Goal: Contribute content: Add original content to the website for others to see

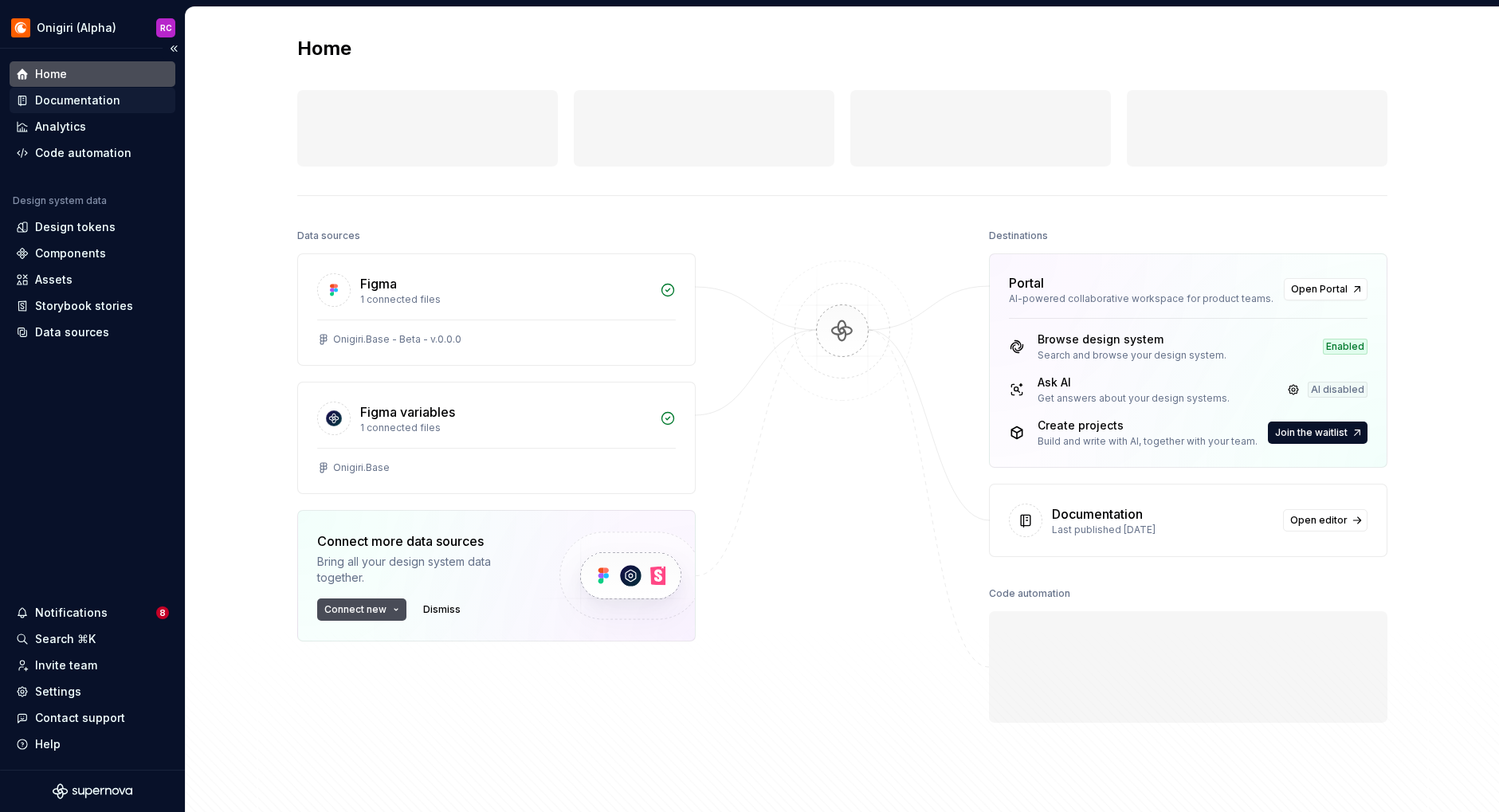
click at [71, 99] on div "Documentation" at bounding box center [78, 101] width 85 height 16
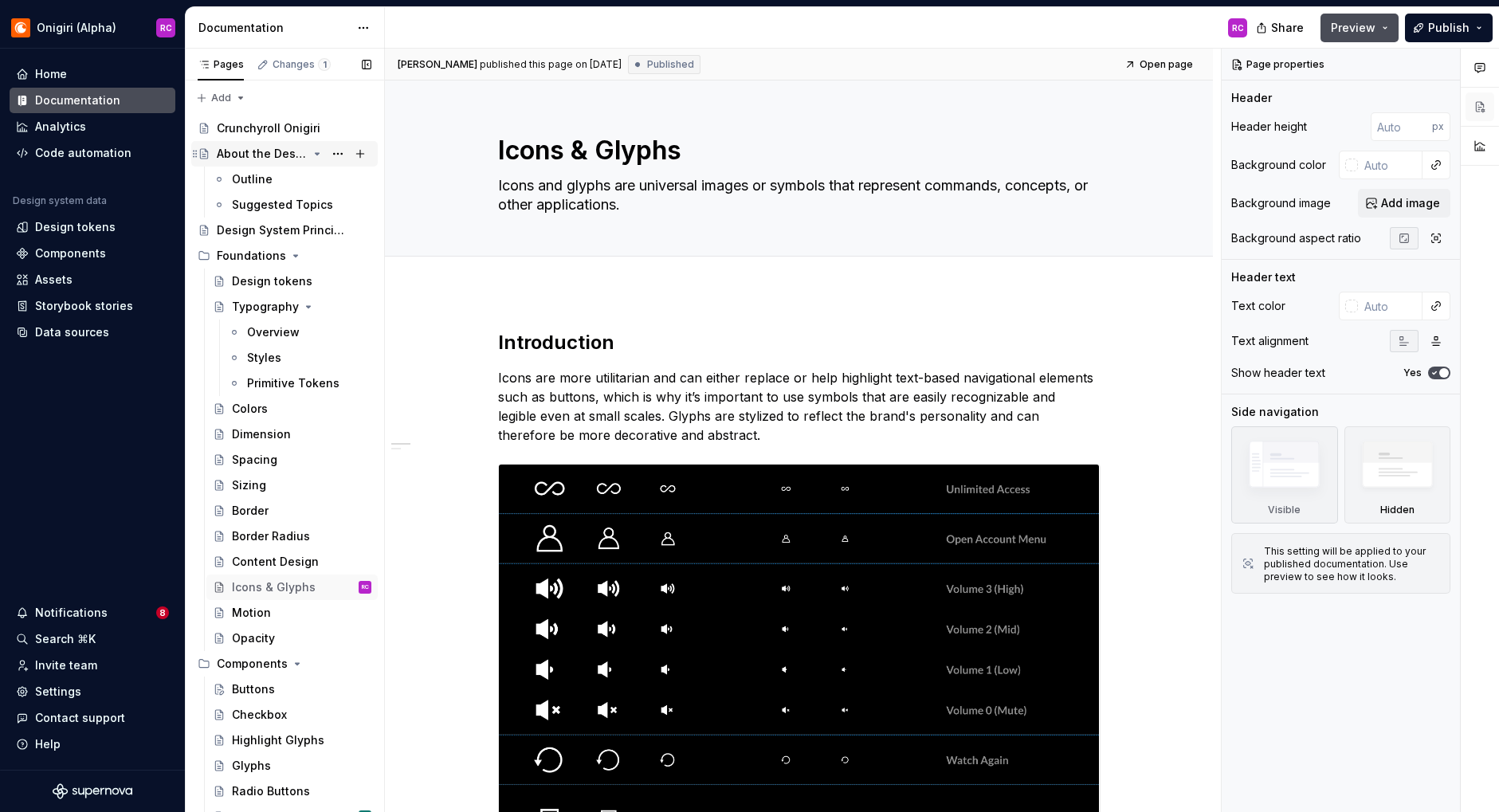
click at [259, 158] on div "About the Design System" at bounding box center [263, 153] width 91 height 16
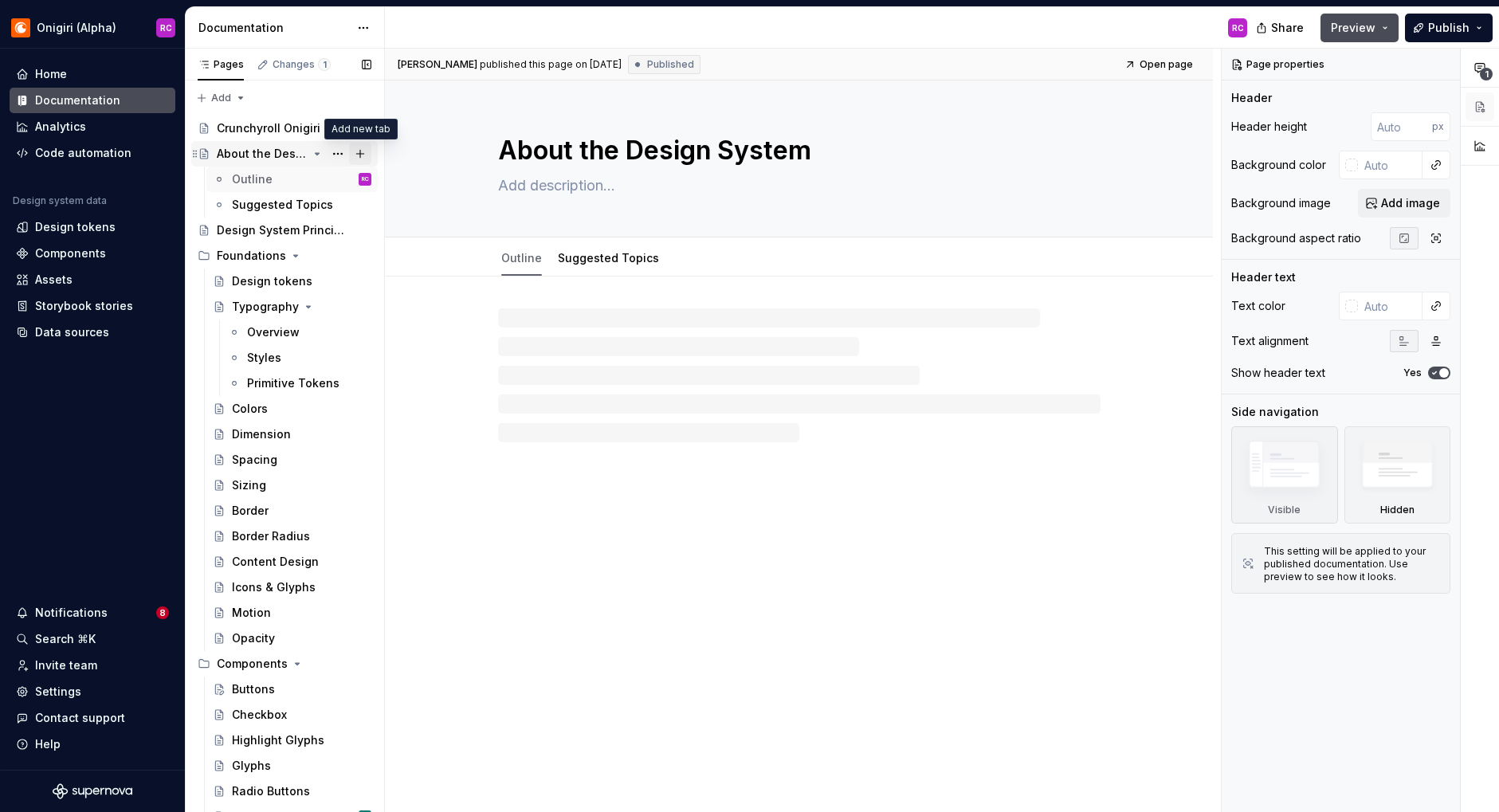
click at [361, 154] on button "Page tree" at bounding box center [360, 153] width 23 height 23
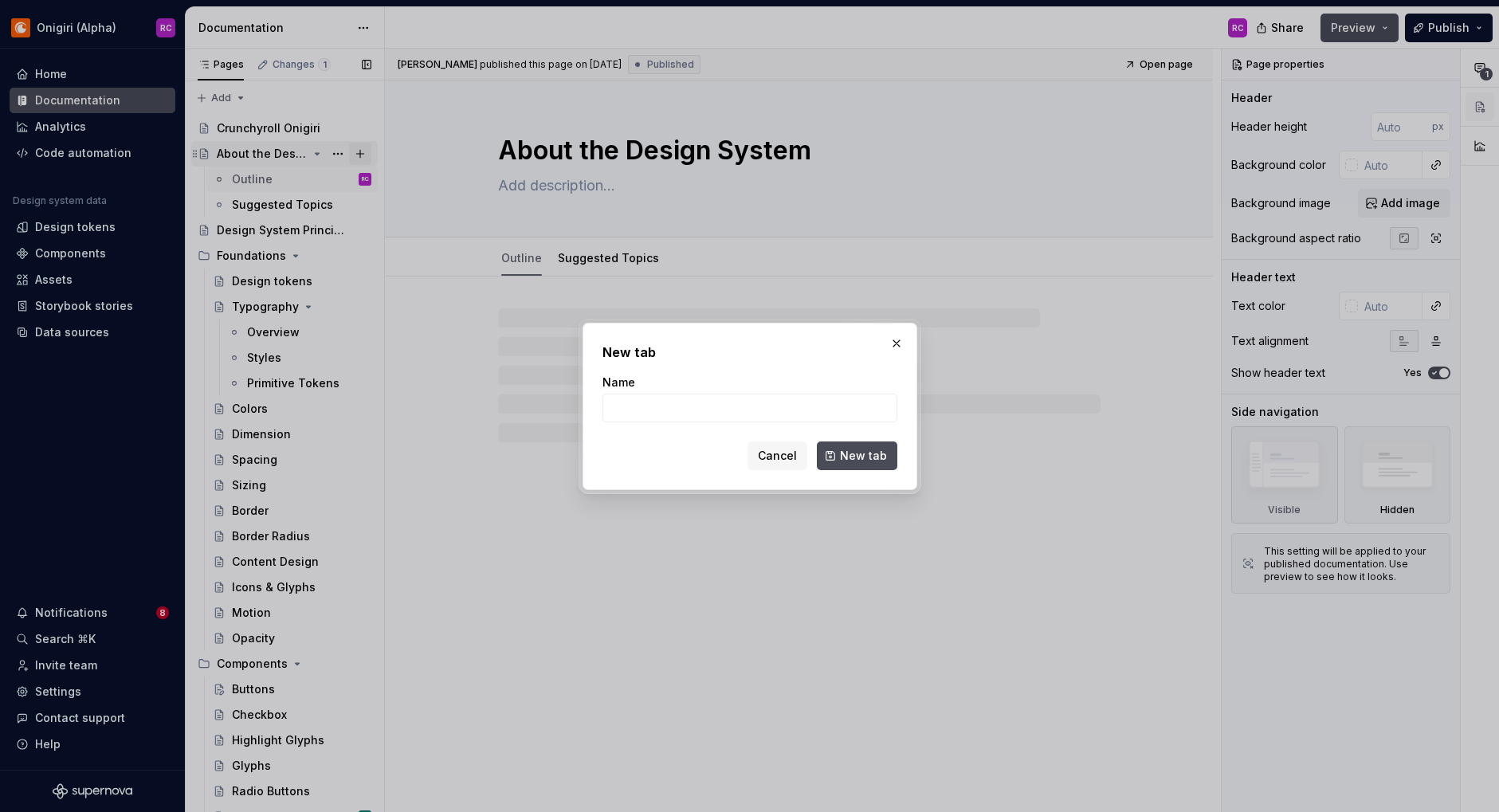
type textarea "*"
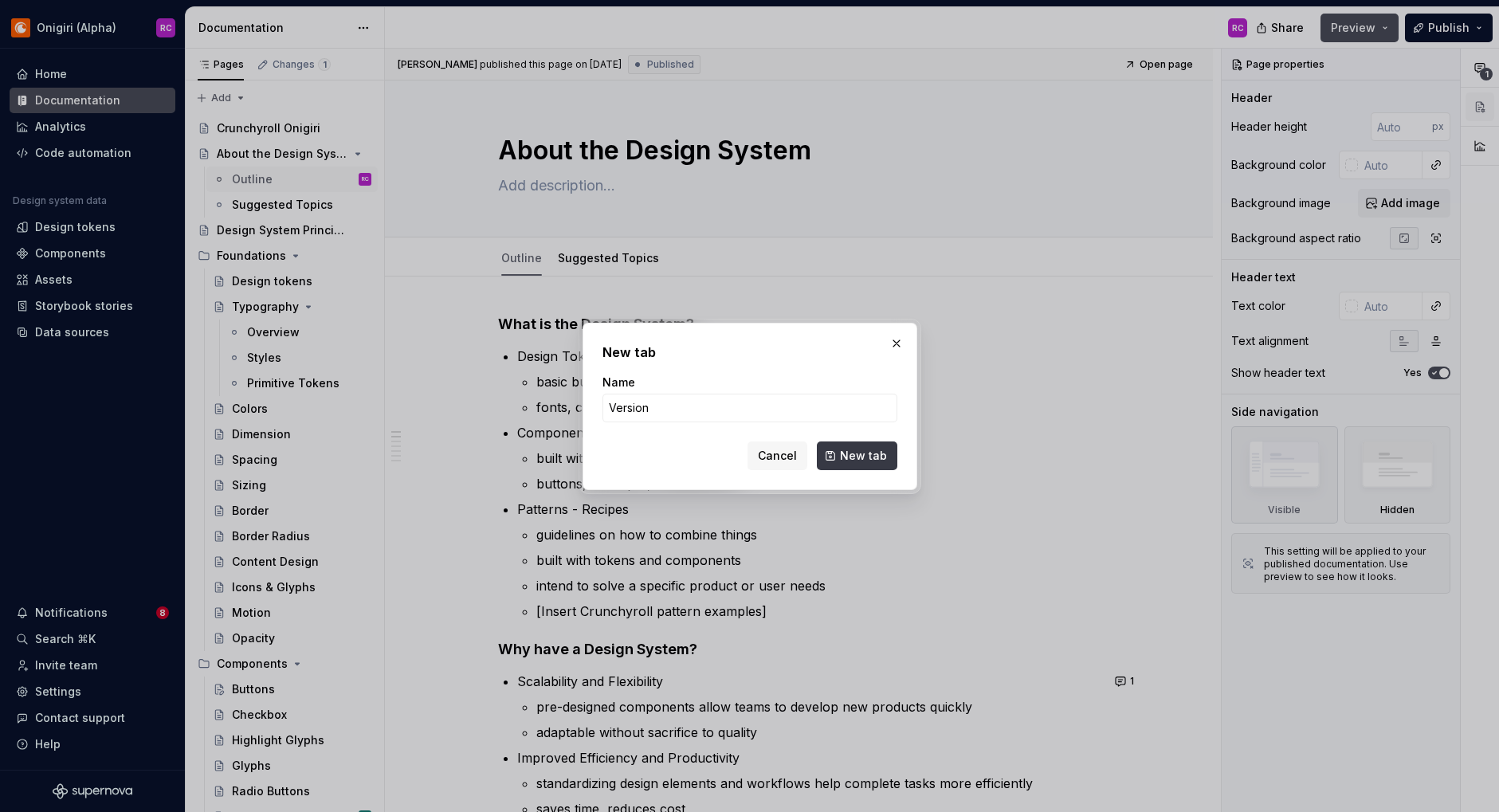
type input "Version"
drag, startPoint x: 864, startPoint y: 455, endPoint x: 703, endPoint y: 453, distance: 161.0
click at [703, 453] on div "Cancel New tab" at bounding box center [750, 456] width 294 height 29
click at [763, 451] on span "Cancel" at bounding box center [777, 456] width 39 height 16
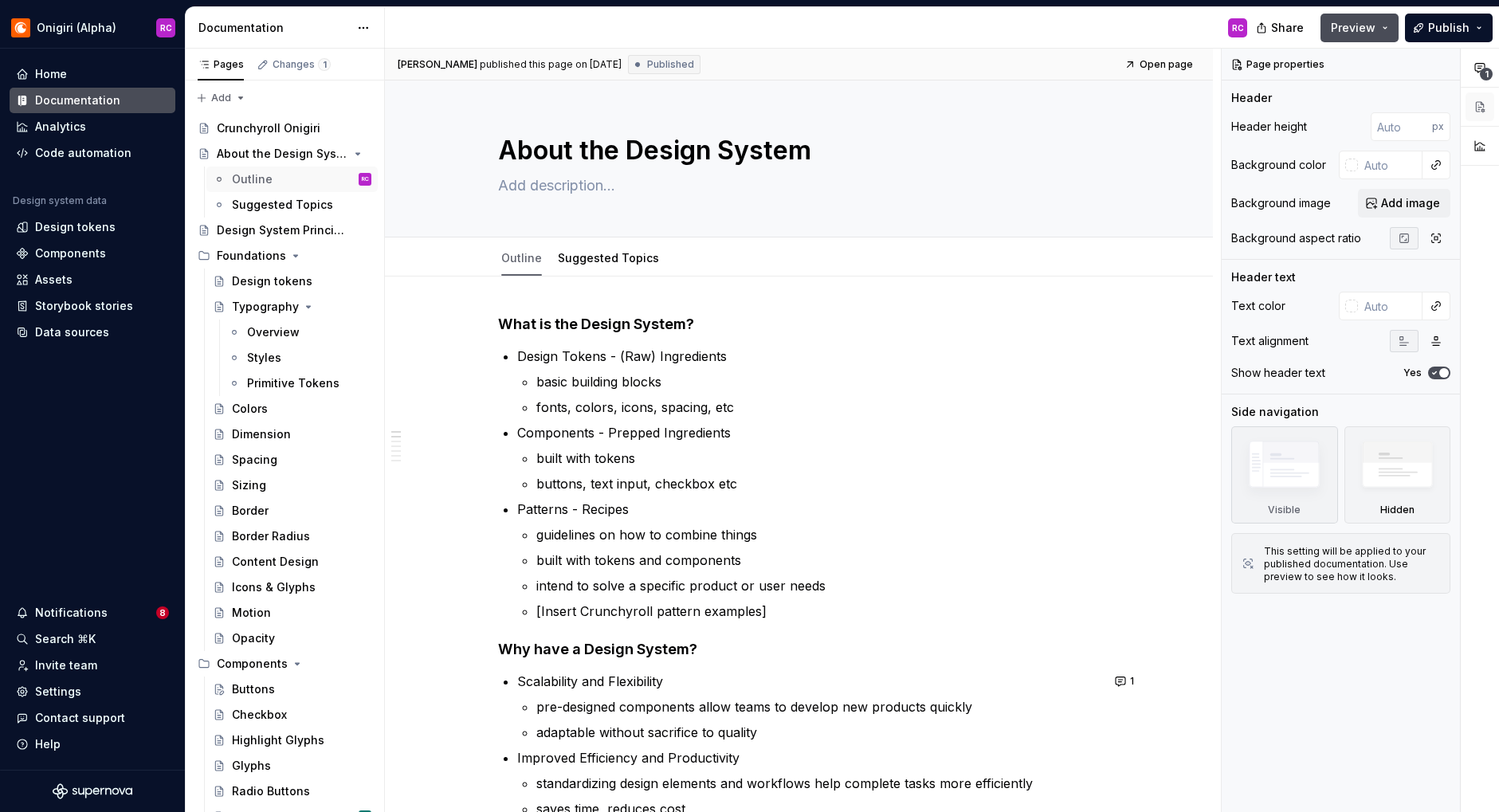
scroll to position [6, 0]
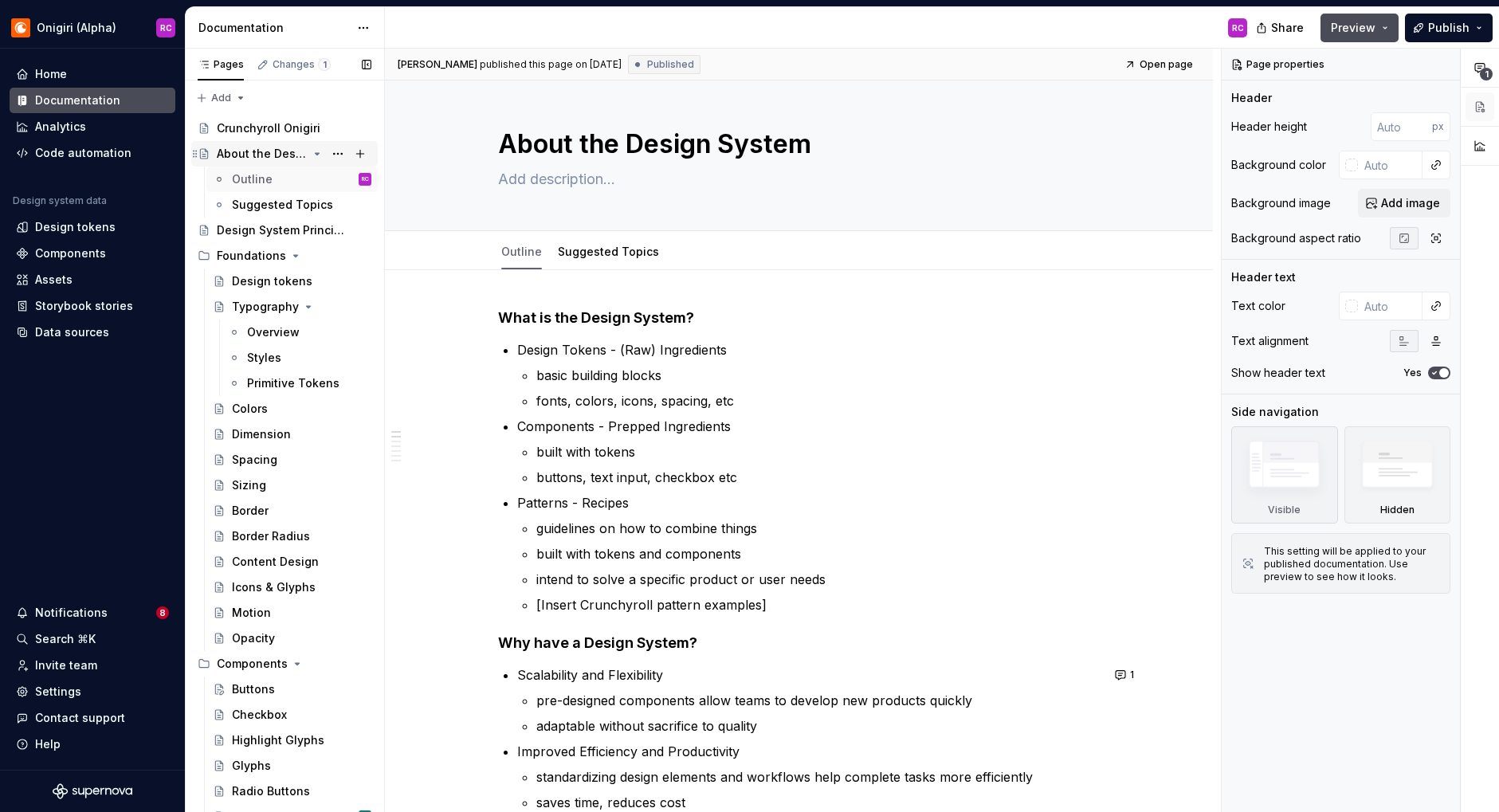
click at [253, 155] on div "About the Design System" at bounding box center [263, 153] width 91 height 16
type textarea "*"
click at [219, 94] on div "Pages Changes 1 Add Accessibility guide for tree Page tree. Navigate the tree w…" at bounding box center [283, 433] width 199 height 770
click at [225, 128] on div "New page" at bounding box center [273, 129] width 104 height 16
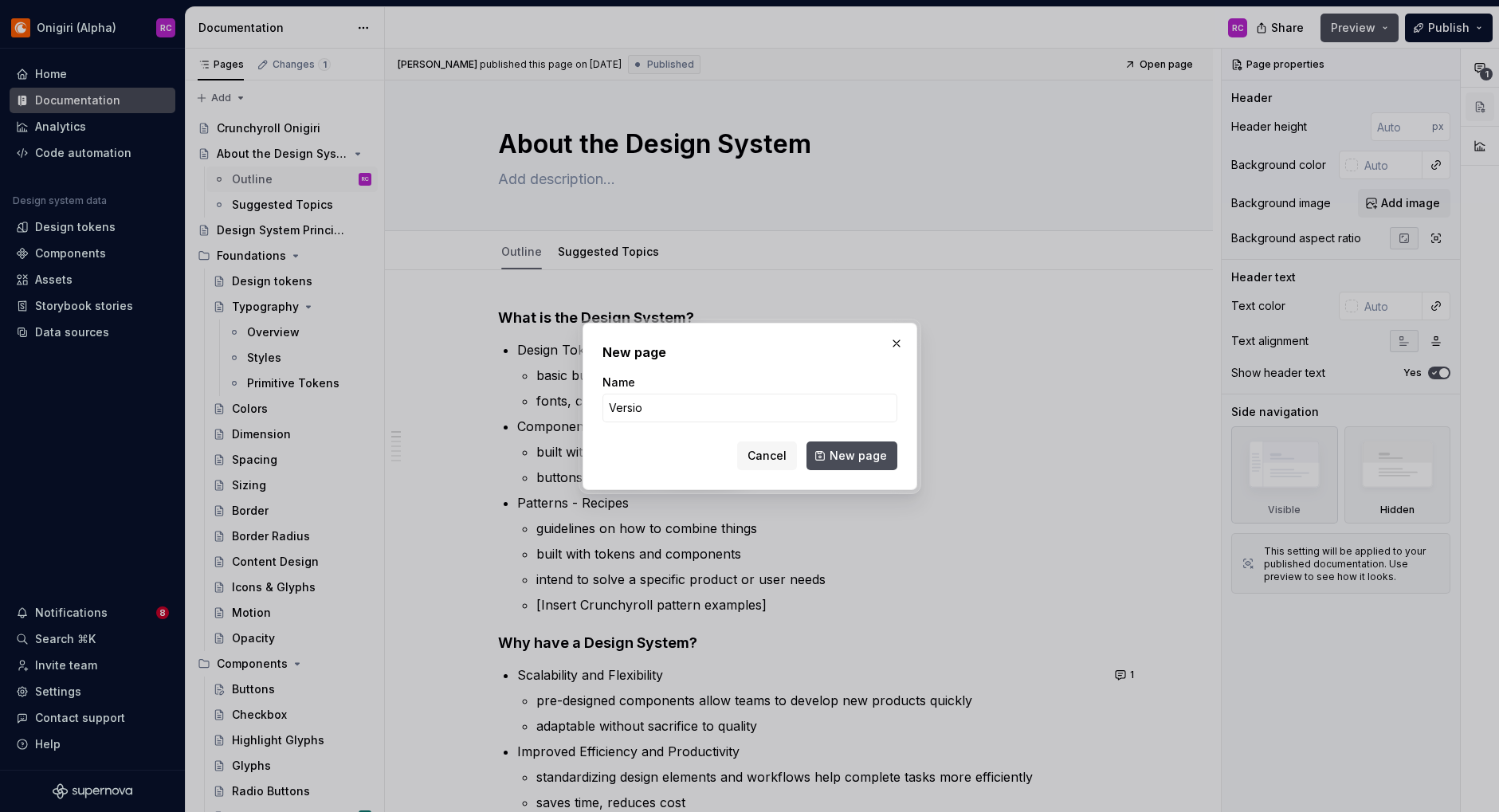
type input "Version"
click button "New page" at bounding box center [851, 456] width 91 height 29
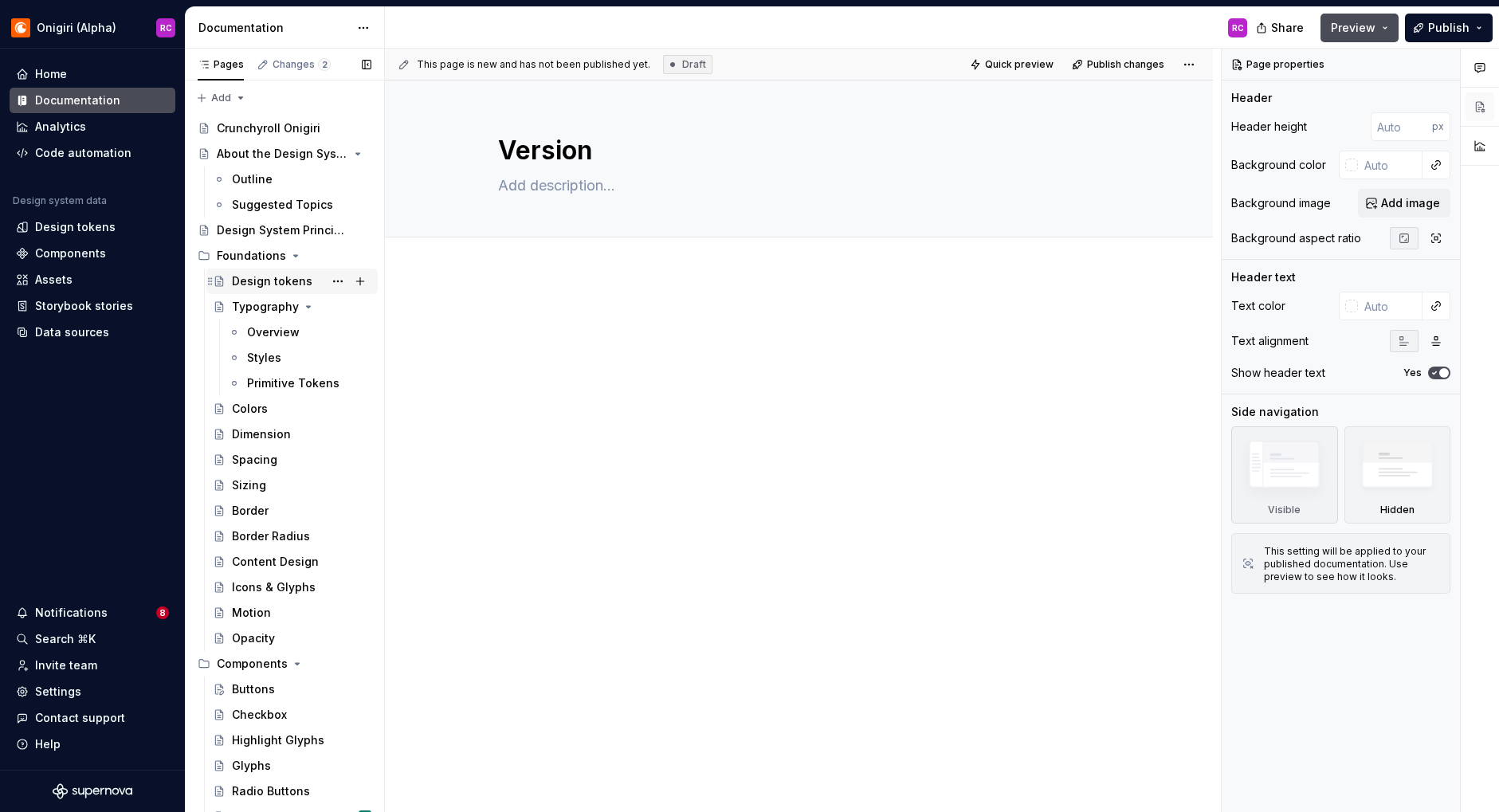
scroll to position [141, 0]
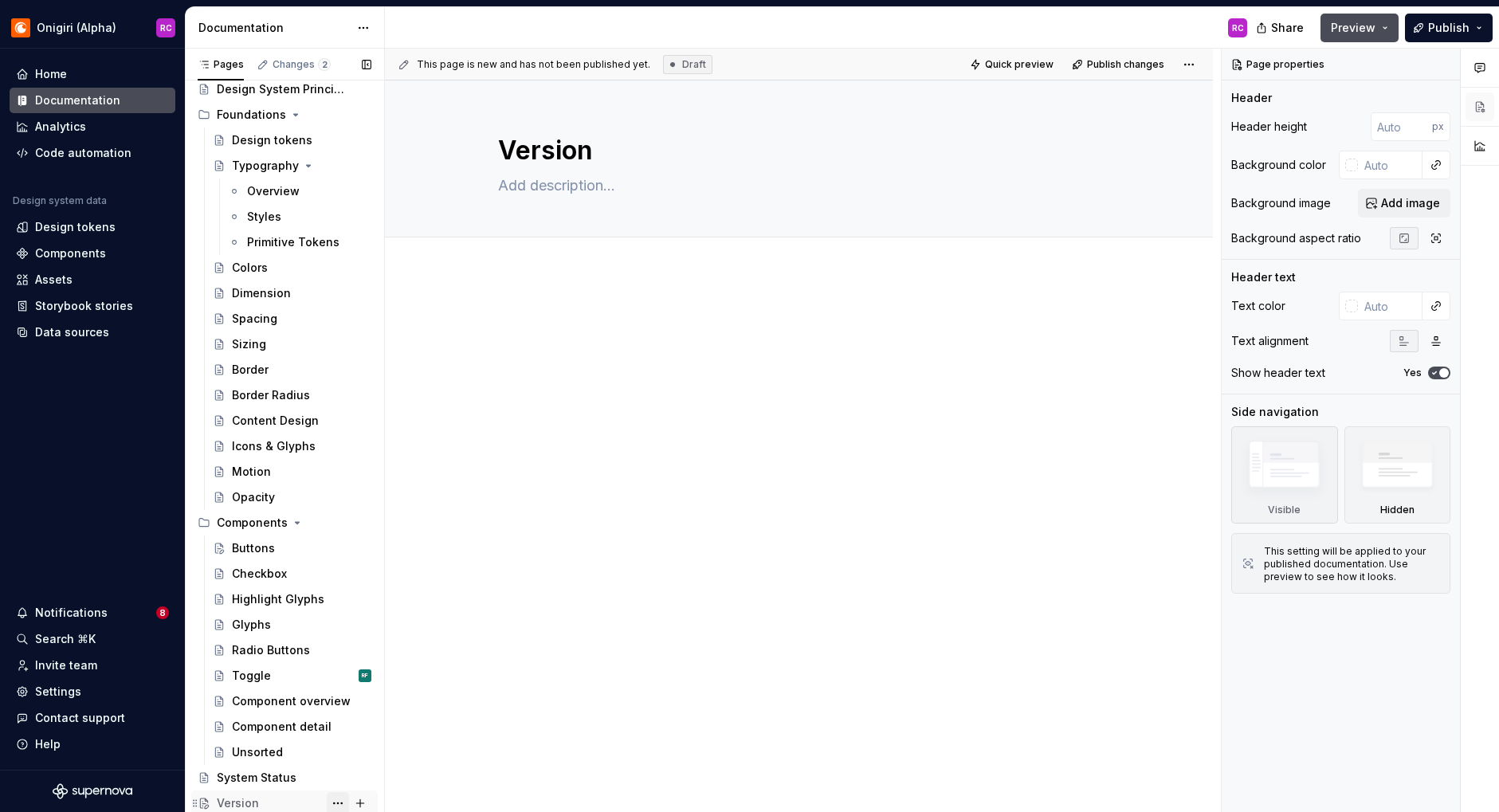
click at [333, 800] on button "Page tree" at bounding box center [338, 803] width 23 height 23
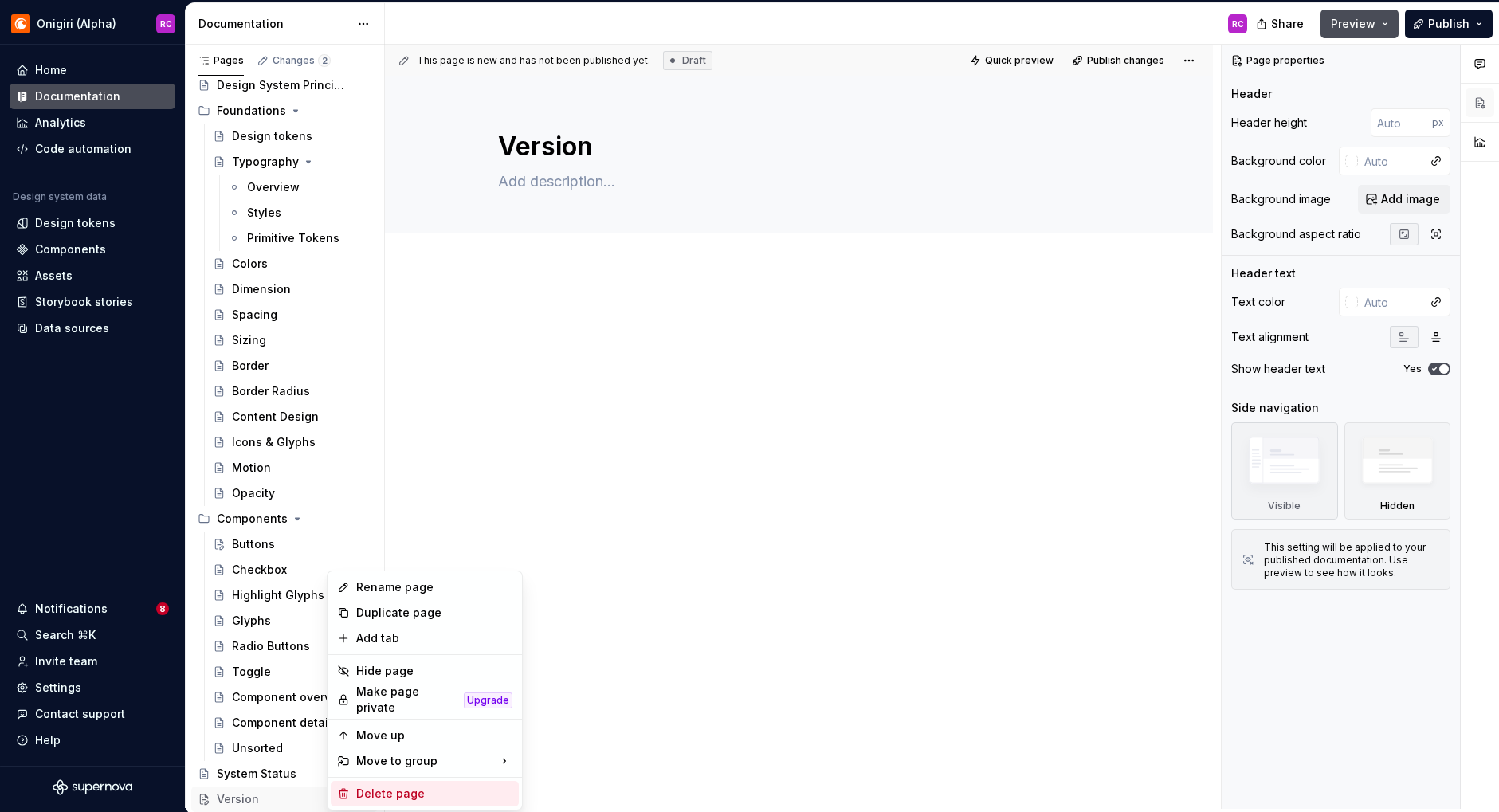
click at [372, 787] on div "Delete page" at bounding box center [434, 794] width 156 height 16
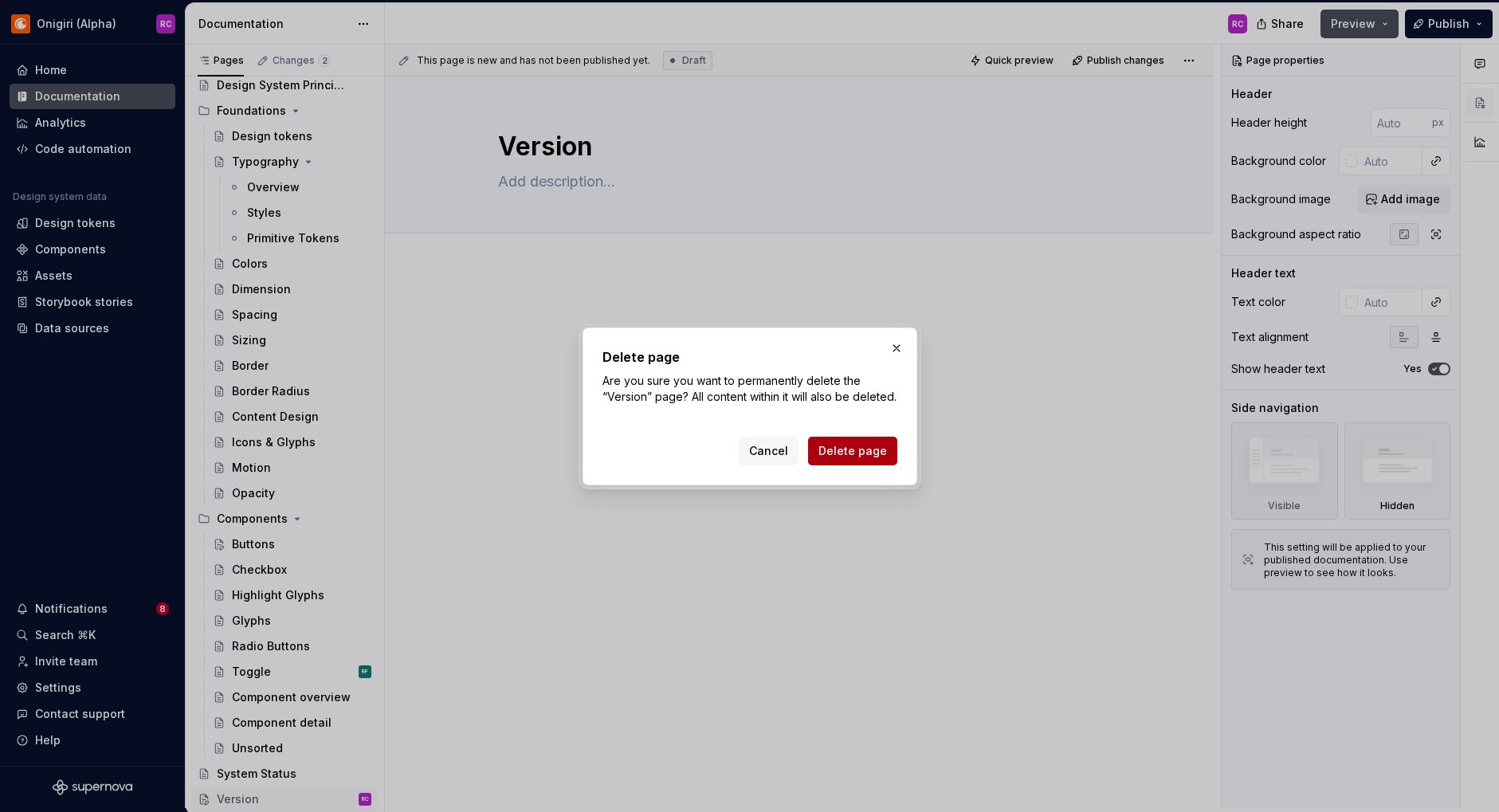
click at [861, 459] on span "Delete page" at bounding box center [852, 451] width 68 height 16
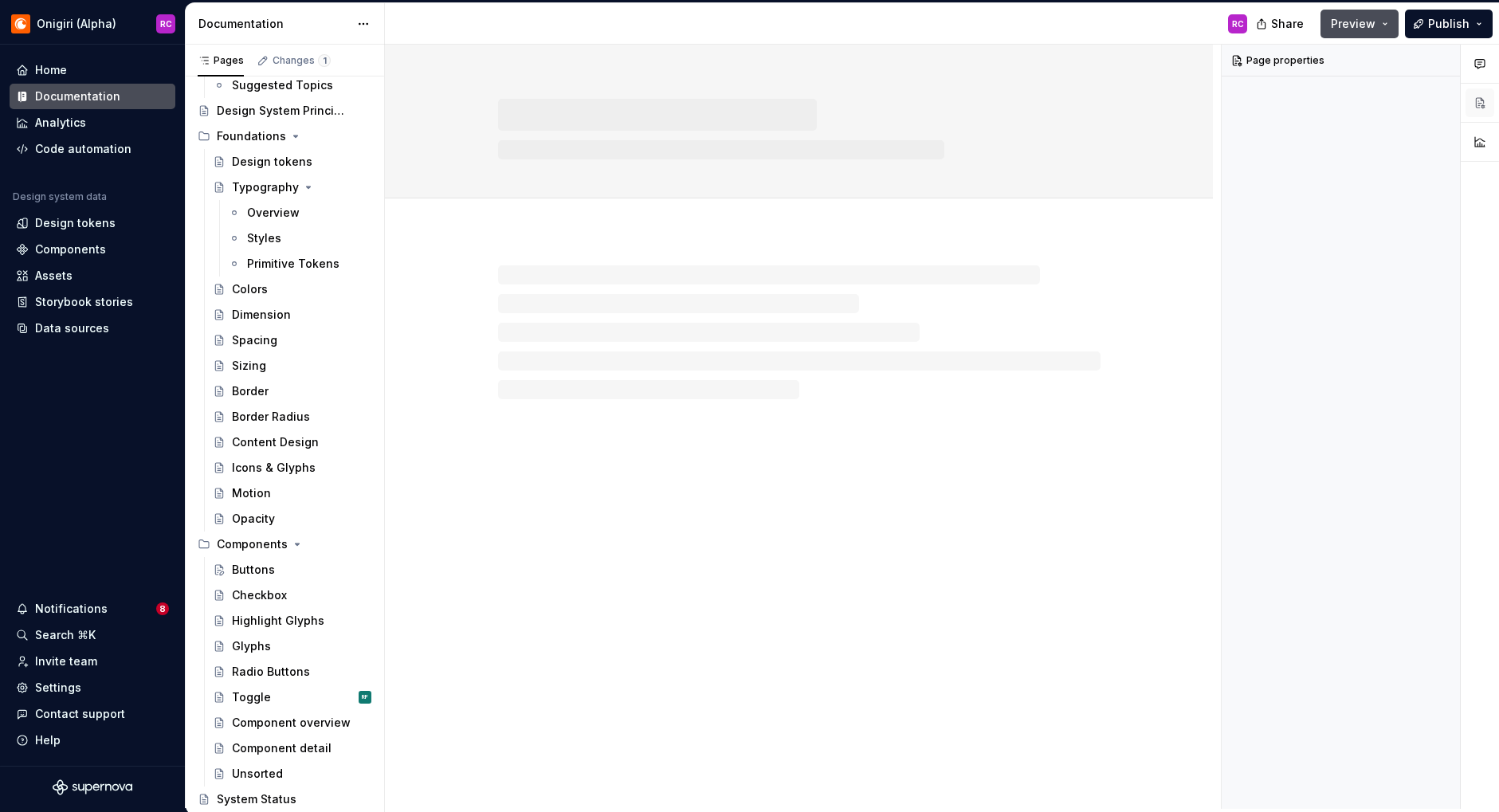
scroll to position [115, 0]
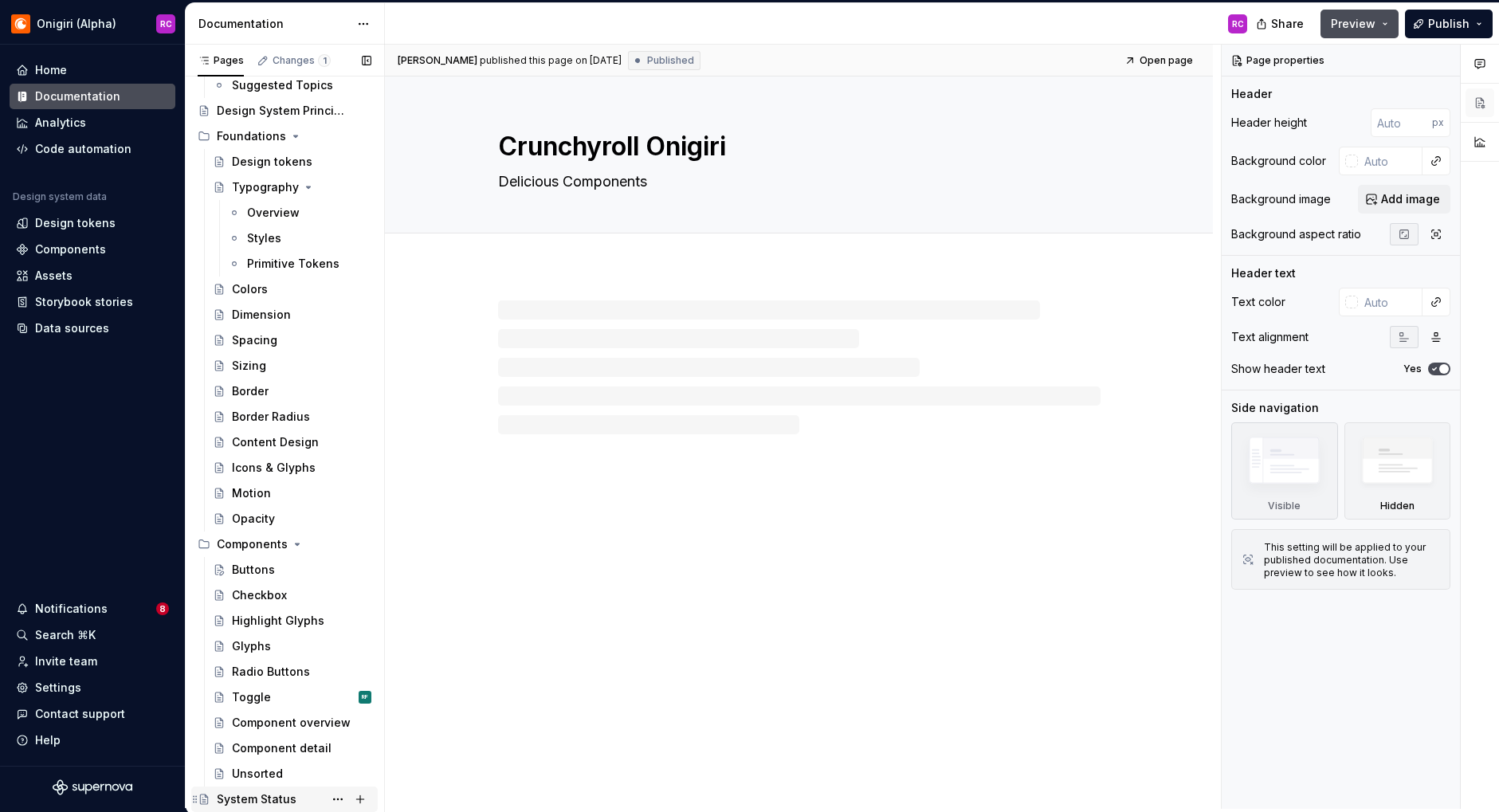
click at [228, 793] on div "System Status" at bounding box center [257, 799] width 80 height 16
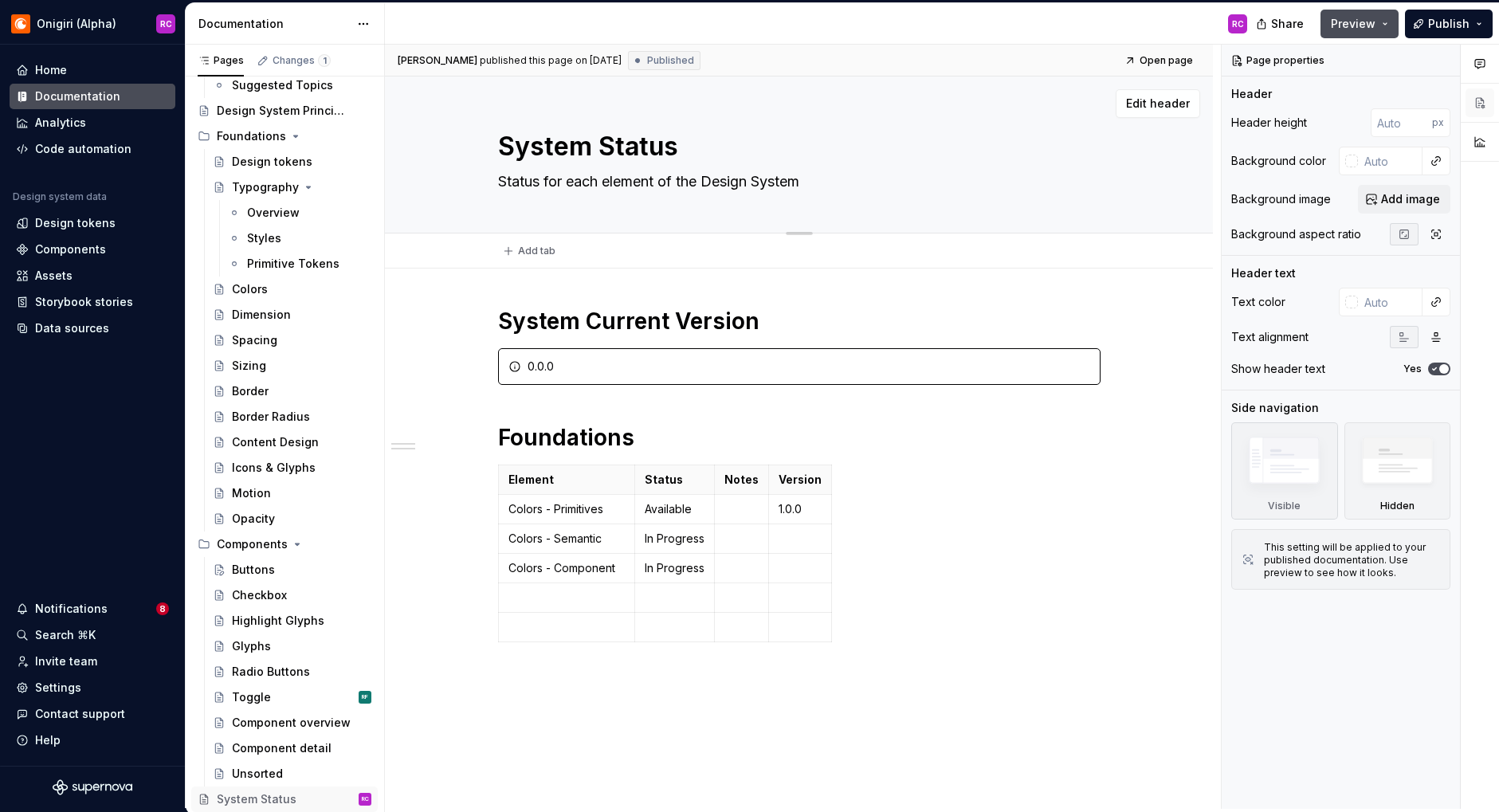
click at [707, 142] on textarea "System Status" at bounding box center [796, 146] width 602 height 38
type textarea "*"
type textarea "VSystem Status"
type textarea "*"
type textarea "VeSystem Status"
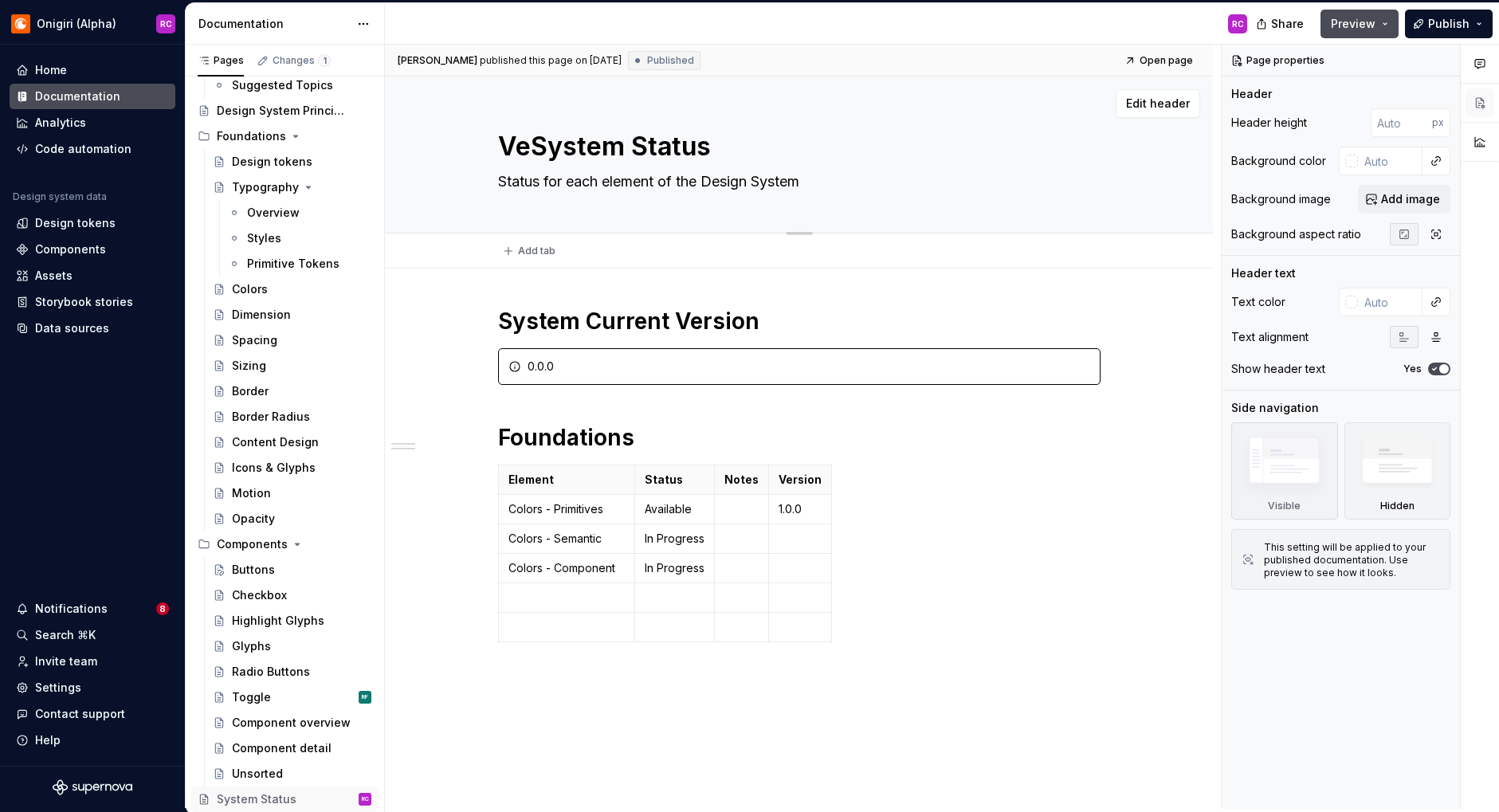
type textarea "*"
type textarea "VerSystem Status"
type textarea "*"
type textarea "VersSystem Status"
type textarea "*"
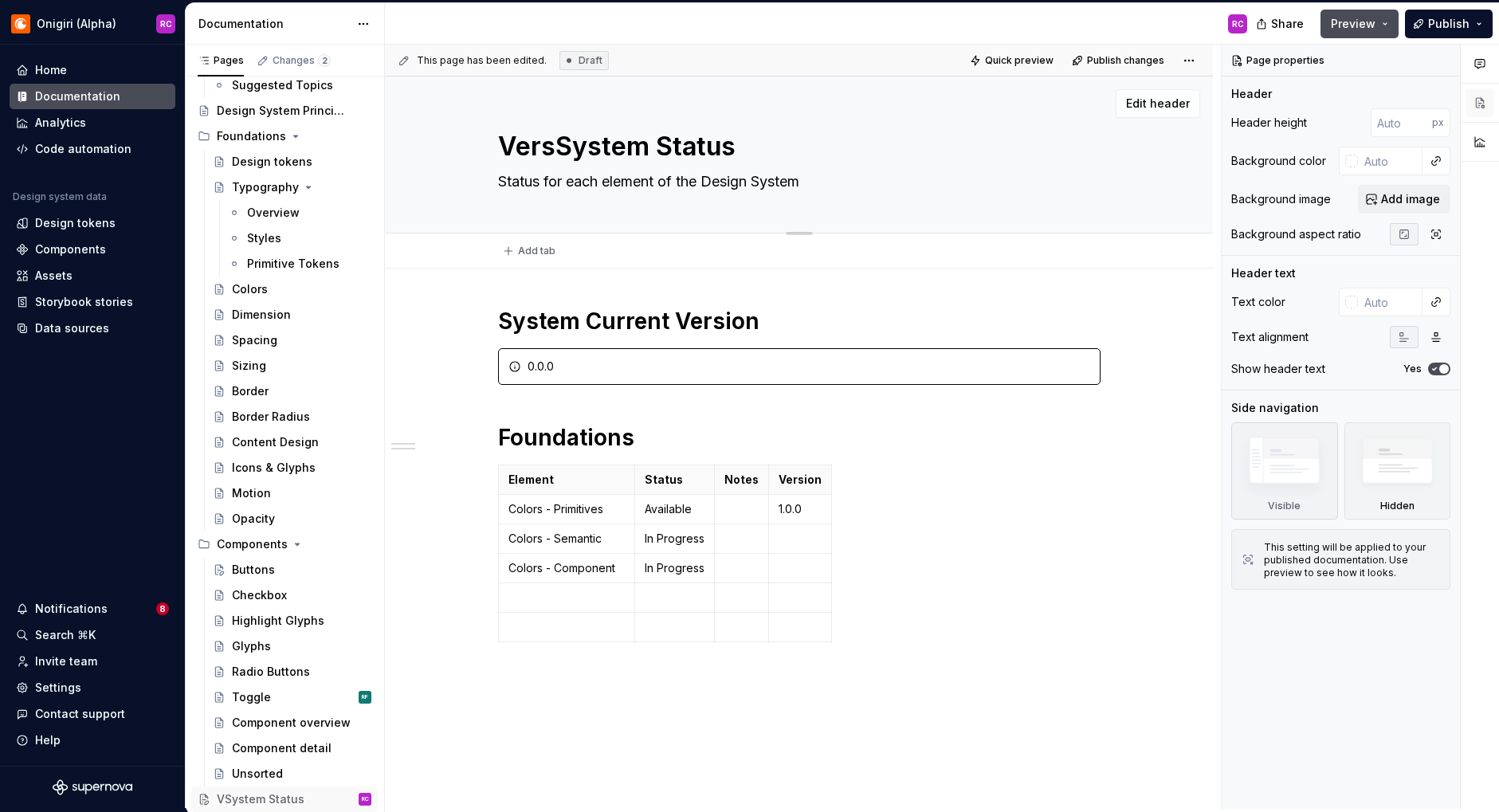
type textarea "VersiSystem Status"
type textarea "*"
type textarea "VersioSystem Status"
type textarea "*"
type textarea "VersionSystem Status"
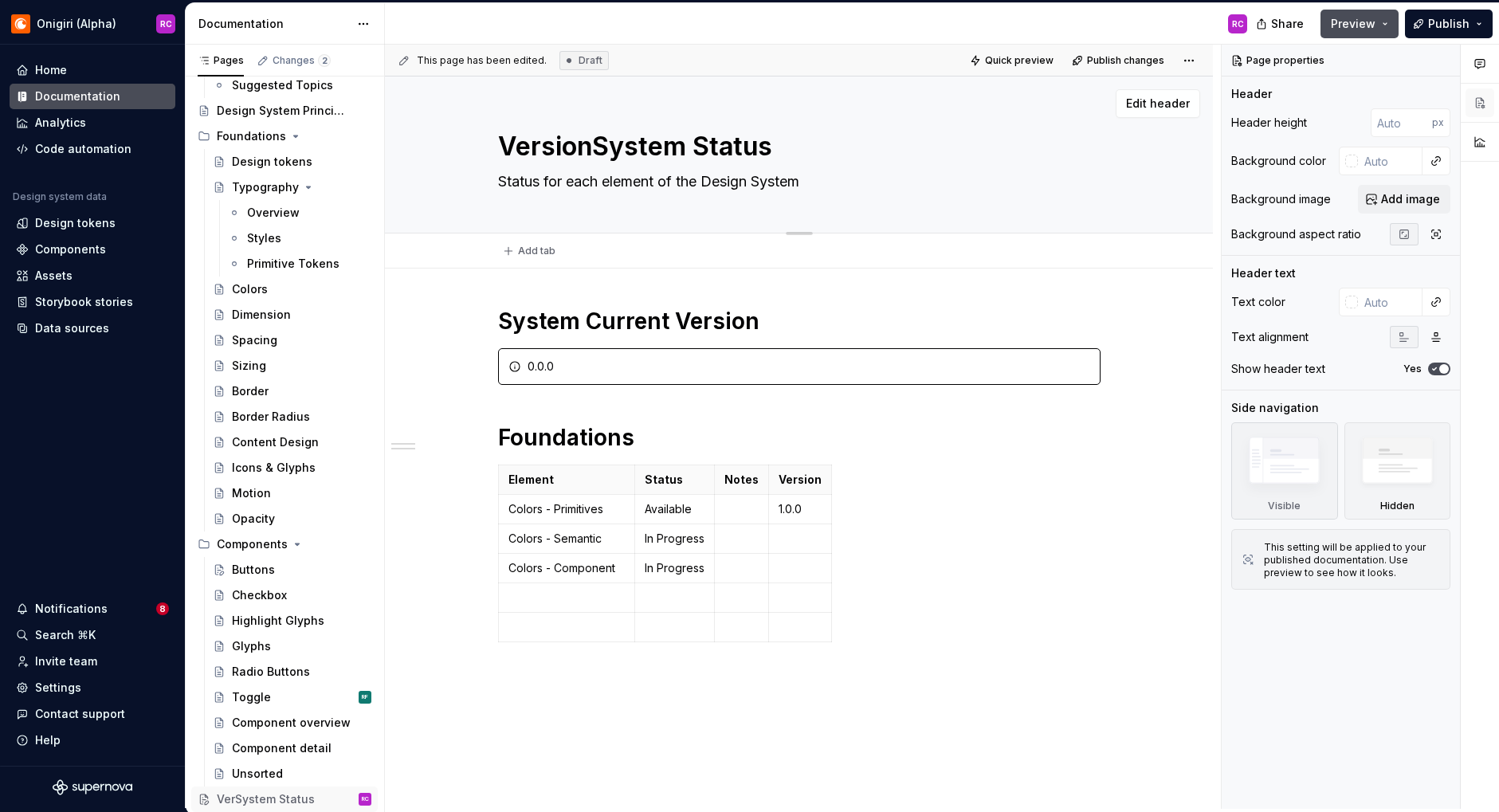
type textarea "*"
type textarea "Version System Status"
type textarea "*"
type textarea "Version &System Status"
type textarea "*"
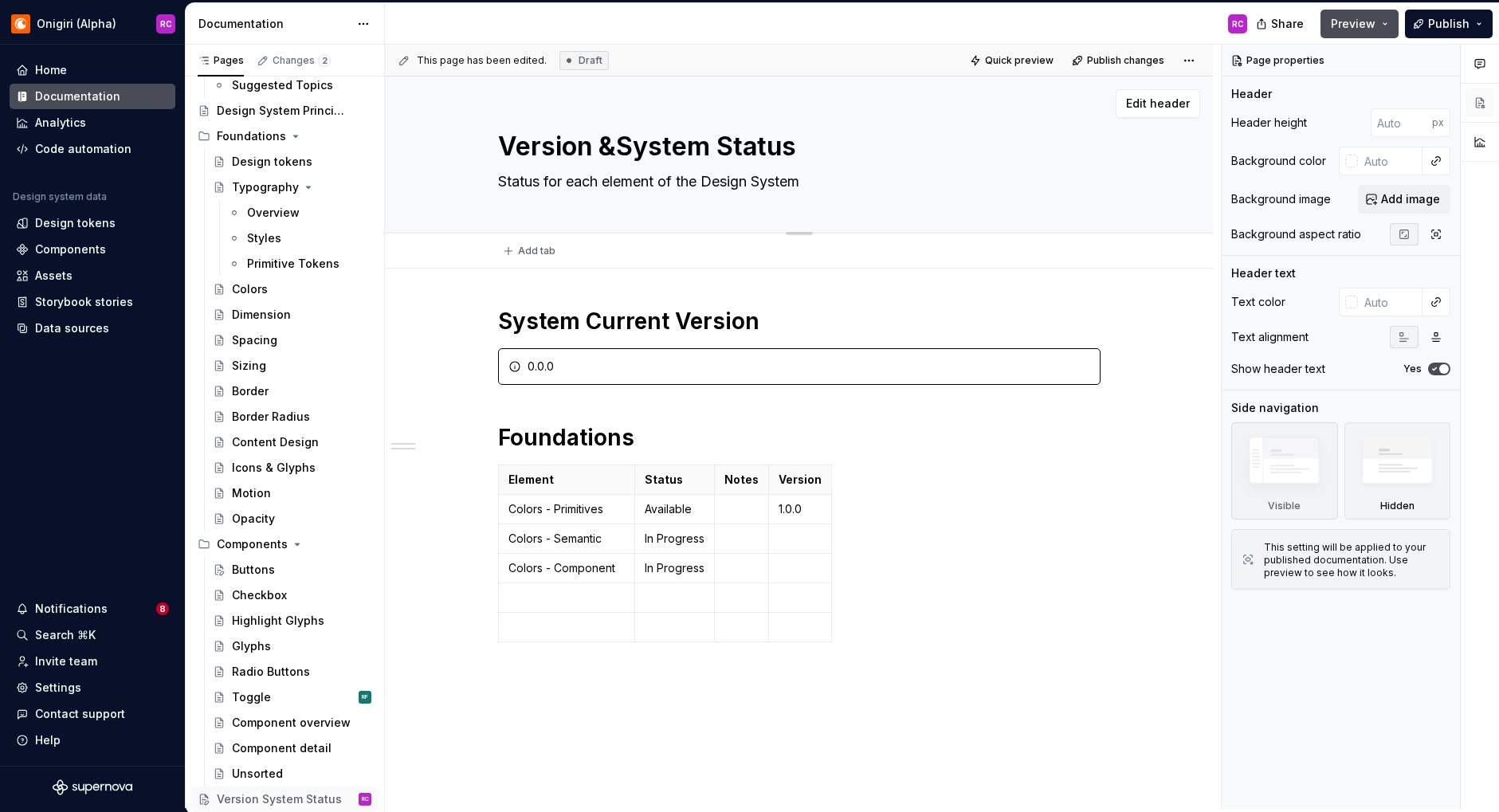
type textarea "Version & System Status"
type textarea "*"
type textarea "Version & System Status"
click at [731, 184] on textarea "Status for each element of the Design System" at bounding box center [796, 182] width 602 height 25
click at [613, 185] on textarea "Status for each element of the Design System" at bounding box center [796, 182] width 602 height 25
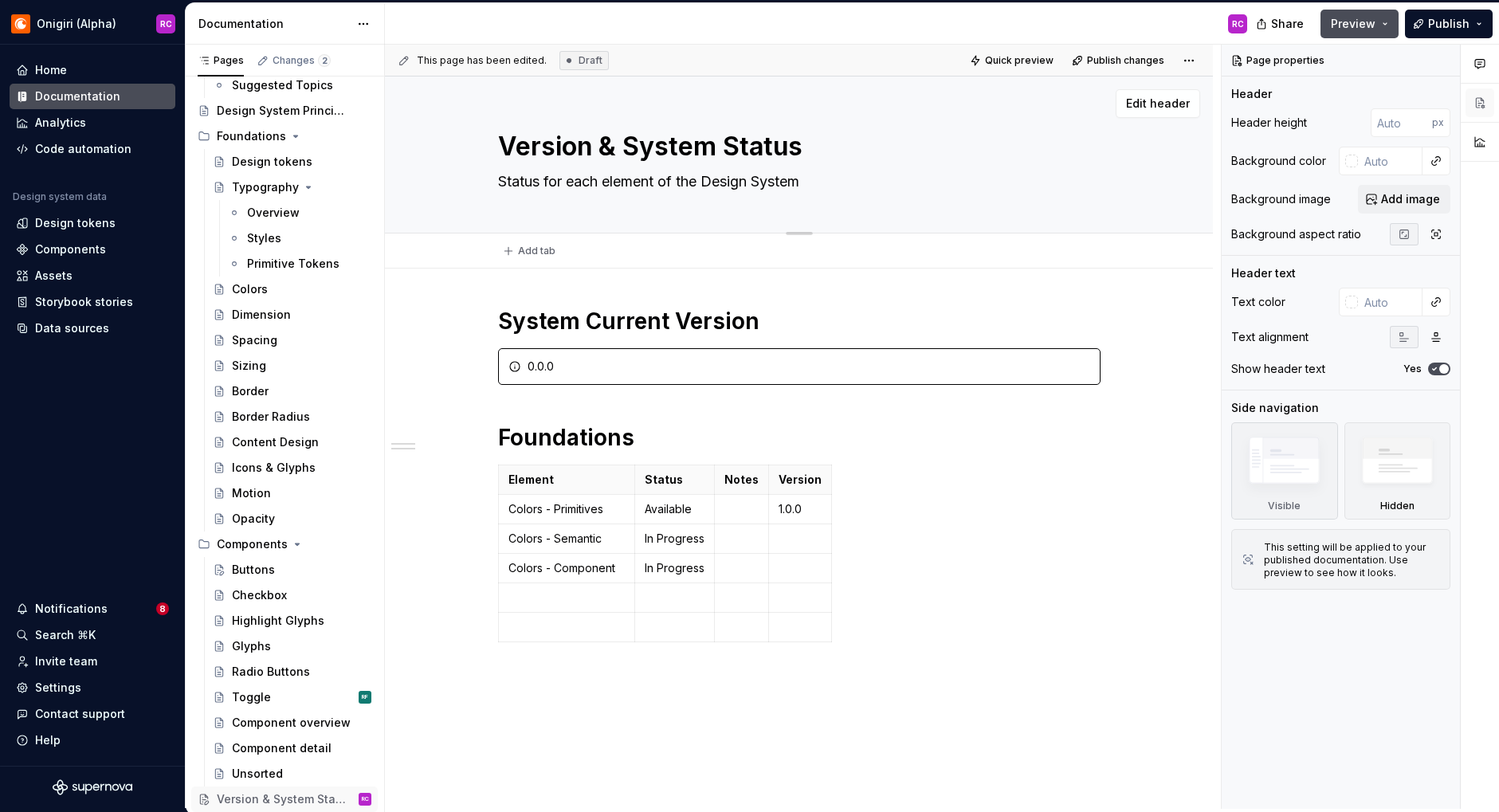
click at [542, 180] on textarea "Status for each element of the Design System" at bounding box center [796, 182] width 602 height 25
type textarea "*"
type textarea "Statusa for each element of the Design System"
type textarea "*"
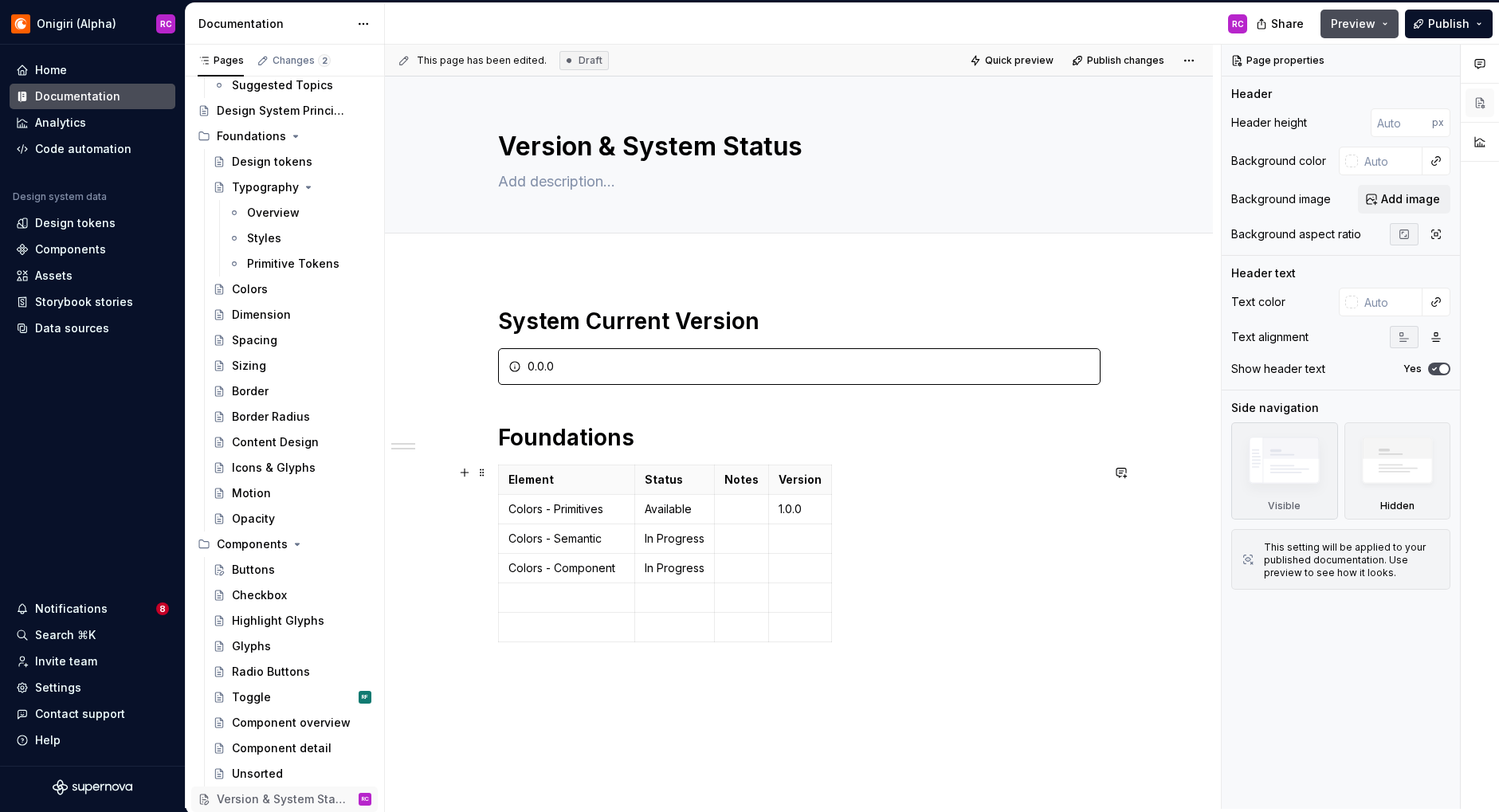
click at [978, 514] on div "Element Status Notes Version Colors - Primitives Available 1.0.0 Colors - Seman…" at bounding box center [799, 556] width 602 height 184
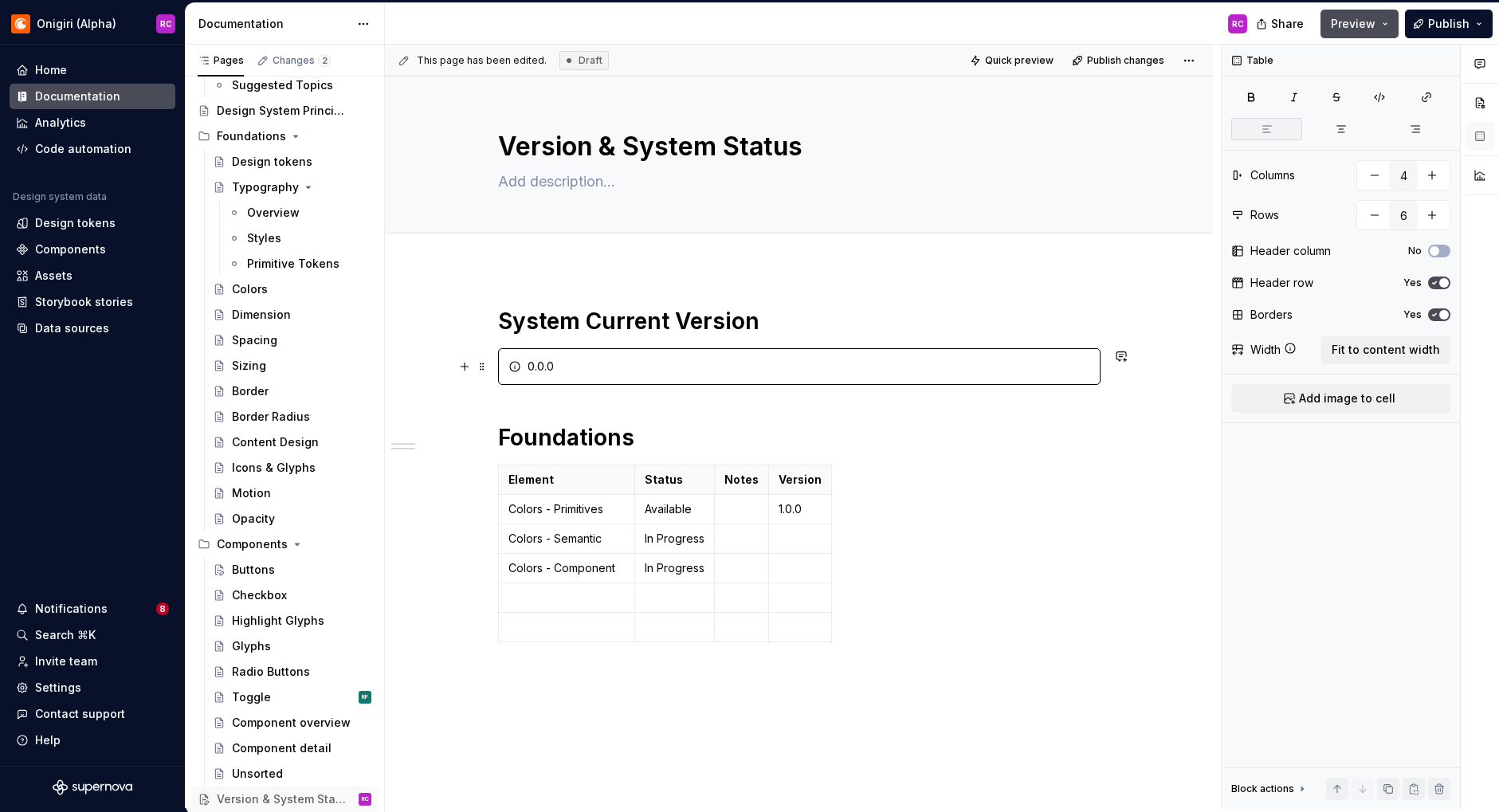
click at [588, 367] on div "0.0.0" at bounding box center [809, 367] width 562 height 16
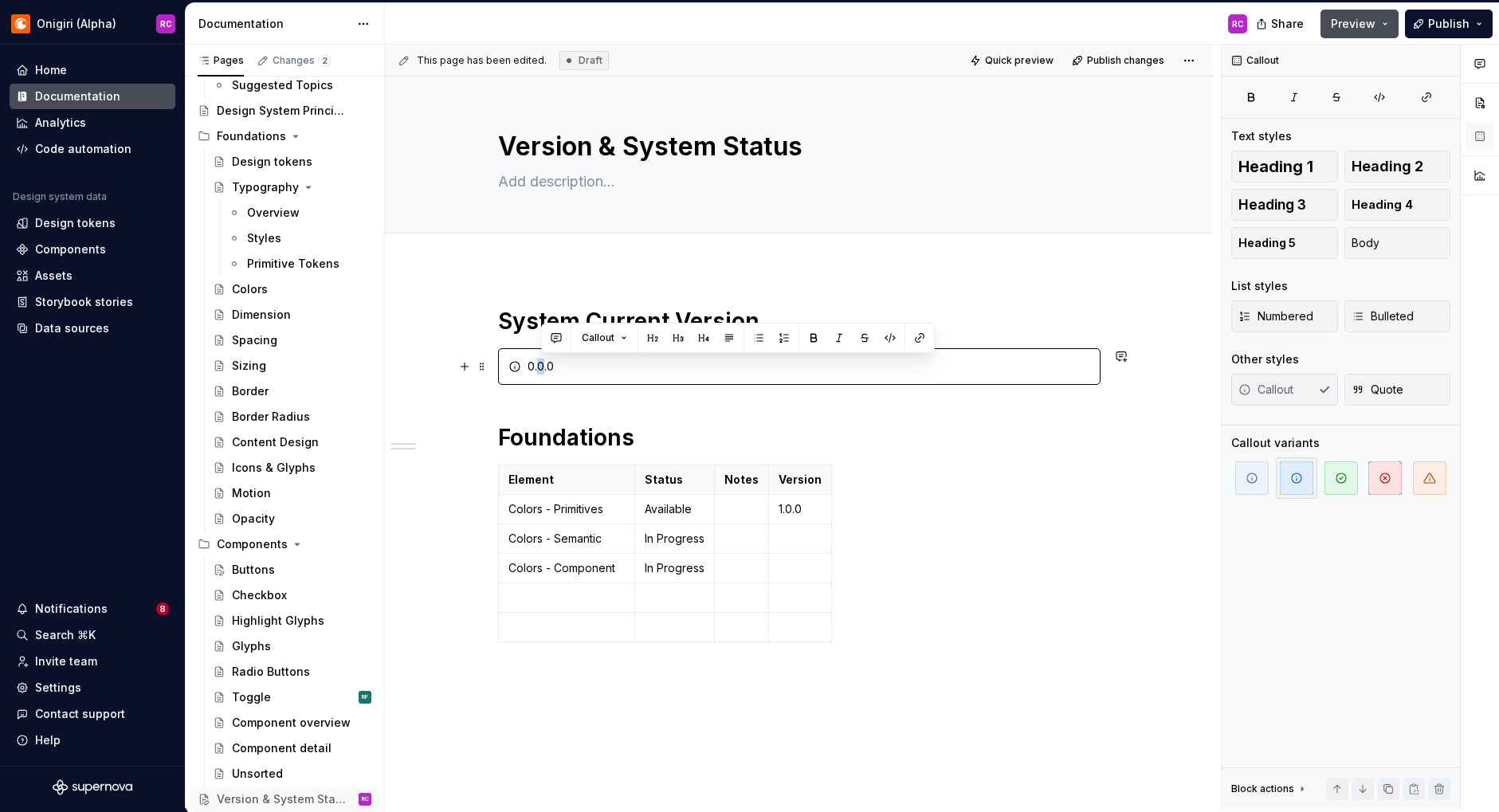
click at [542, 363] on div "0.0.0" at bounding box center [809, 367] width 562 height 16
drag, startPoint x: 901, startPoint y: 631, endPoint x: 903, endPoint y: 653, distance: 22.1
click at [901, 631] on div "Element Status Notes Version Colors - Primitives Available 1.0.0 Colors - Seman…" at bounding box center [799, 556] width 602 height 184
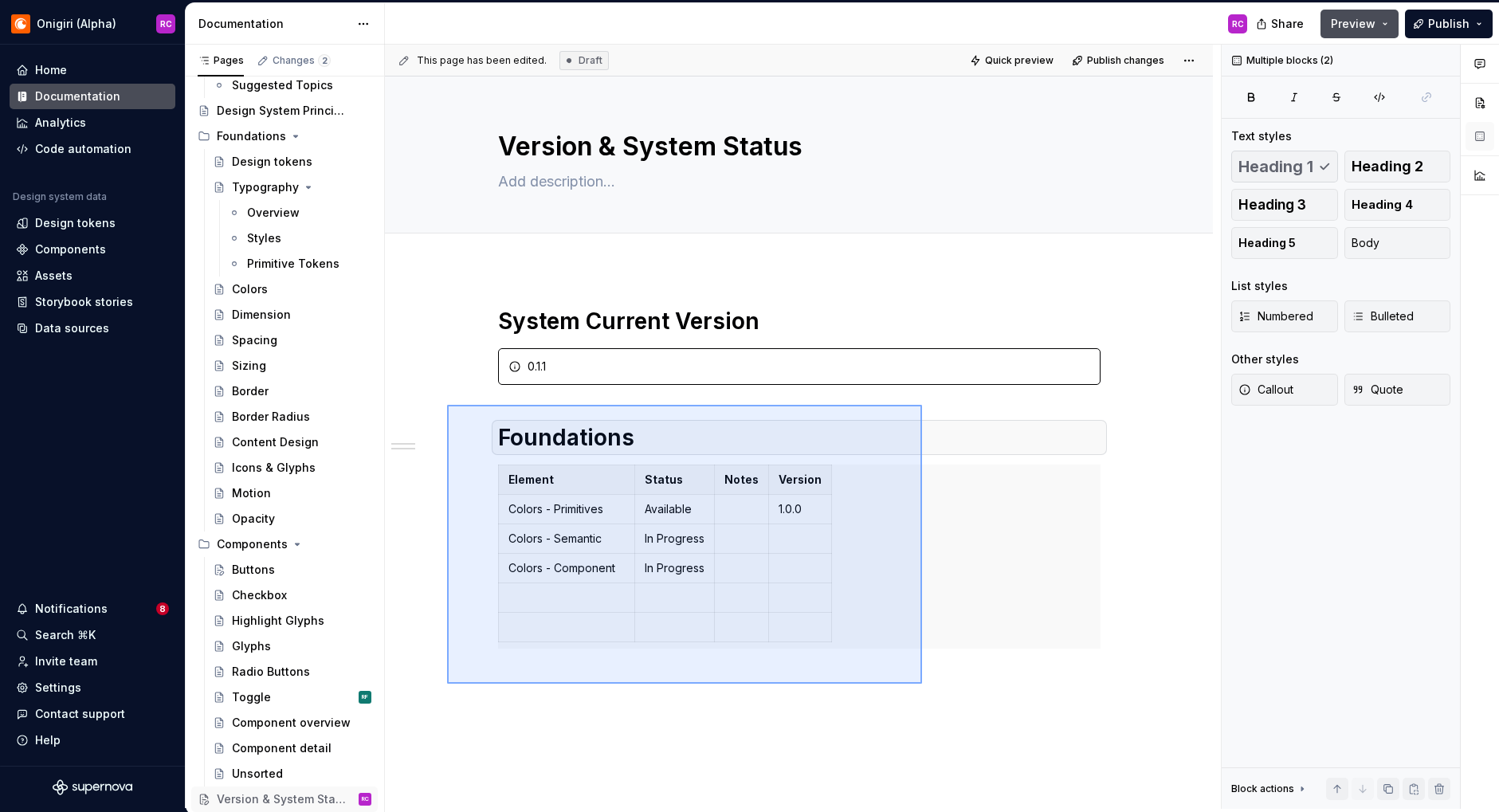
drag, startPoint x: 922, startPoint y: 683, endPoint x: 447, endPoint y: 404, distance: 550.9
click at [447, 404] on div "This page has been edited. Draft Quick preview Publish changes Version & System…" at bounding box center [803, 426] width 836 height 764
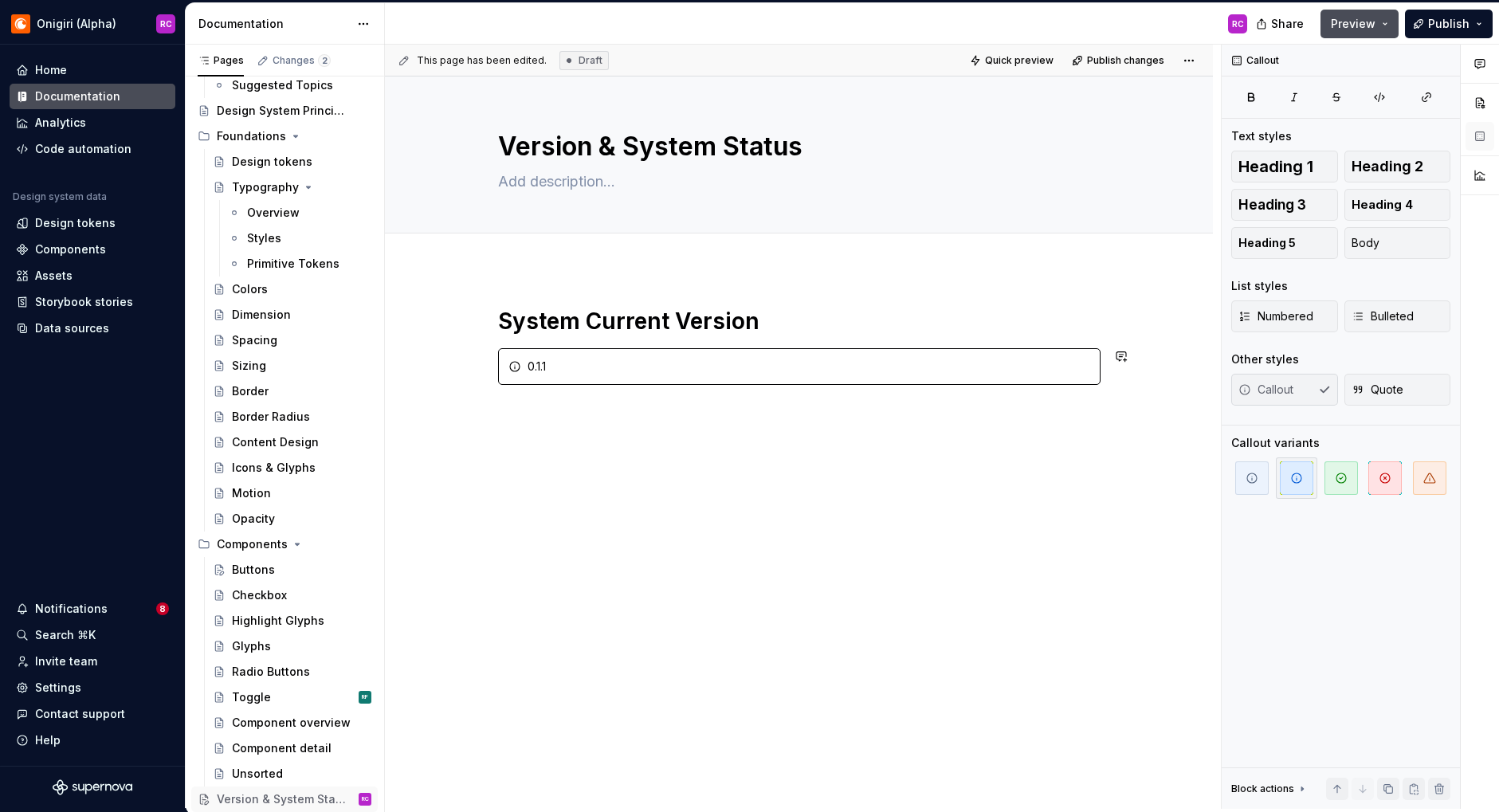
click at [551, 423] on div "System Current Version 0.1.1" at bounding box center [799, 458] width 828 height 379
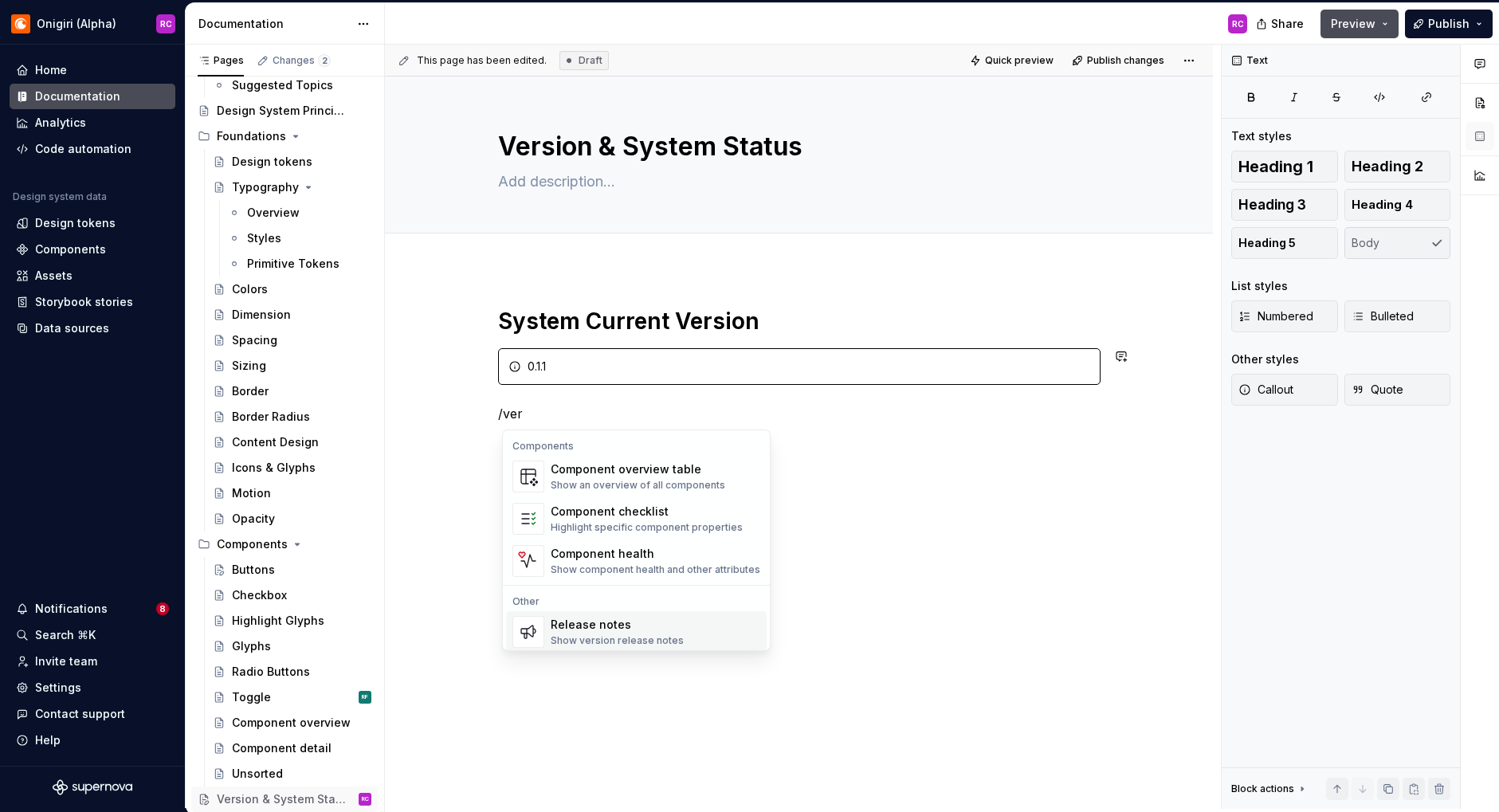
scroll to position [5, 0]
click at [577, 630] on div "Show version release notes" at bounding box center [617, 635] width 133 height 13
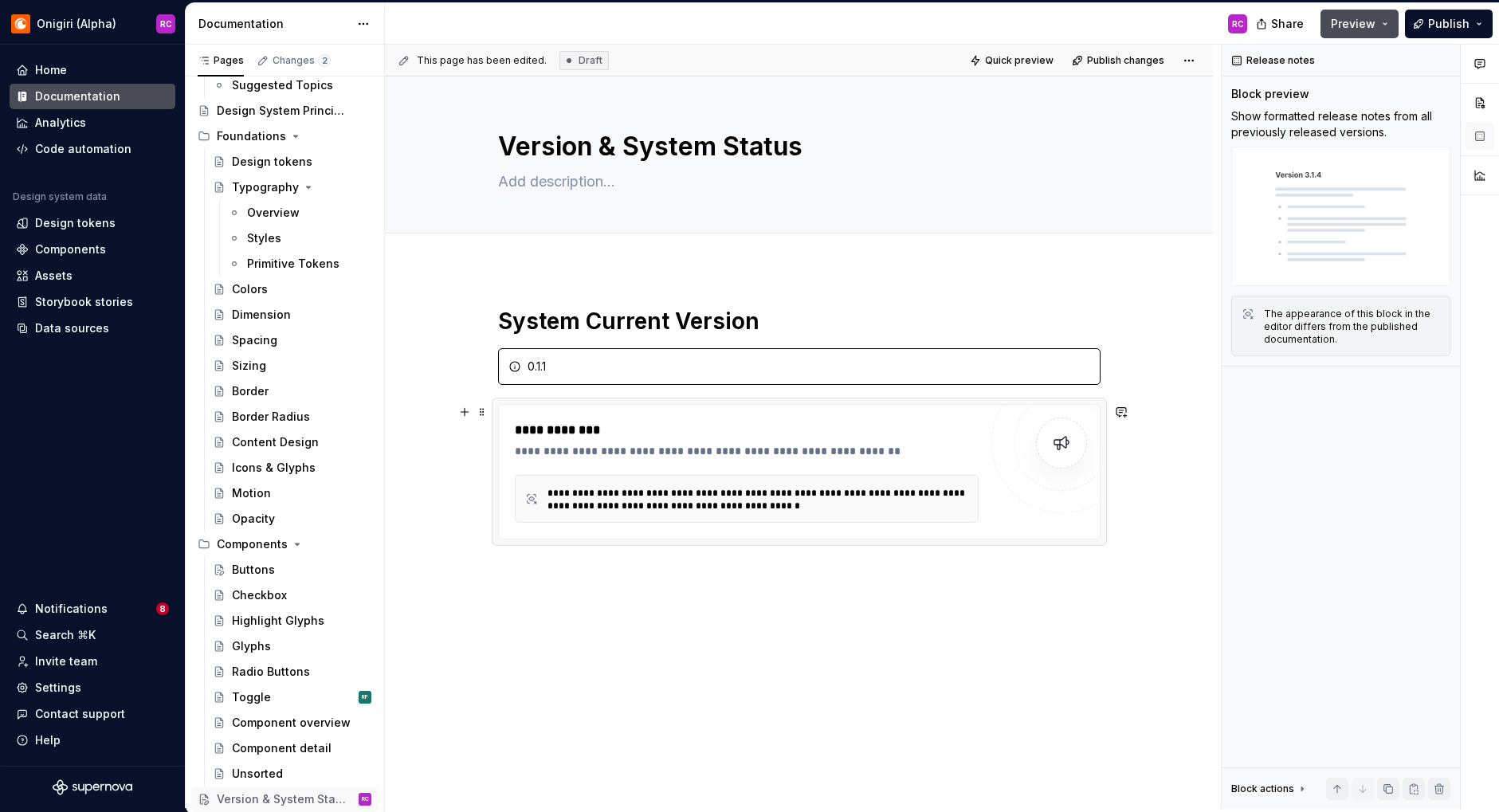
click at [741, 476] on div "**********" at bounding box center [747, 499] width 463 height 48
click at [594, 500] on div "**********" at bounding box center [757, 500] width 421 height 25
click at [1356, 25] on span "Preview" at bounding box center [1353, 25] width 45 height 16
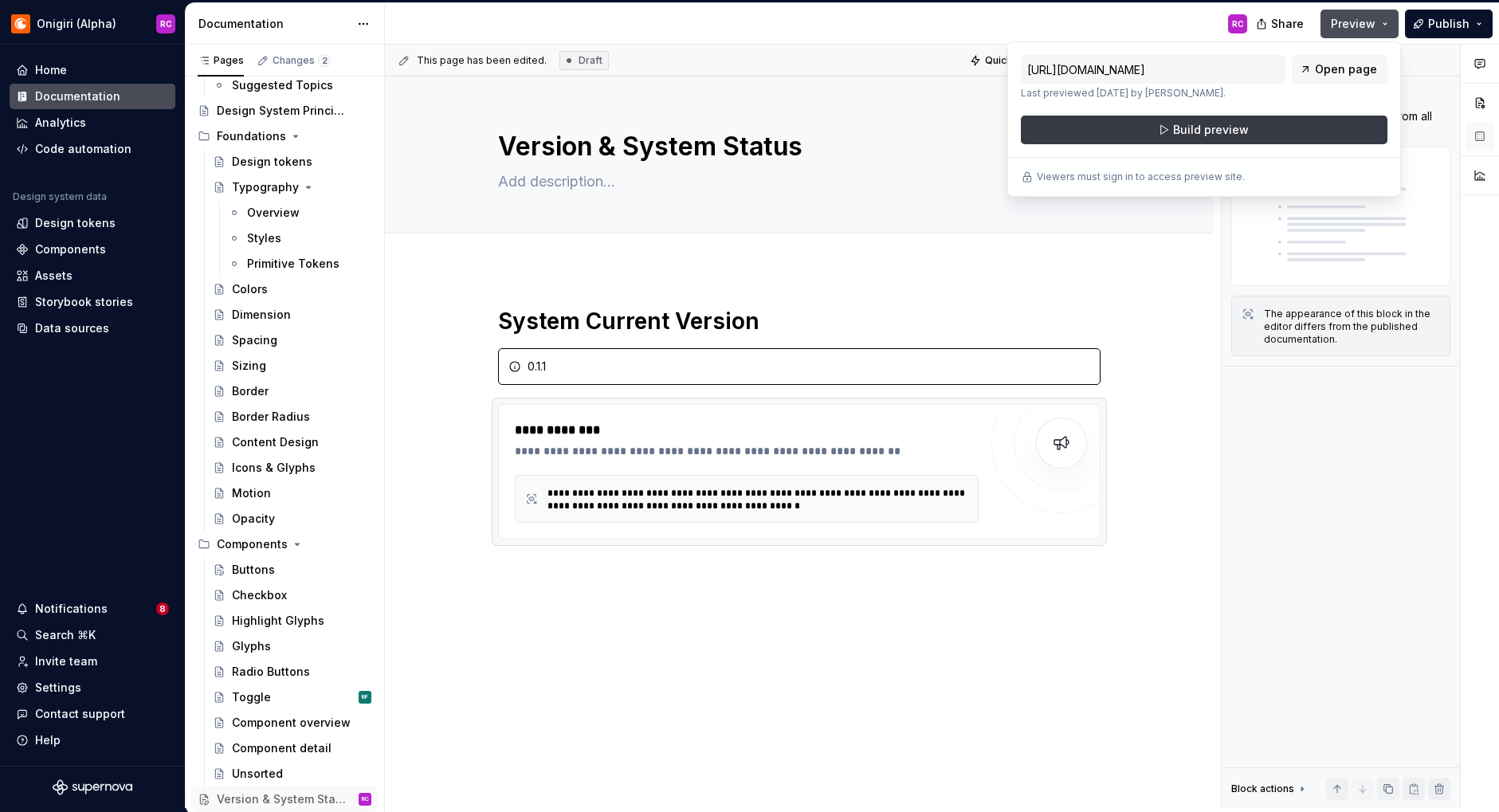
click at [1229, 129] on span "Build preview" at bounding box center [1210, 130] width 75 height 16
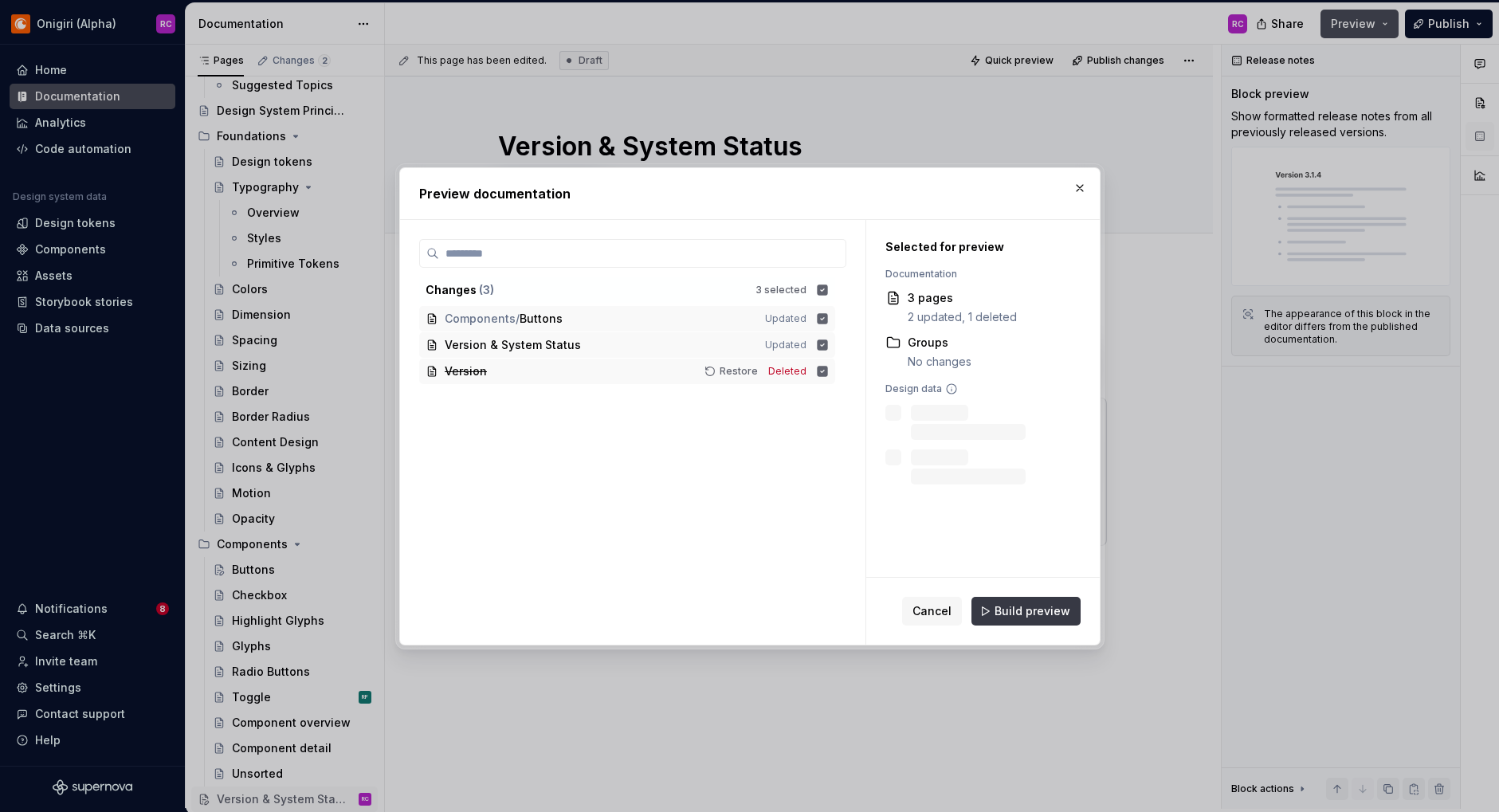
click at [1027, 605] on span "Build preview" at bounding box center [1031, 611] width 75 height 16
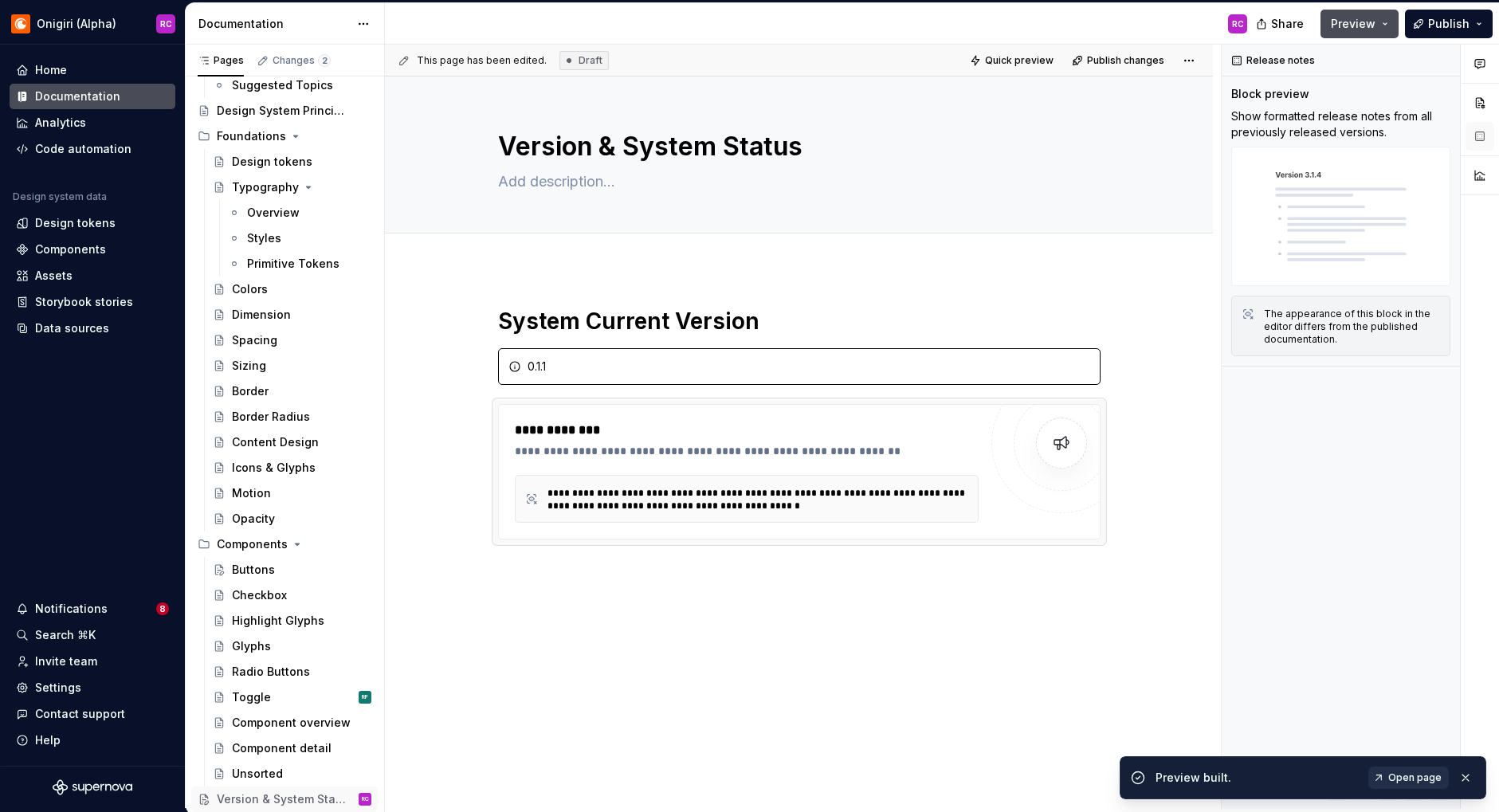
click at [1431, 771] on span "Open page" at bounding box center [1415, 777] width 54 height 13
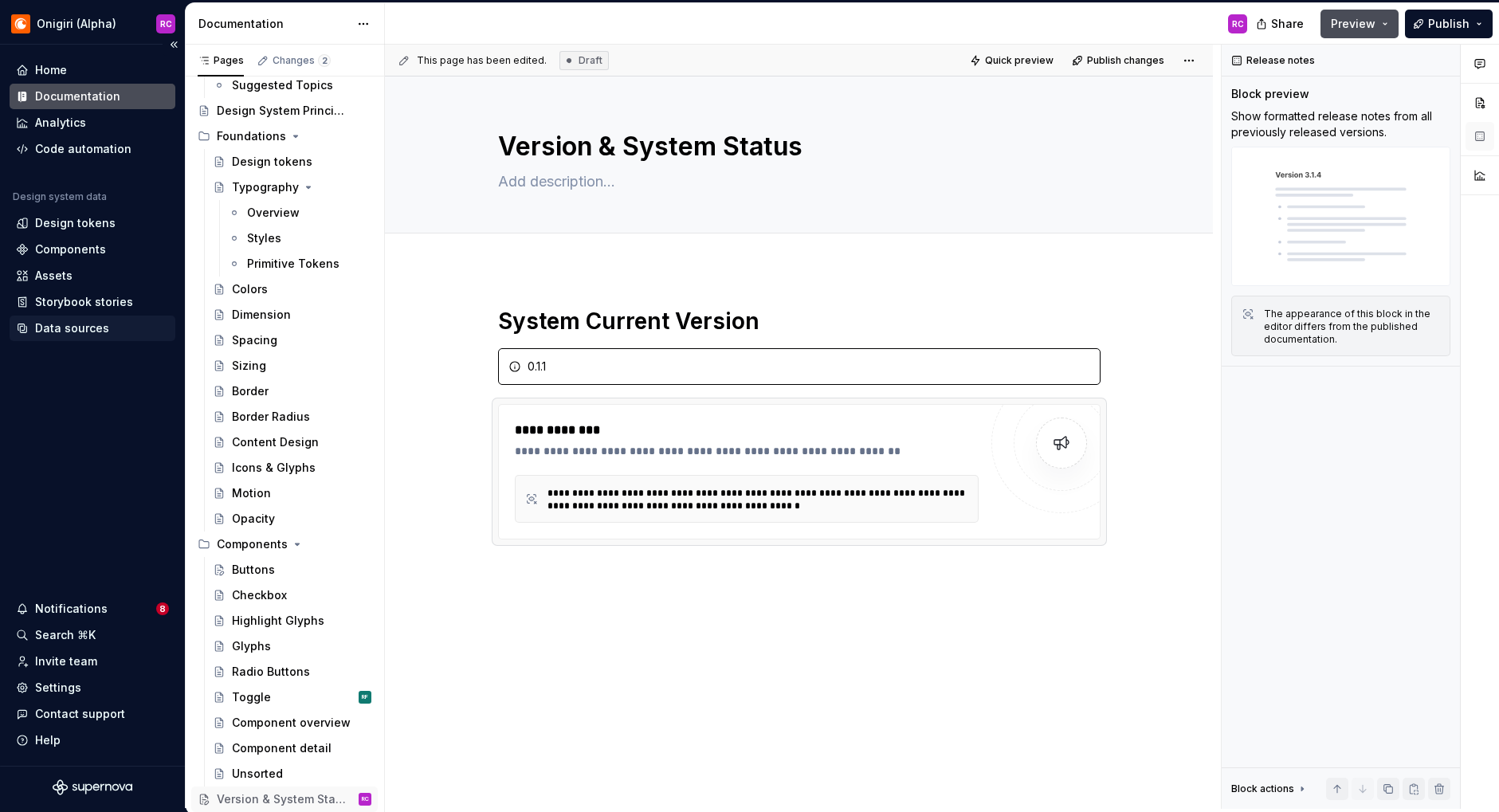
click at [70, 332] on div "Data sources" at bounding box center [73, 329] width 74 height 16
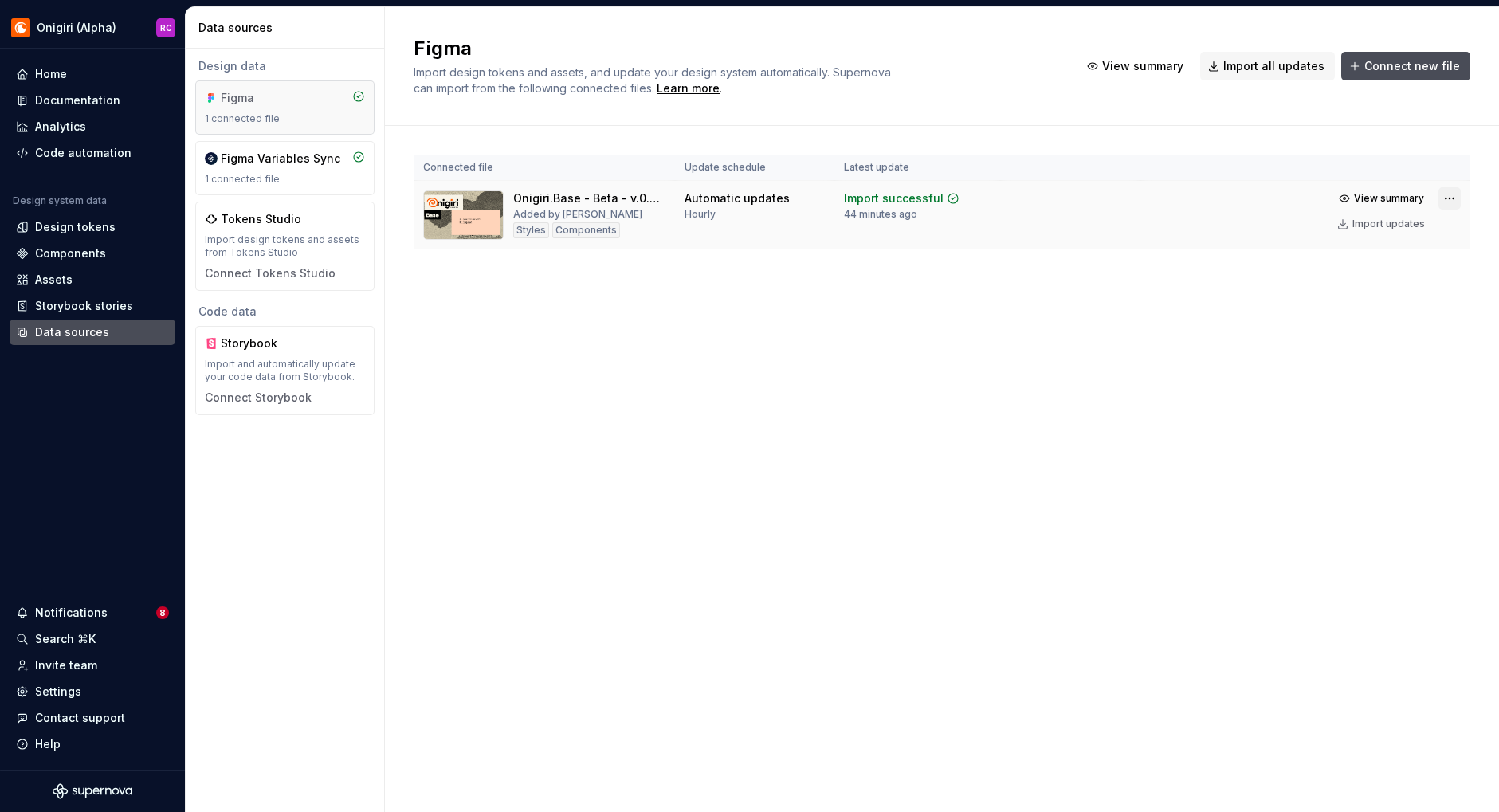
click at [1448, 199] on html "Onigiri (Alpha) RC Home Documentation Analytics Code automation Design system d…" at bounding box center [750, 406] width 1499 height 812
drag, startPoint x: 1417, startPoint y: 404, endPoint x: 1409, endPoint y: 327, distance: 77.4
click at [1417, 403] on html "Onigiri (Alpha) RC Home Documentation Analytics Code automation Design system d…" at bounding box center [750, 406] width 1499 height 812
click at [1389, 226] on div "Import updates" at bounding box center [1388, 223] width 73 height 13
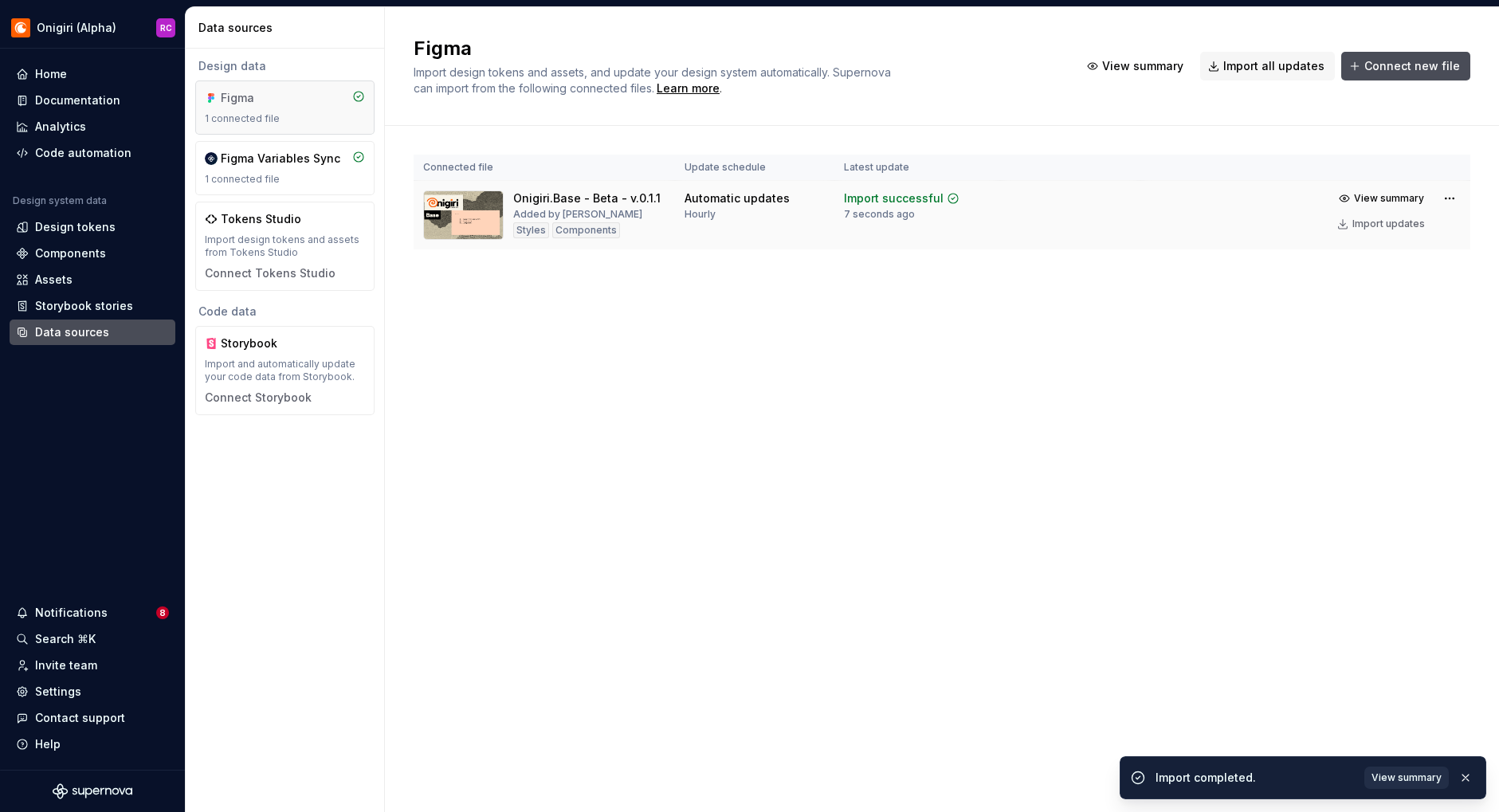
click at [1413, 778] on span "View summary" at bounding box center [1405, 777] width 70 height 13
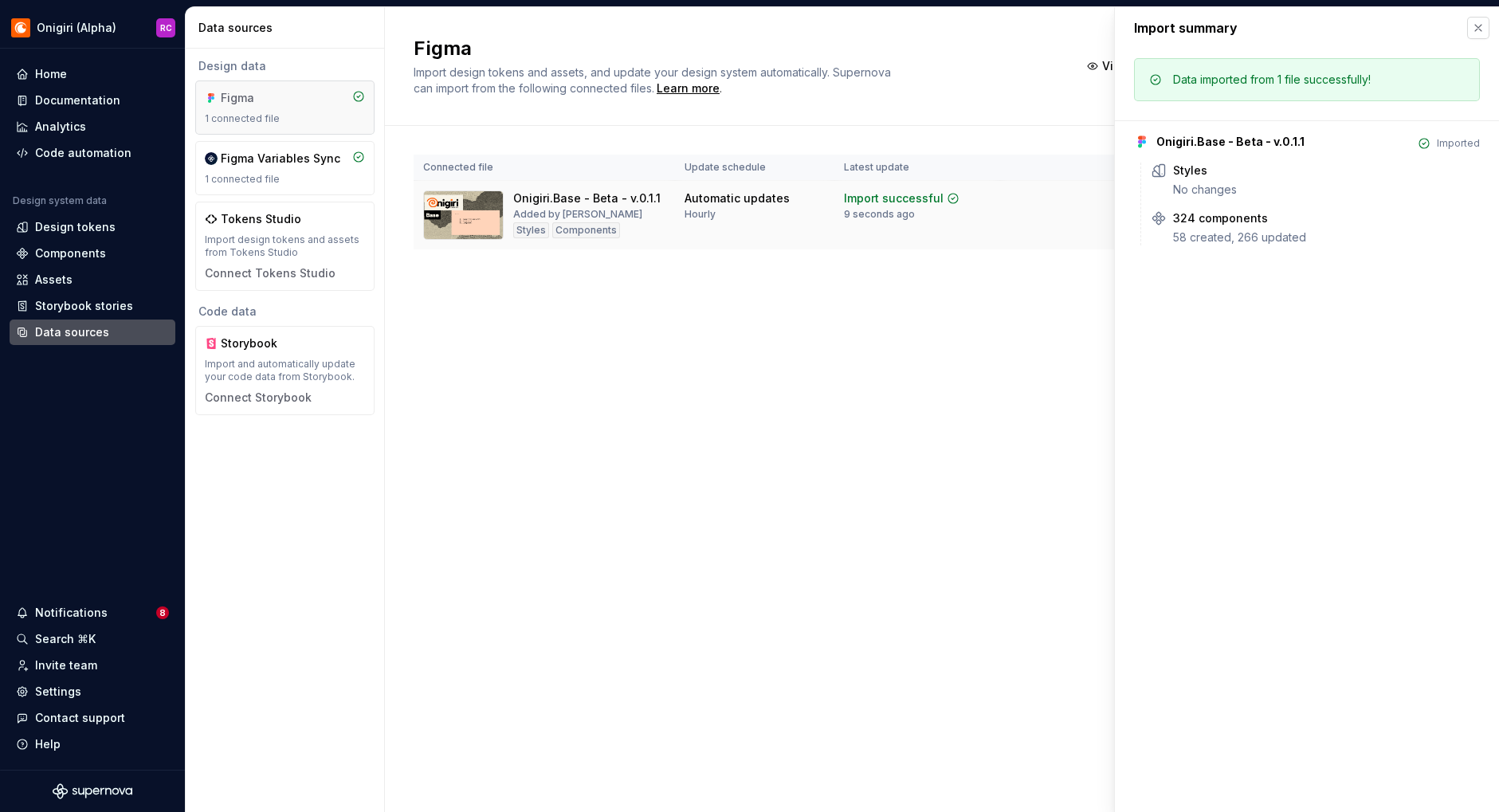
click at [1474, 25] on button "button" at bounding box center [1477, 27] width 23 height 23
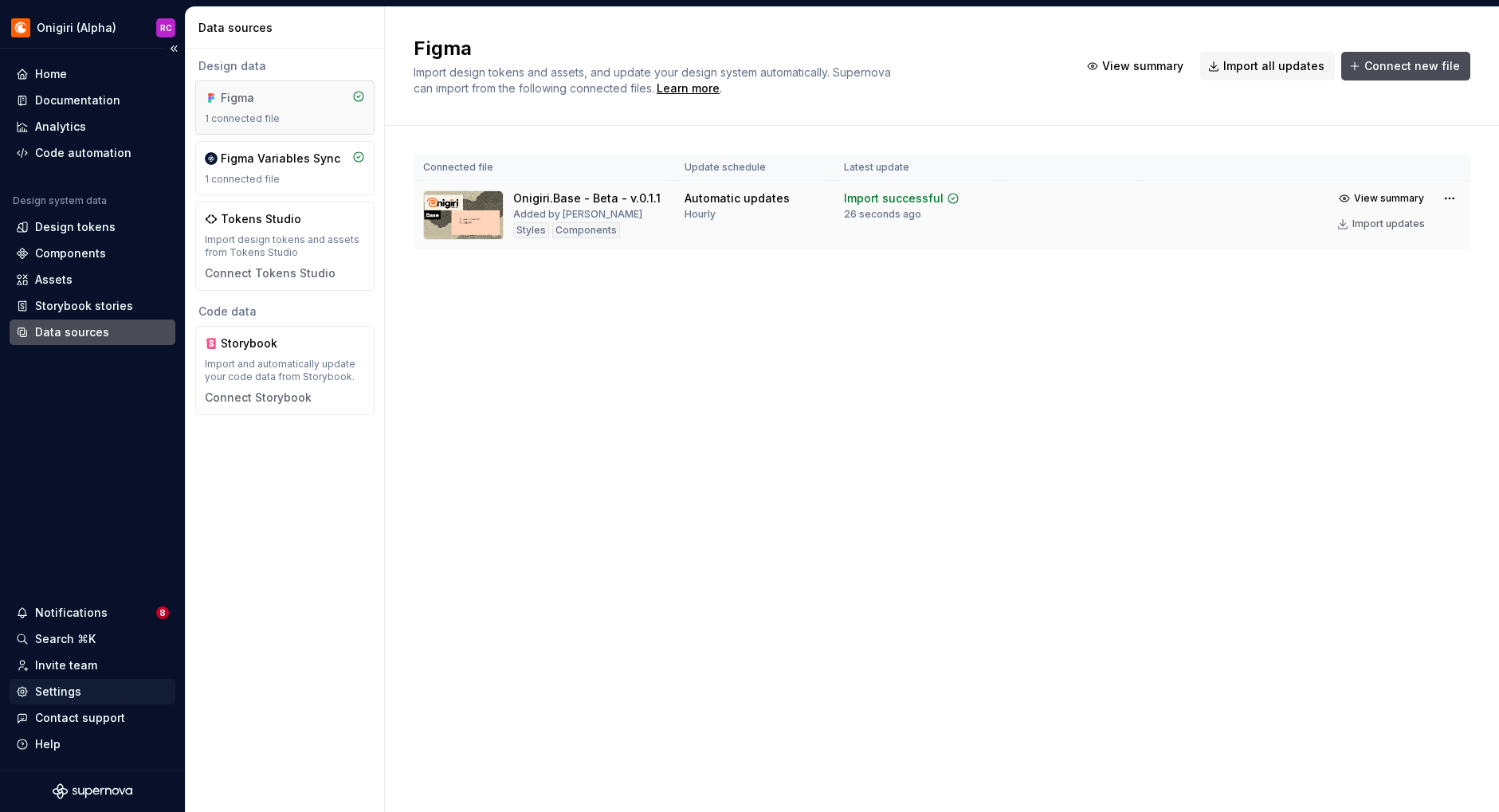
click at [55, 683] on div "Settings" at bounding box center [58, 691] width 46 height 16
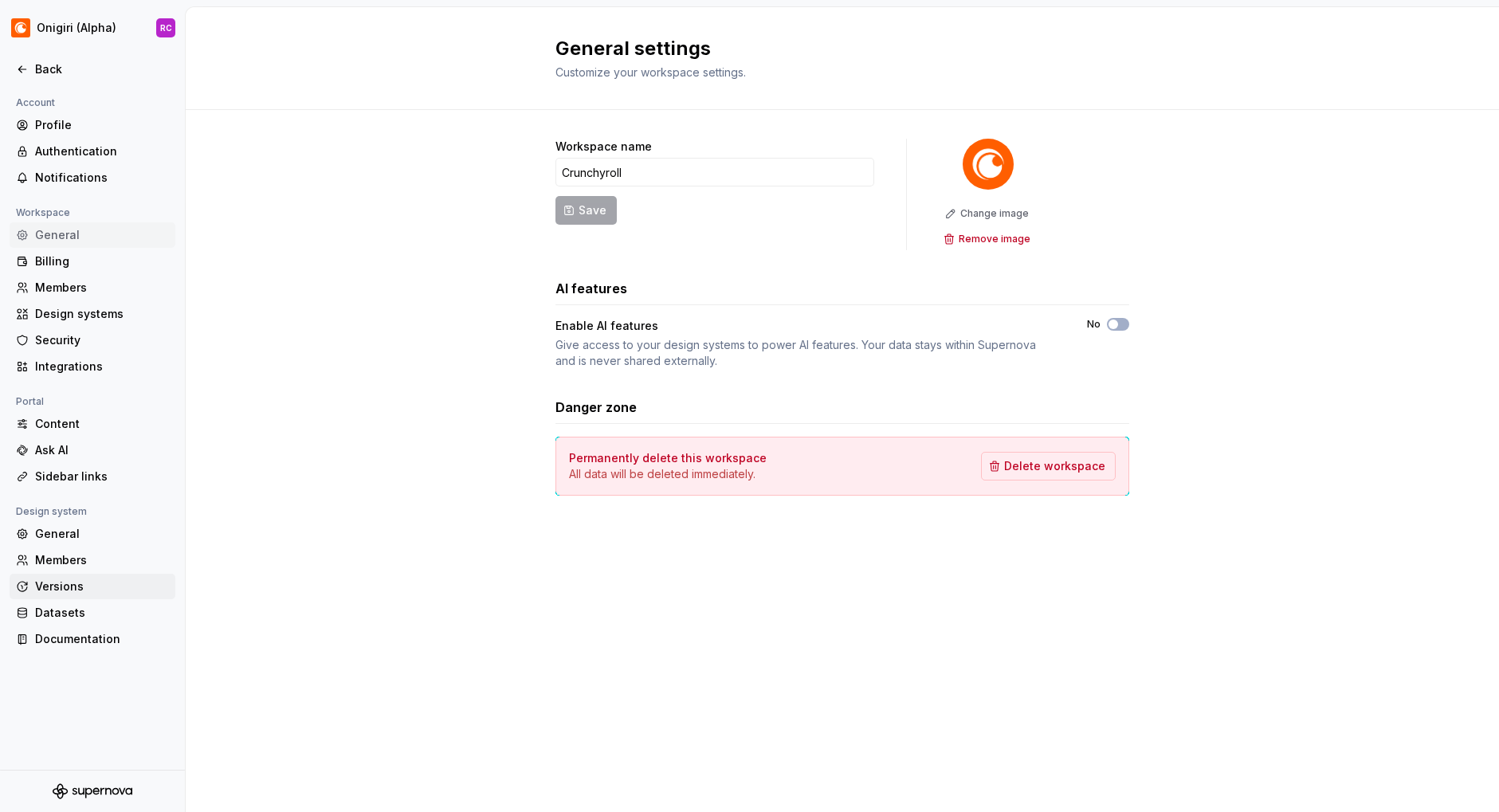
click at [68, 582] on div "Versions" at bounding box center [102, 587] width 134 height 16
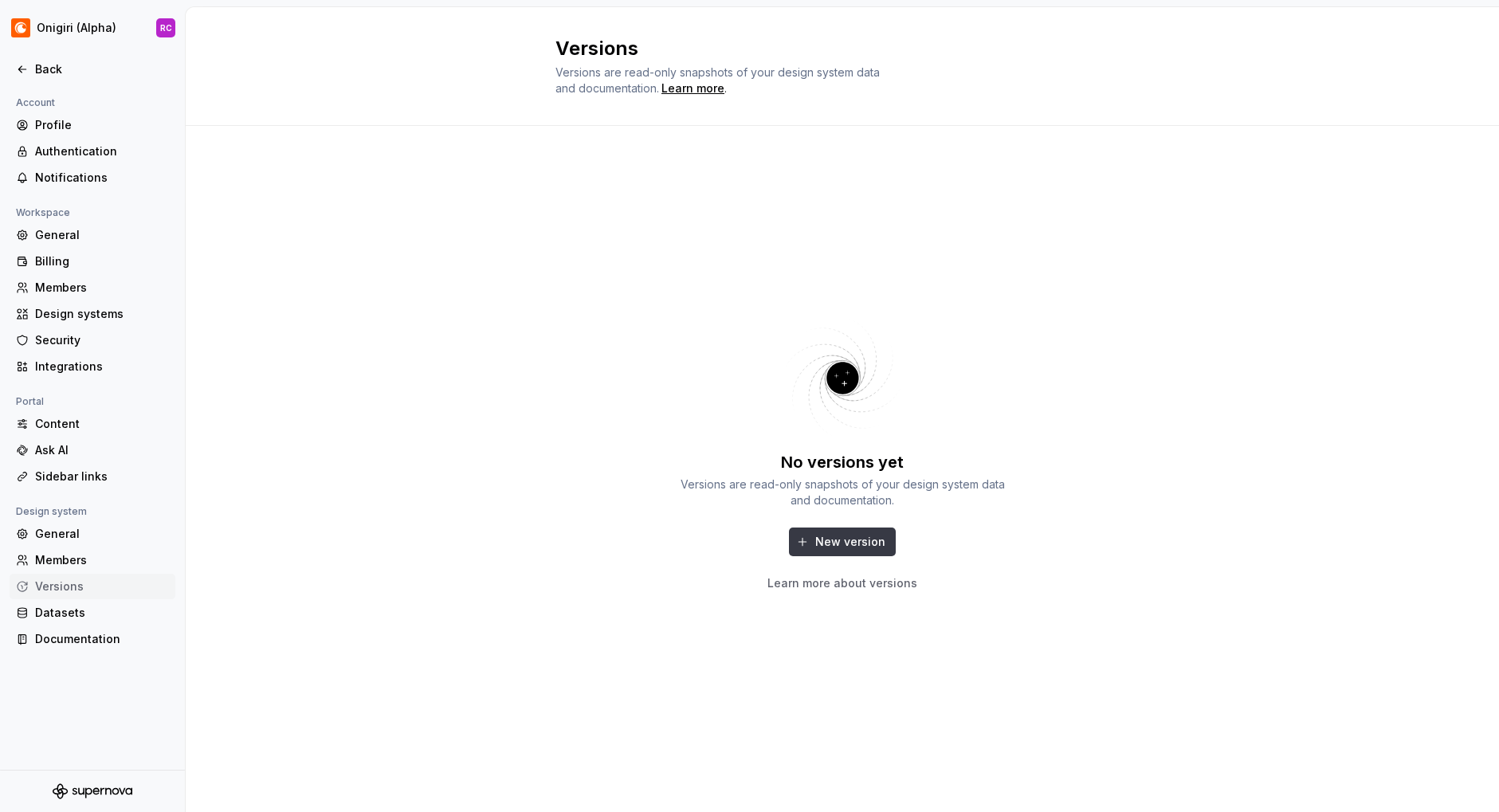
click at [841, 542] on span "New version" at bounding box center [849, 542] width 70 height 16
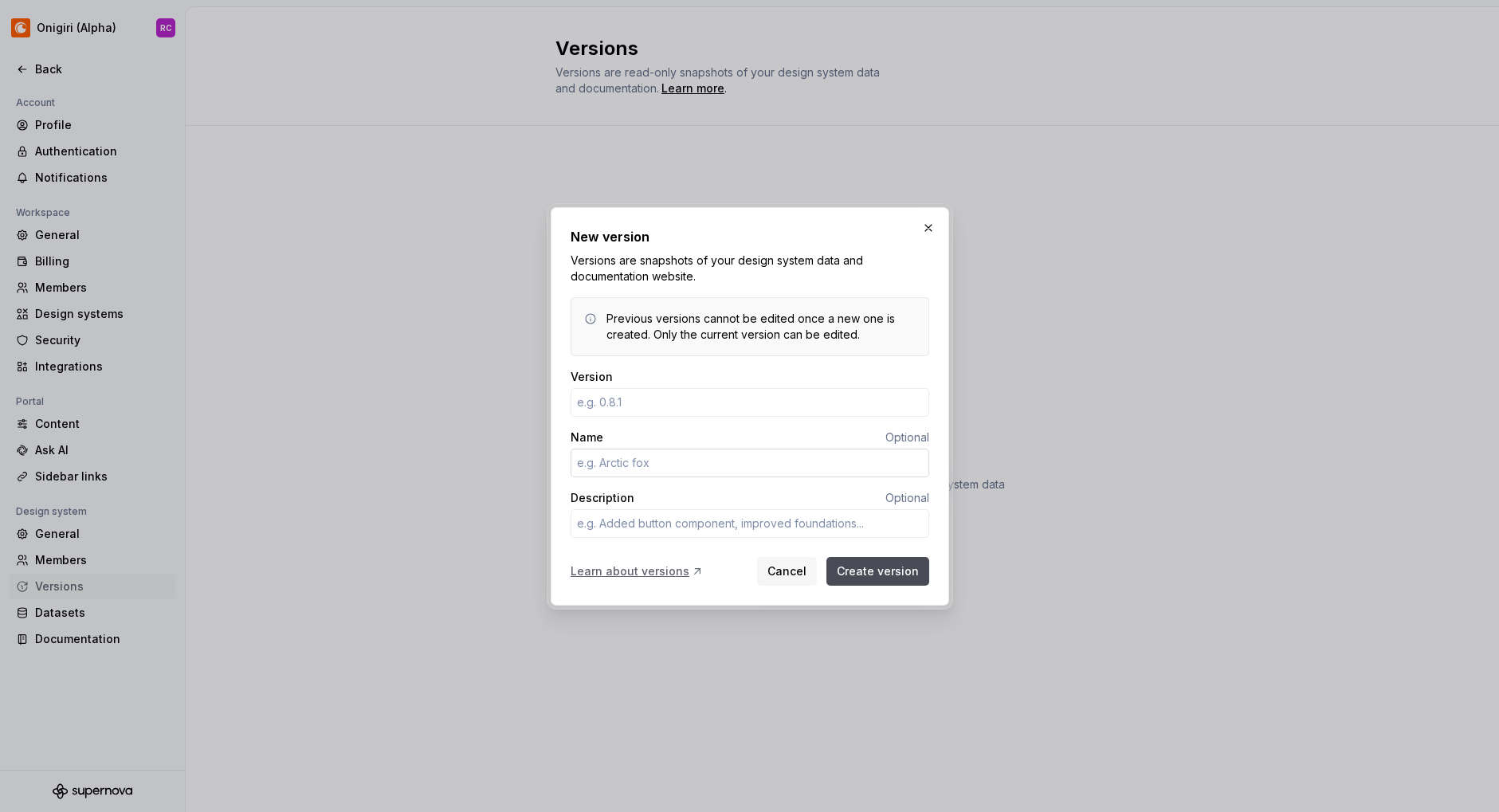
type textarea "*"
type input "0.1.1"
click at [735, 470] on input "Name" at bounding box center [750, 463] width 359 height 29
type textarea "*"
type input "Logos"
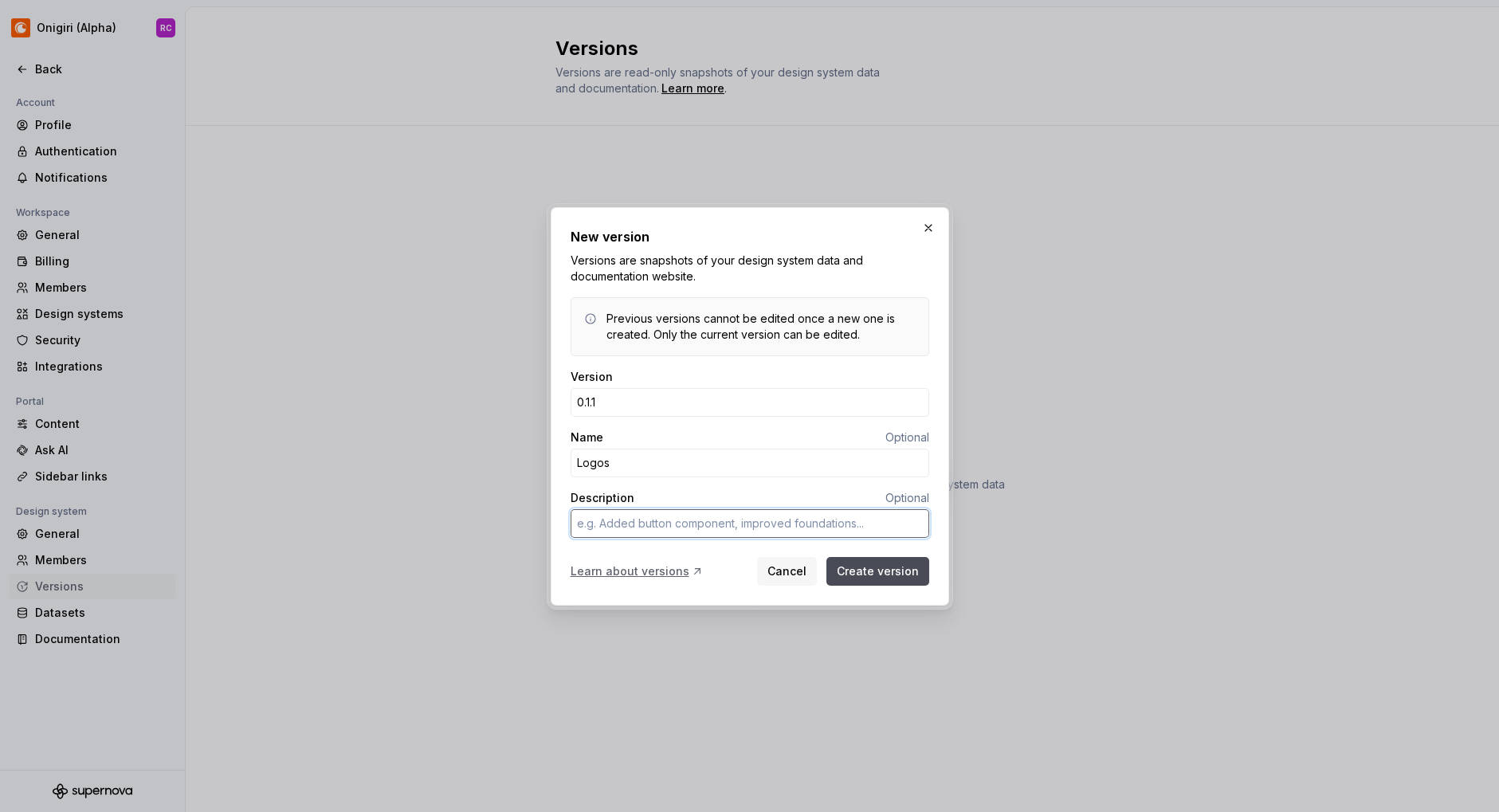
click at [650, 529] on textarea "Description" at bounding box center [750, 523] width 359 height 29
type textarea "*"
type textarea "I"
type textarea "*"
type textarea "I"
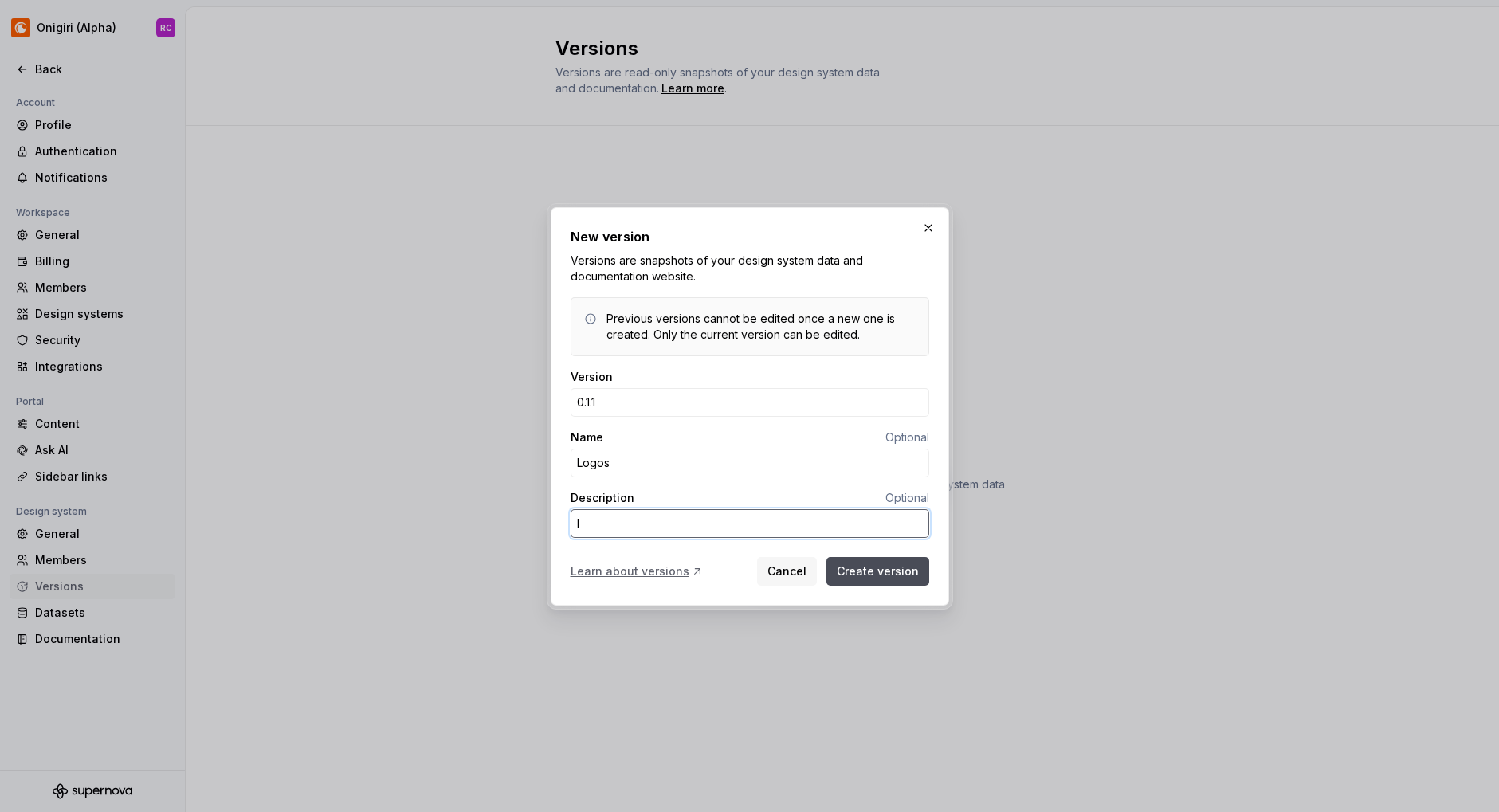
type textarea "*"
type textarea "I f"
type textarea "*"
type textarea "I fo"
type textarea "*"
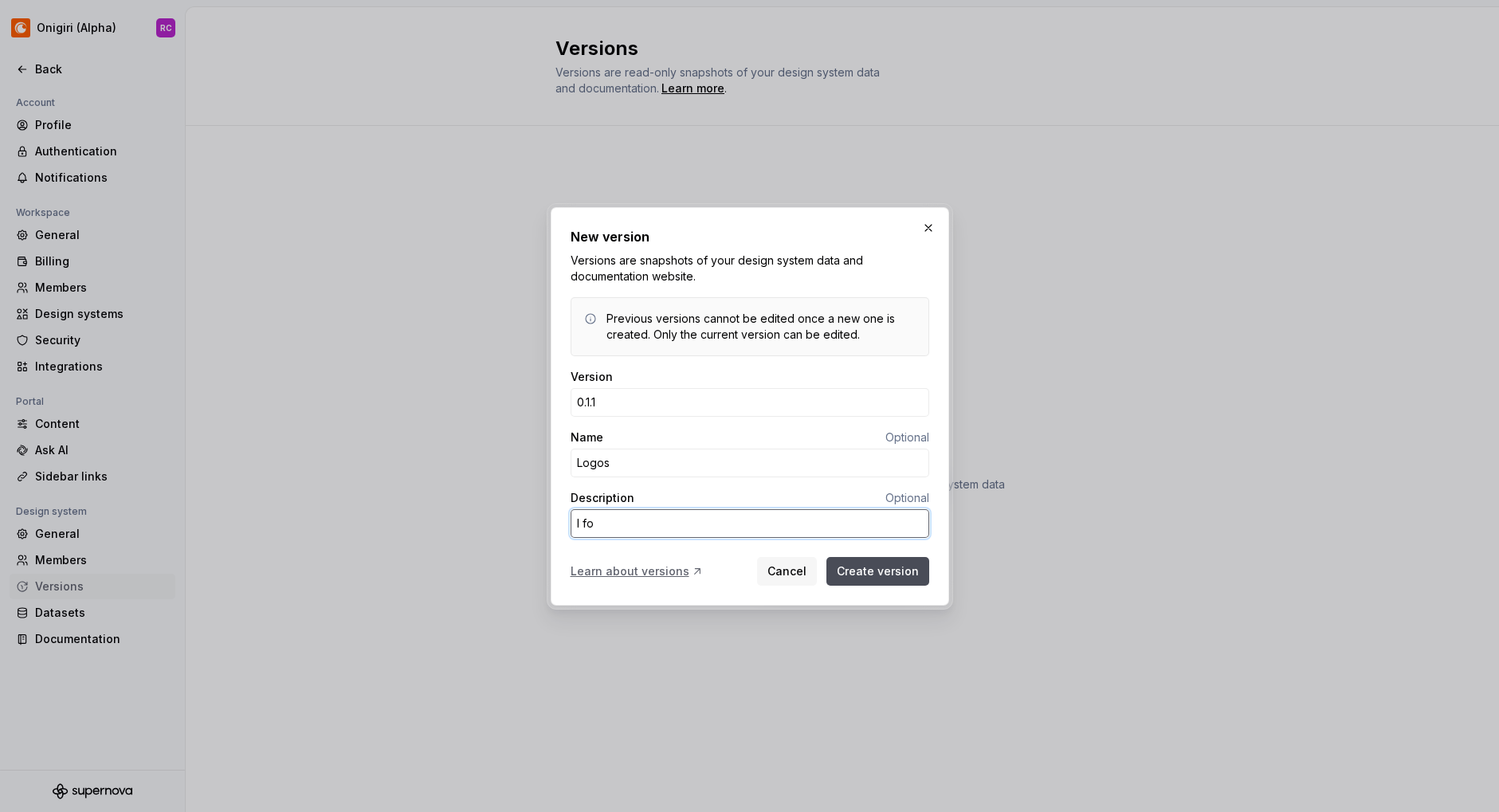
type textarea "I for"
type textarea "*"
type textarea "I forg"
type textarea "*"
type textarea "I forgo"
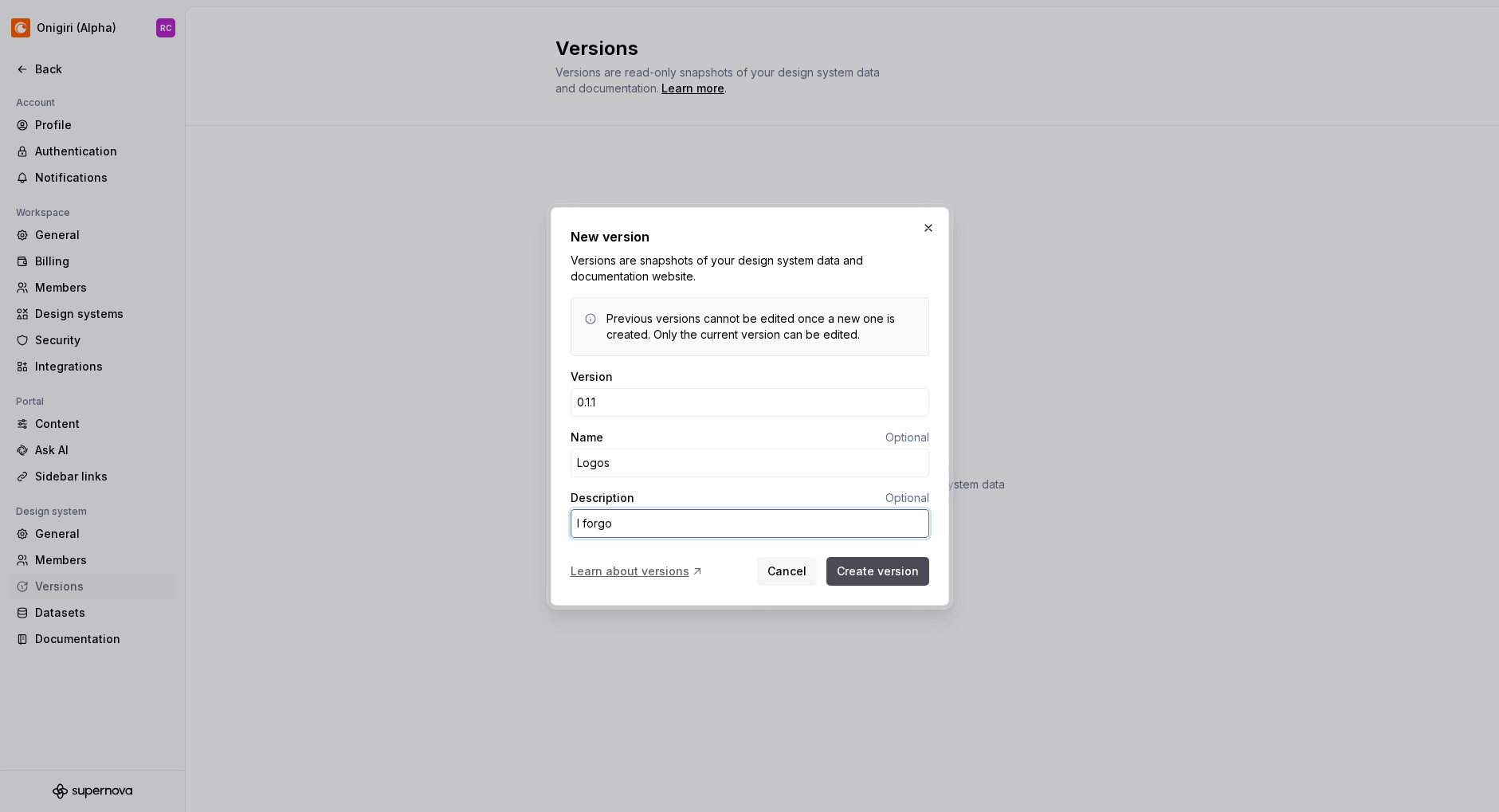
type textarea "*"
type textarea "I forgot"
type textarea "*"
type textarea "I forgot"
type textarea "*"
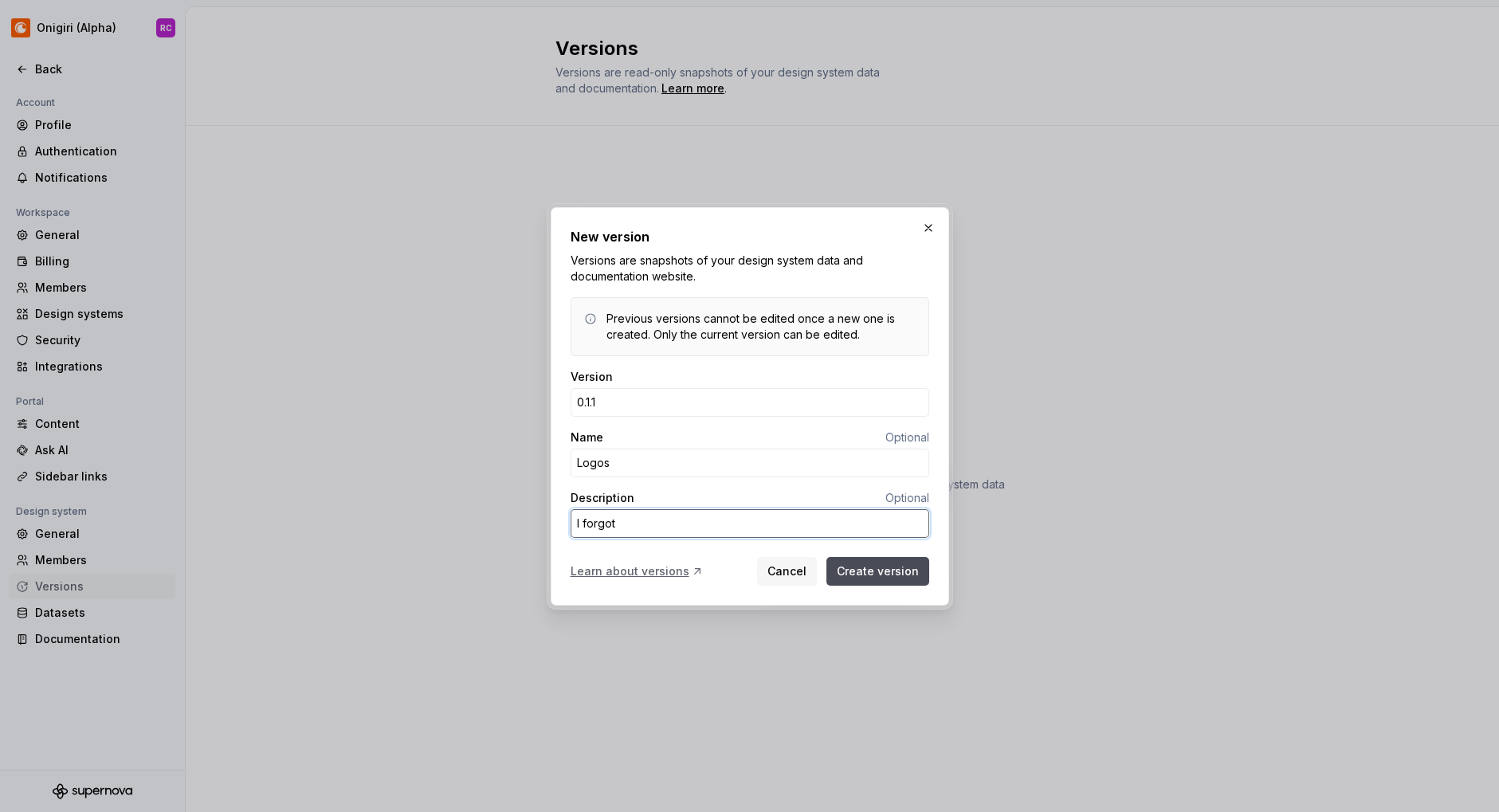
type textarea "I forgot t"
type textarea "*"
type textarea "I forgot to"
type textarea "*"
type textarea "I forgot to"
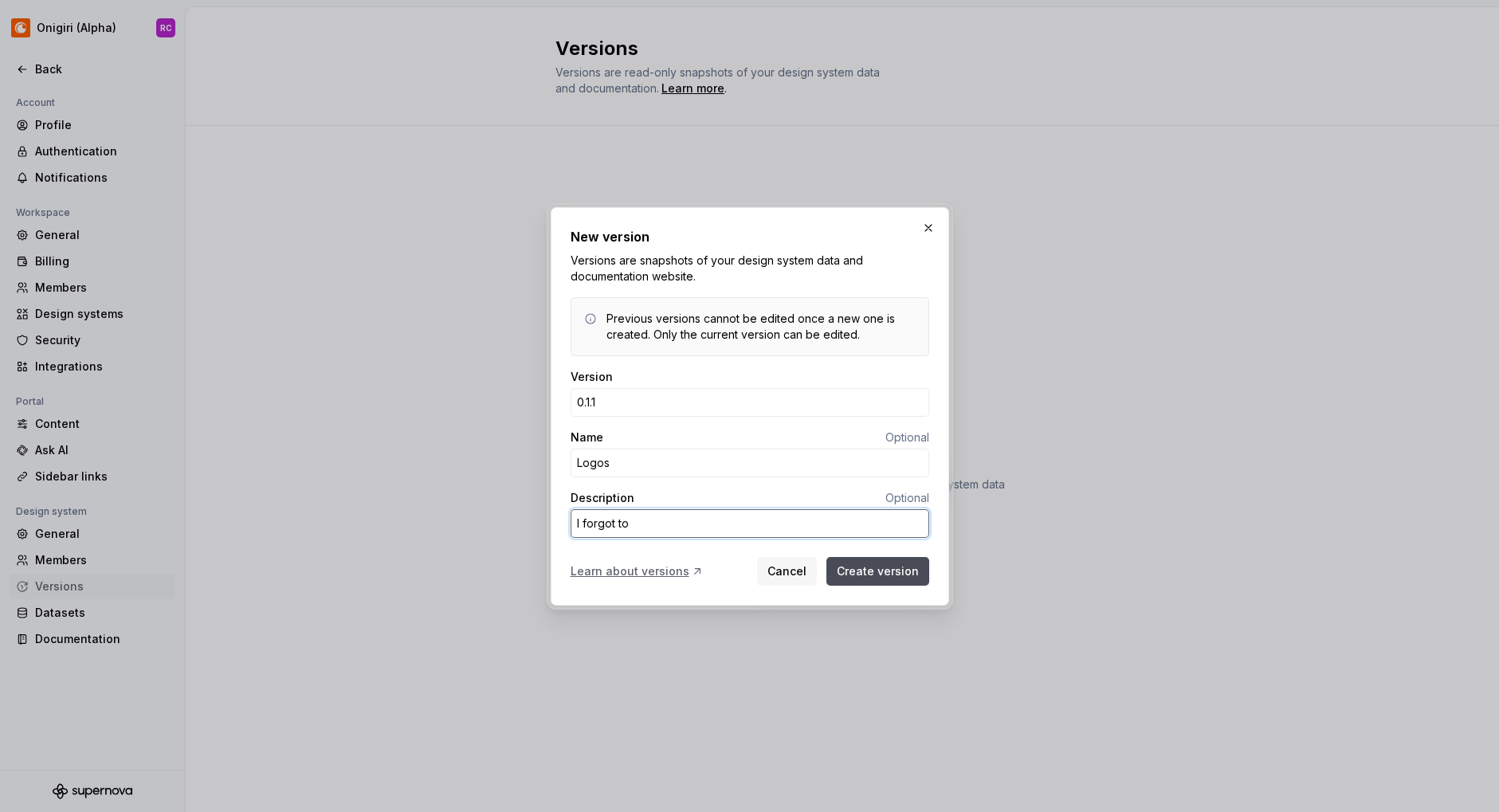
type textarea "*"
type textarea "I forgot to a"
type textarea "*"
type textarea "I forgot to ad"
type textarea "*"
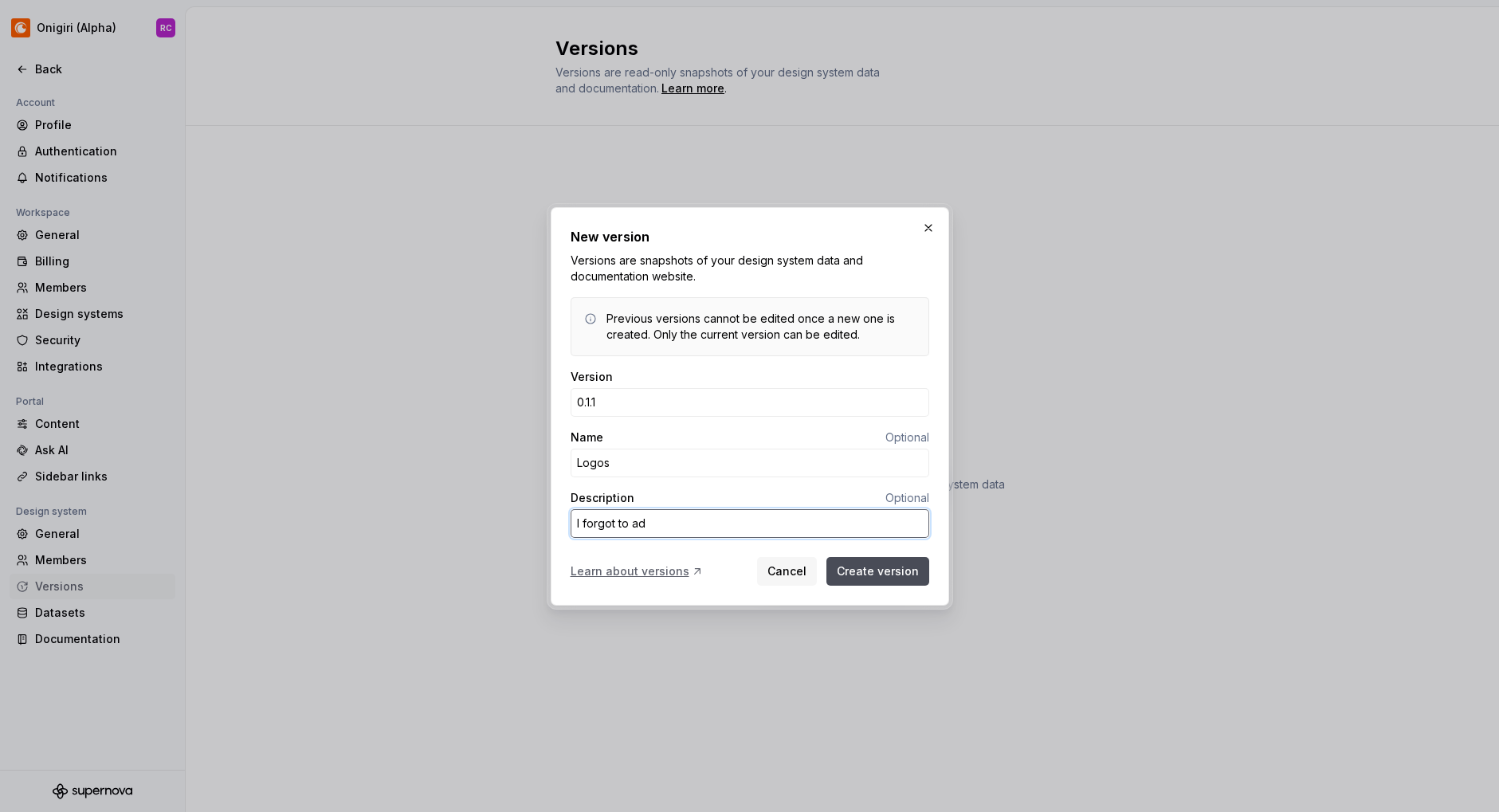
type textarea "I forgot to add"
type textarea "*"
type textarea "I forgot to add"
type textarea "*"
type textarea "I forgot to add t"
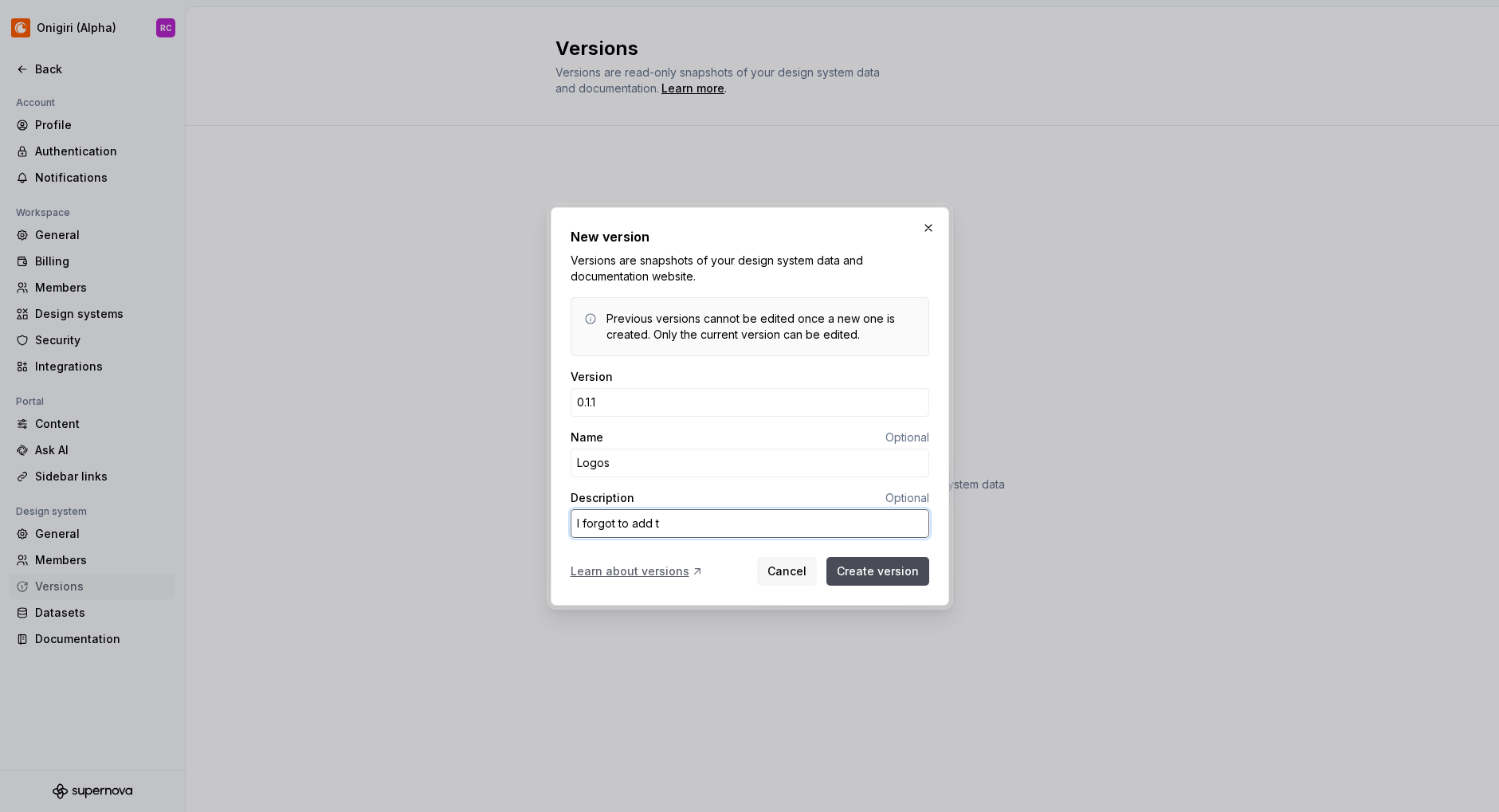
type textarea "*"
type textarea "I forgot to add th"
type textarea "*"
type textarea "I forgot to add the"
type textarea "*"
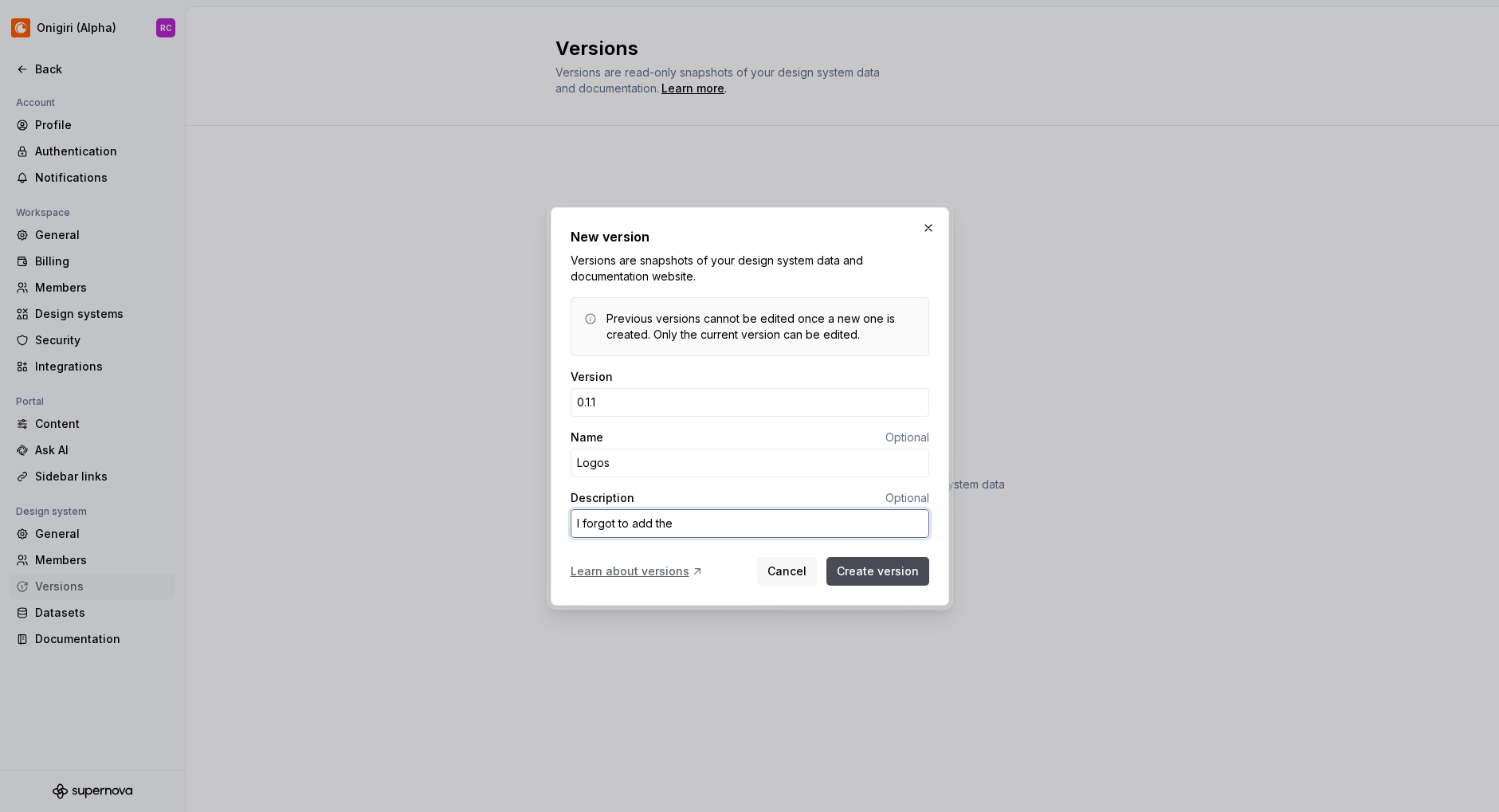
type textarea "I forgot to add the"
type textarea "*"
type textarea "I forgot to add the p"
type textarea "*"
type textarea "I forgot to add the pr"
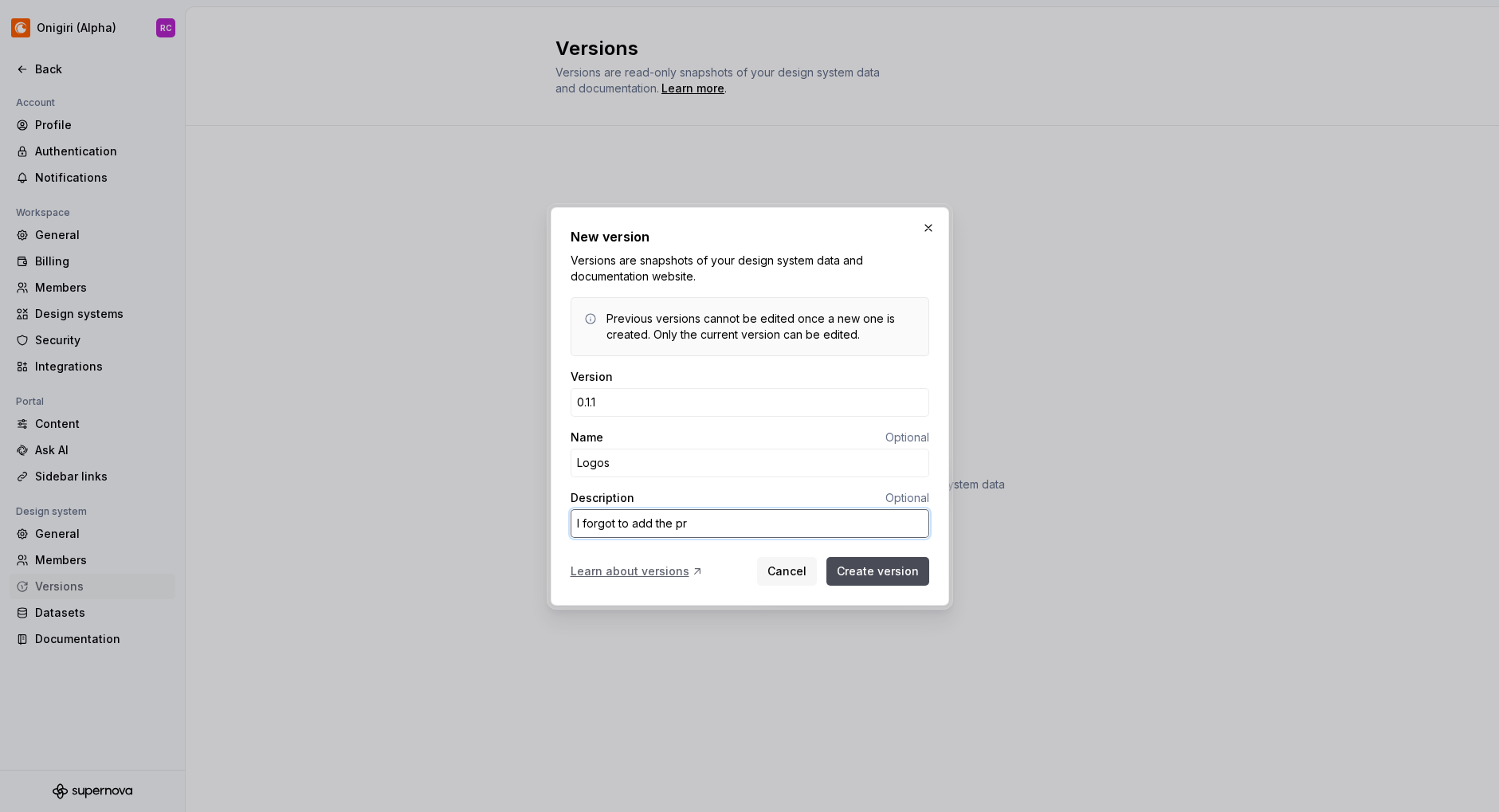
type textarea "*"
type textarea "I forgot to add the pre"
type textarea "*"
type textarea "I forgot to add the prec"
type textarea "*"
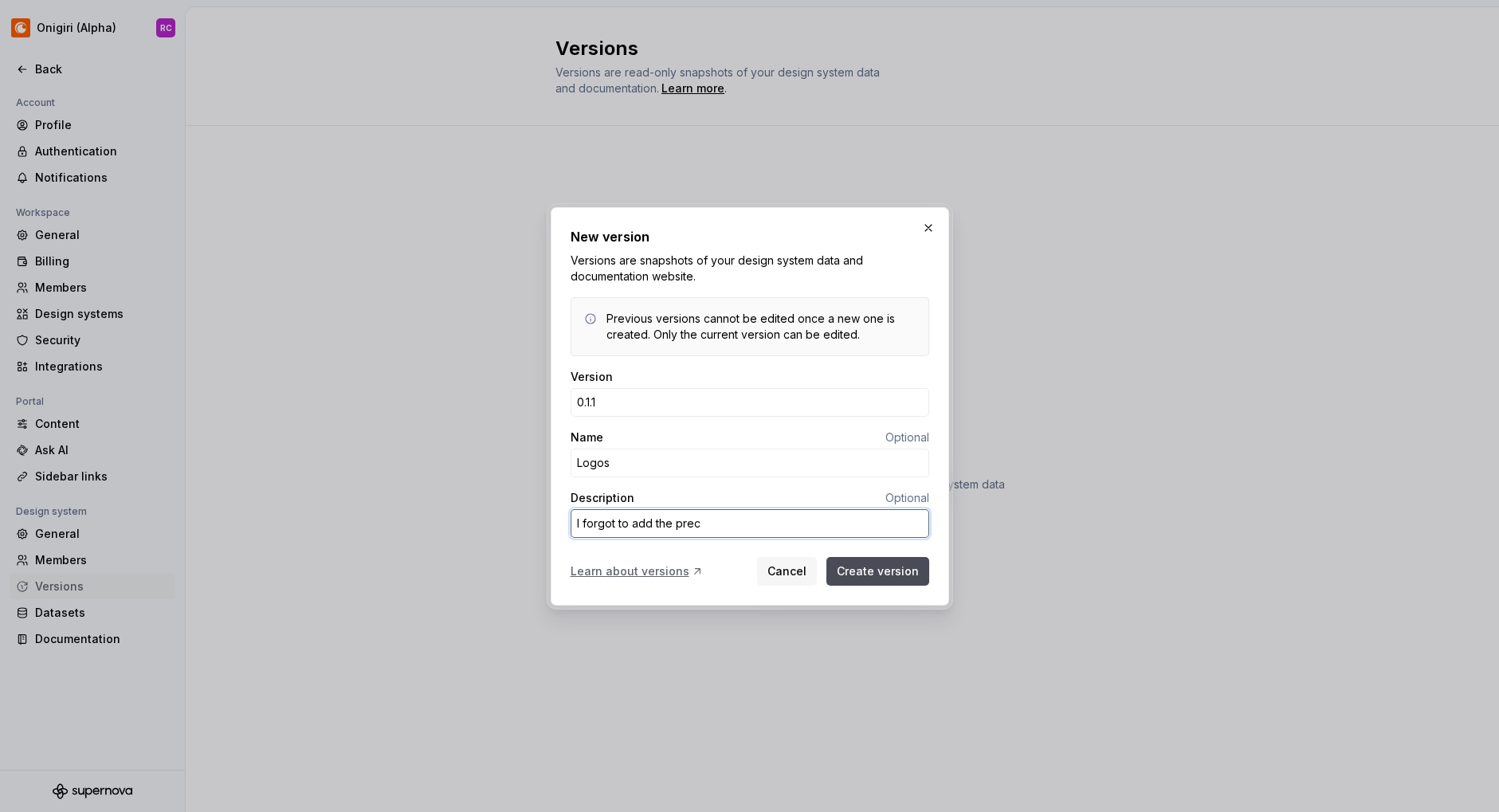
type textarea "I forgot to add the preci"
type textarea "*"
type textarea "I forgot to add the precio"
type textarea "*"
type textarea "I forgot to add the preciou"
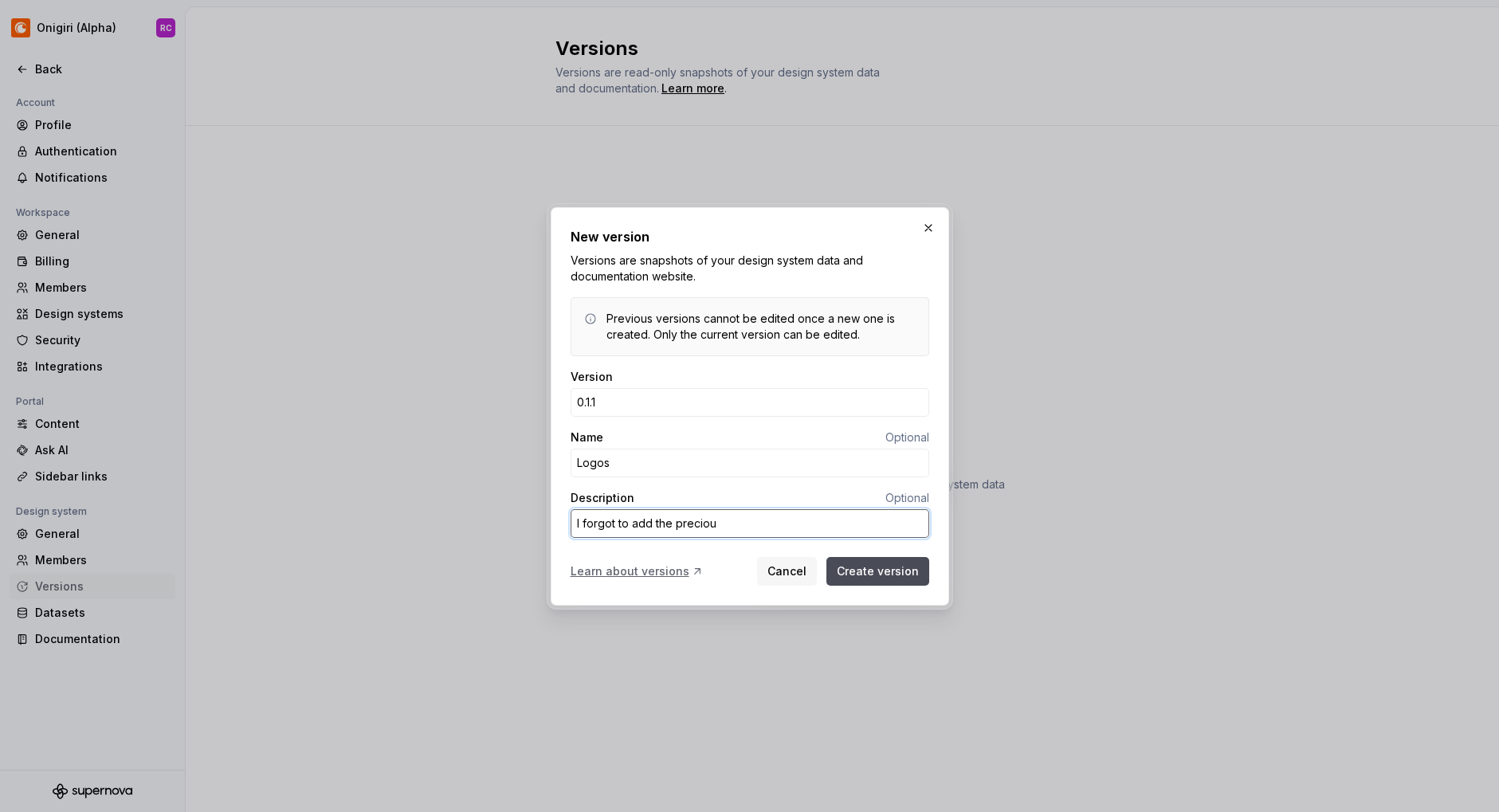
type textarea "*"
type textarea "I forgot to add the precious"
type textarea "*"
type textarea "I forgot to add the preciou"
type textarea "*"
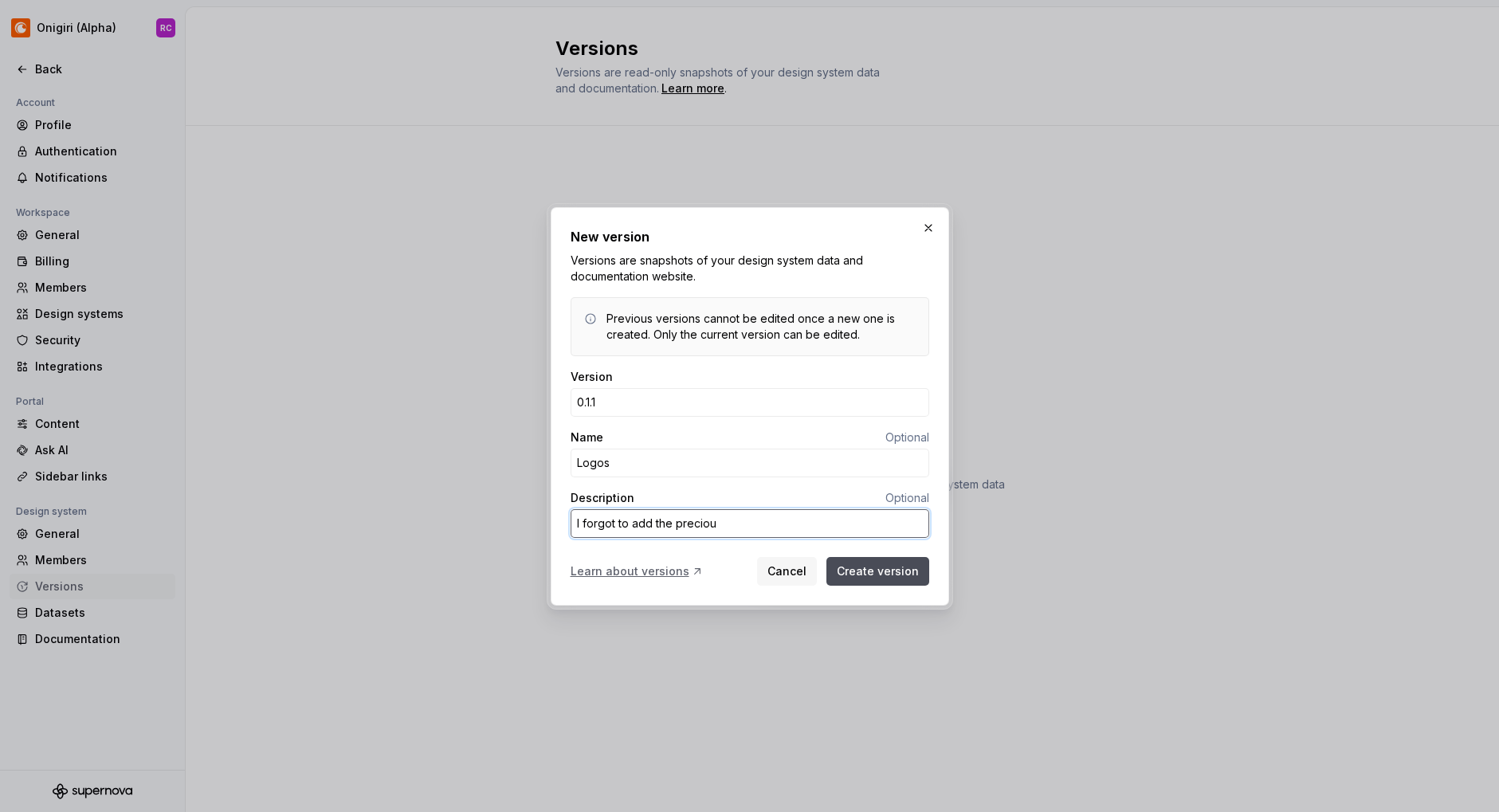
type textarea "I forgot to add the precio"
type textarea "*"
type textarea "I forgot to add the preci"
type textarea "*"
type textarea "I forgot to add the prec"
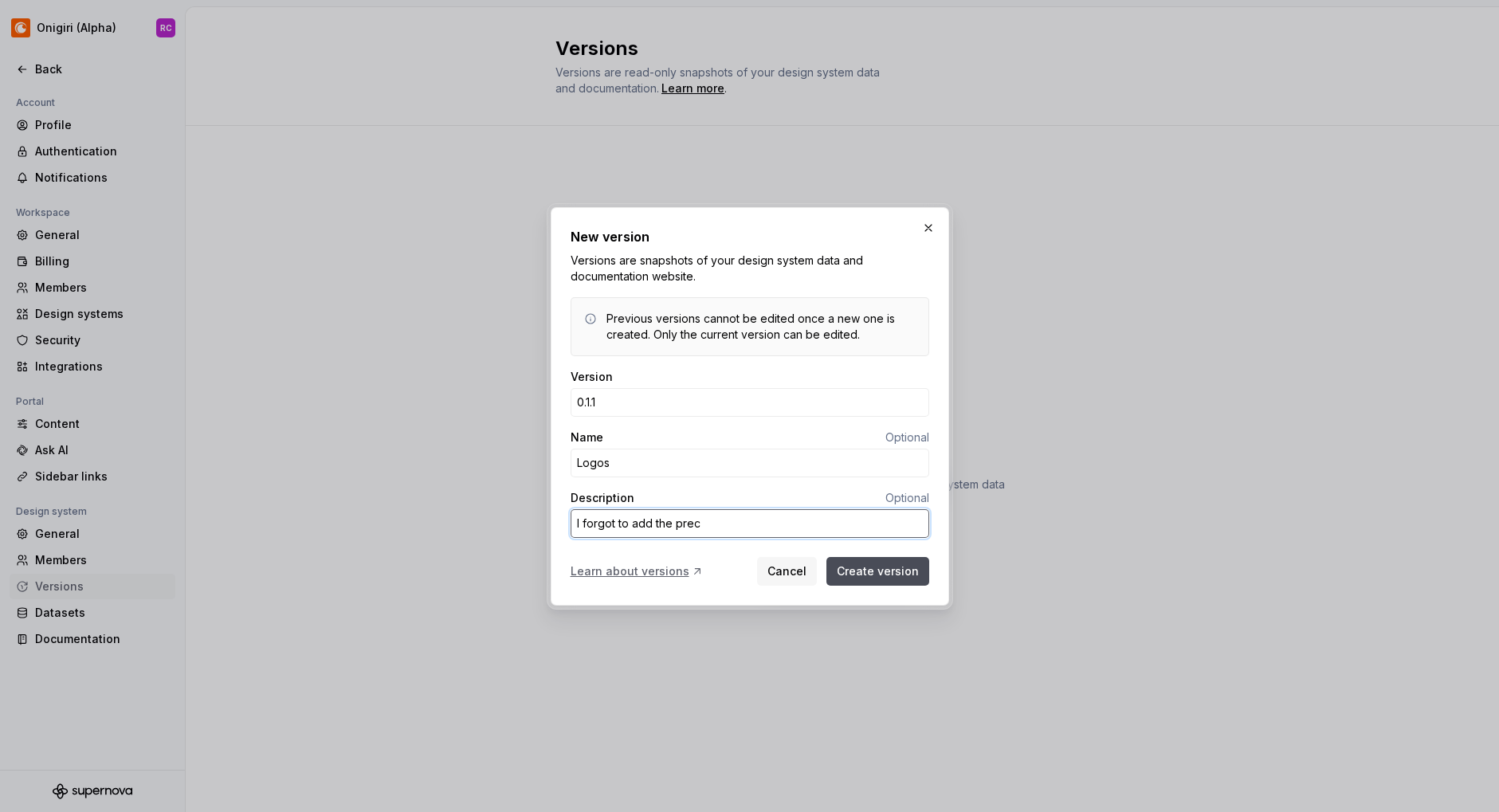
type textarea "*"
type textarea "I forgot to add the pre"
type textarea "*"
type textarea "I forgot to add the prev"
type textarea "*"
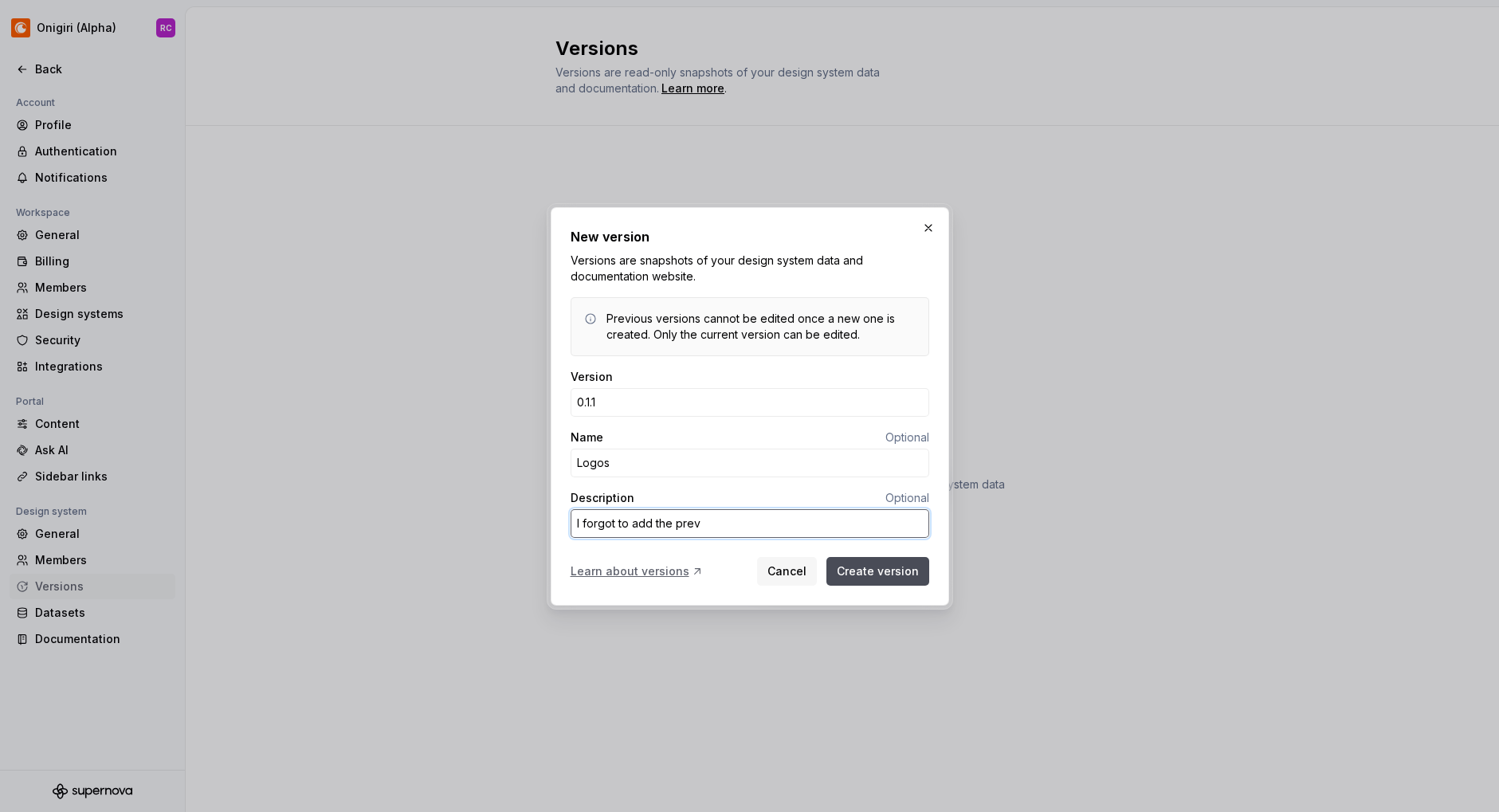
type textarea "I forgot to add the previ"
type textarea "*"
type textarea "I forgot to add the previo"
type textarea "*"
type textarea "I forgot to add the previou"
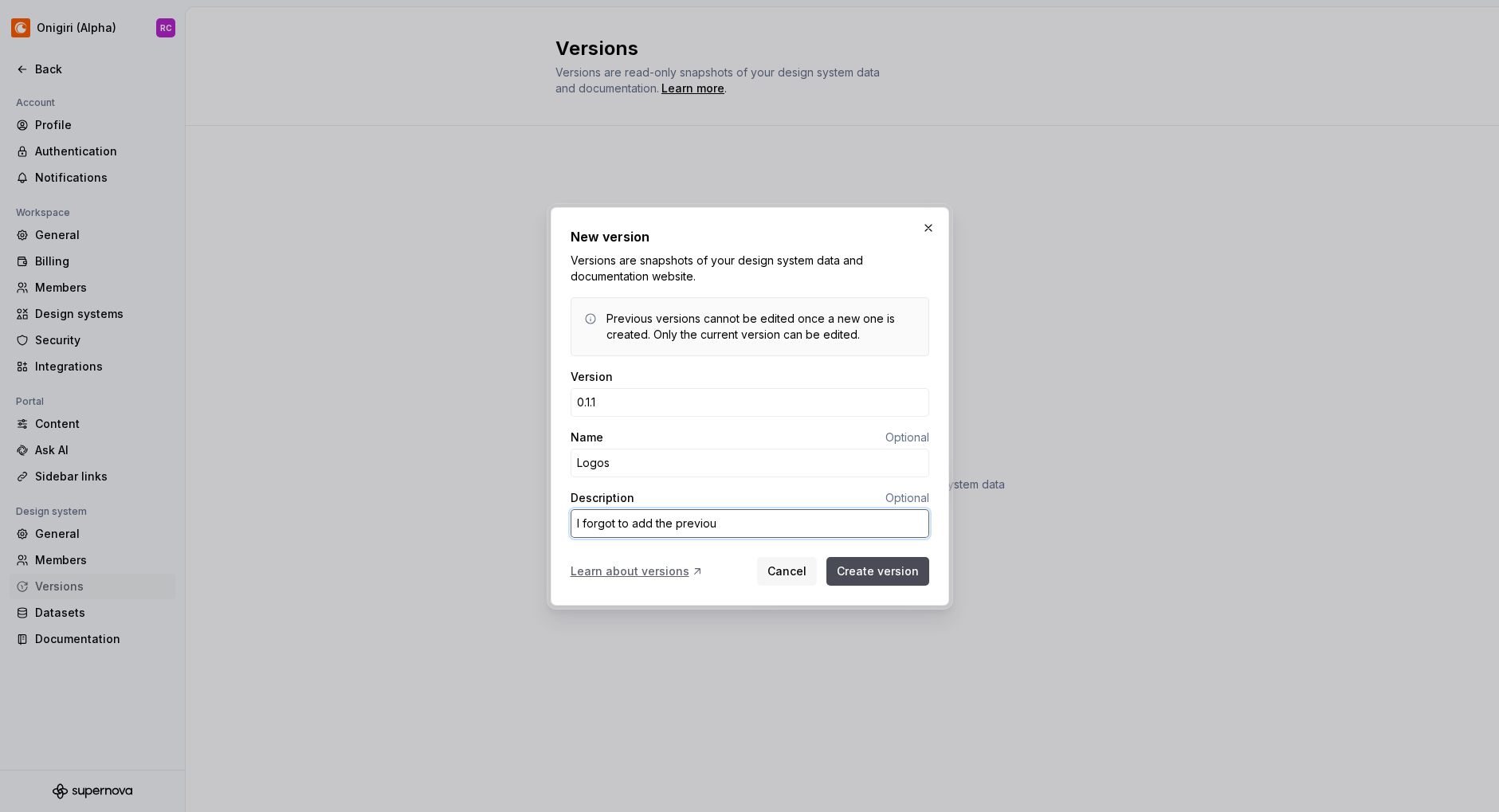
type textarea "*"
type textarea "I forgot to add the previous"
type textarea "*"
type textarea "I forgot to add the previous"
type textarea "*"
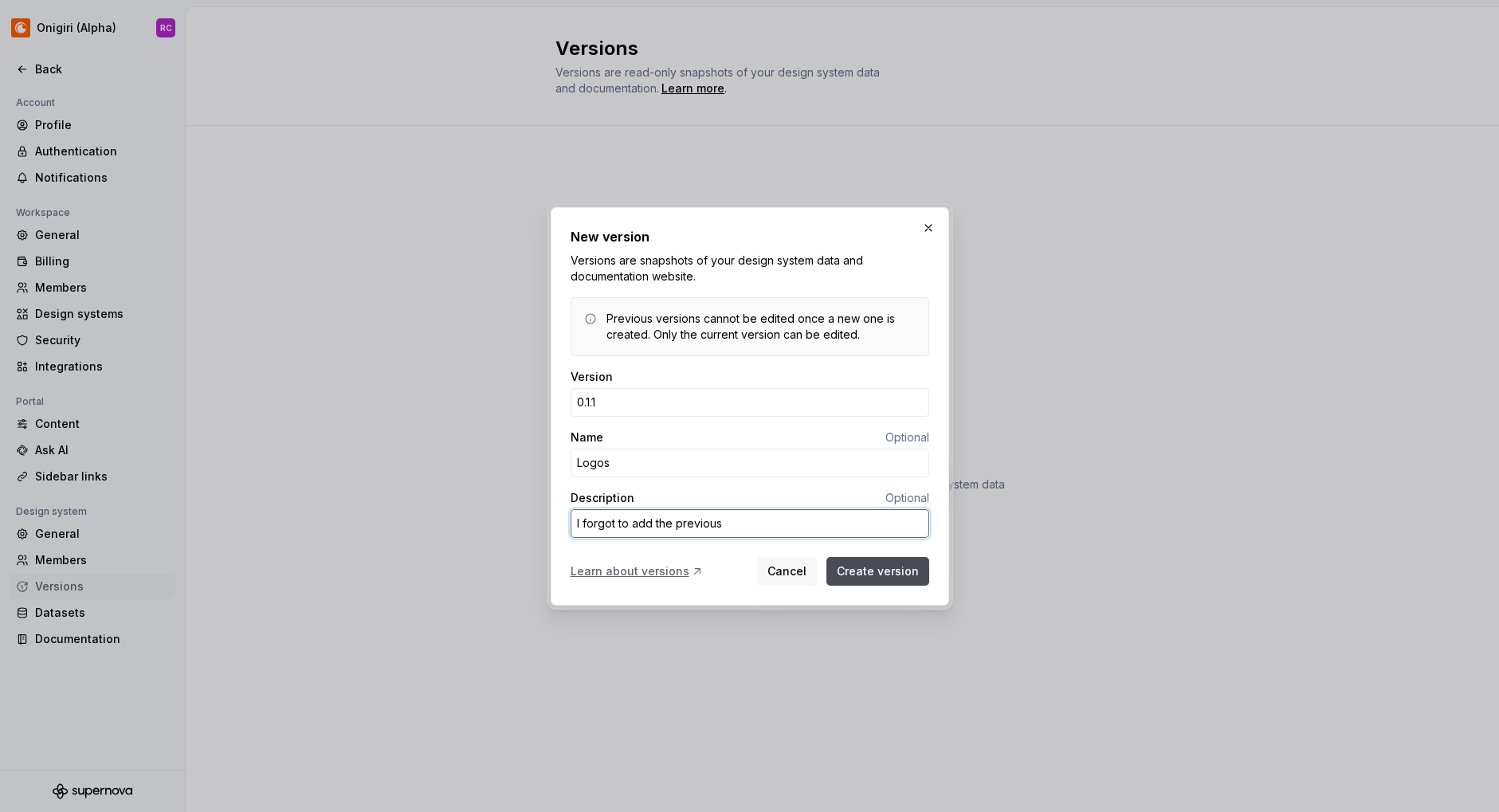
type textarea "I forgot to add the previous v"
type textarea "*"
type textarea "I forgot to add the previous ve"
type textarea "*"
type textarea "I forgot to add the previous ver"
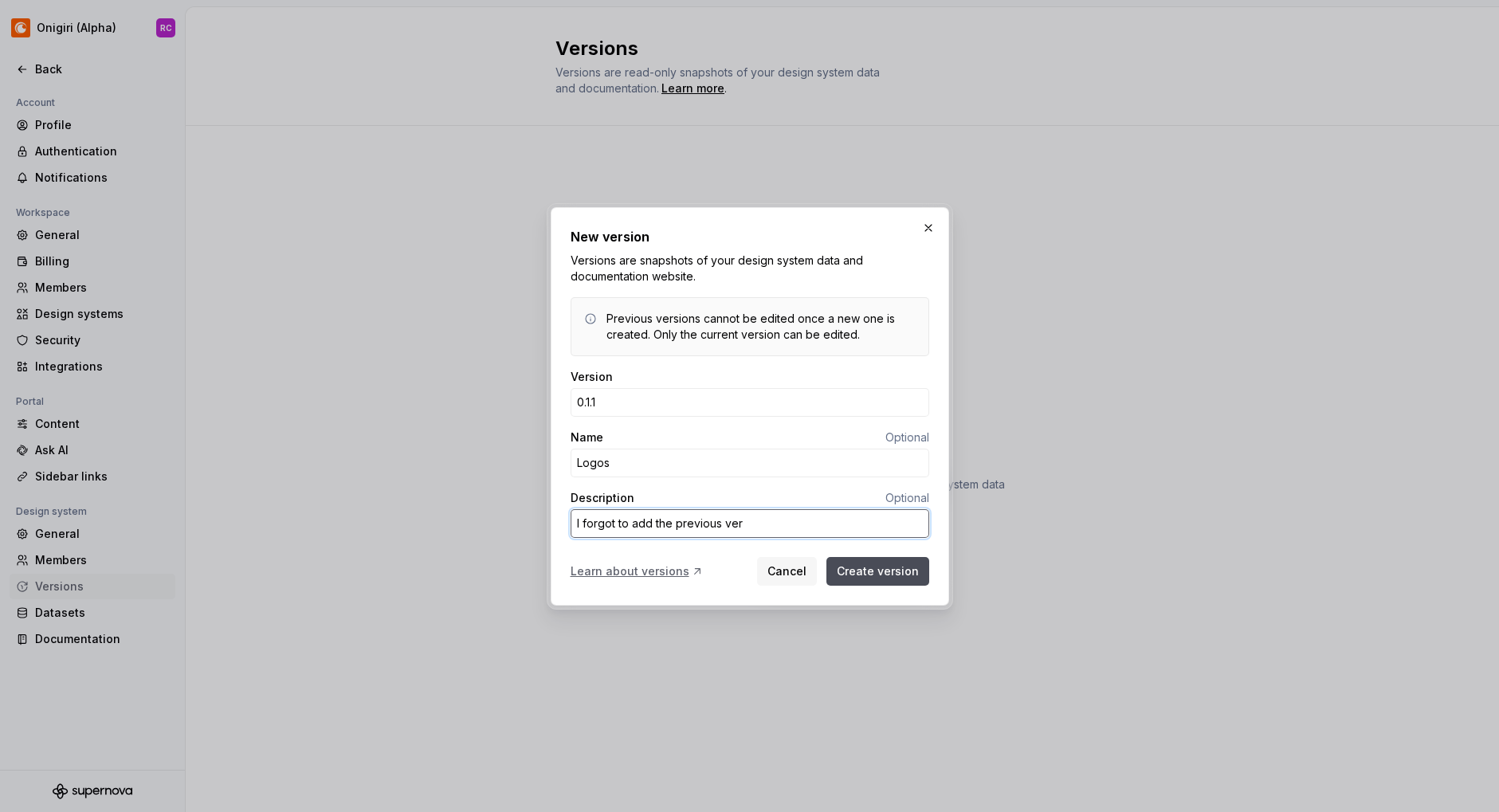
type textarea "*"
type textarea "I forgot to add the previous vers"
type textarea "*"
type textarea "I forgot to add the previous versi"
type textarea "*"
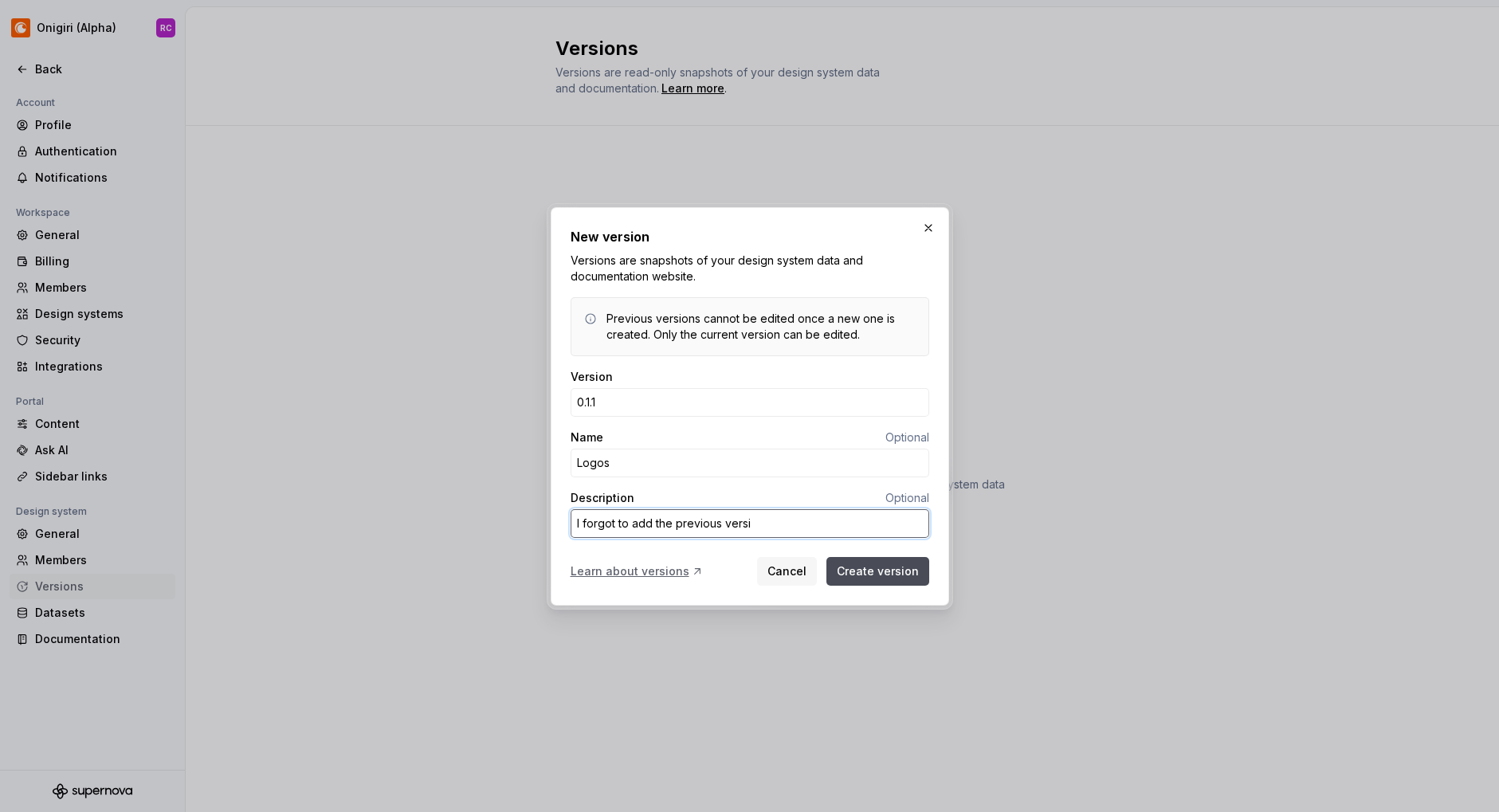
type textarea "I forgot to add the previous versio"
type textarea "*"
type textarea "I forgot to add the previous version"
type textarea "*"
type textarea "I forgot to add the previous version,"
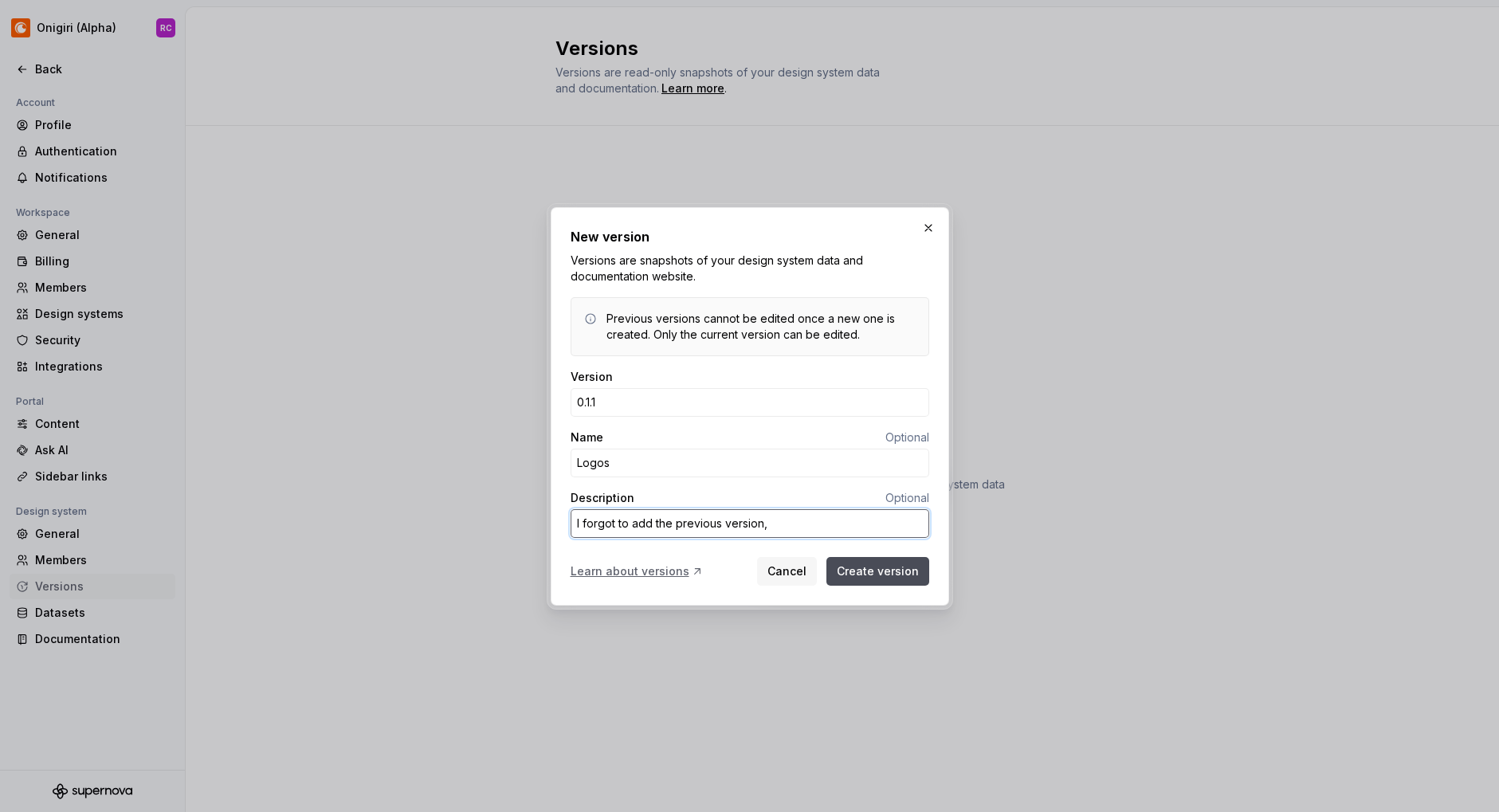
type textarea "*"
type textarea "I forgot to add the previous version,"
type textarea "*"
type textarea "I forgot to add the previous version, 0"
type textarea "*"
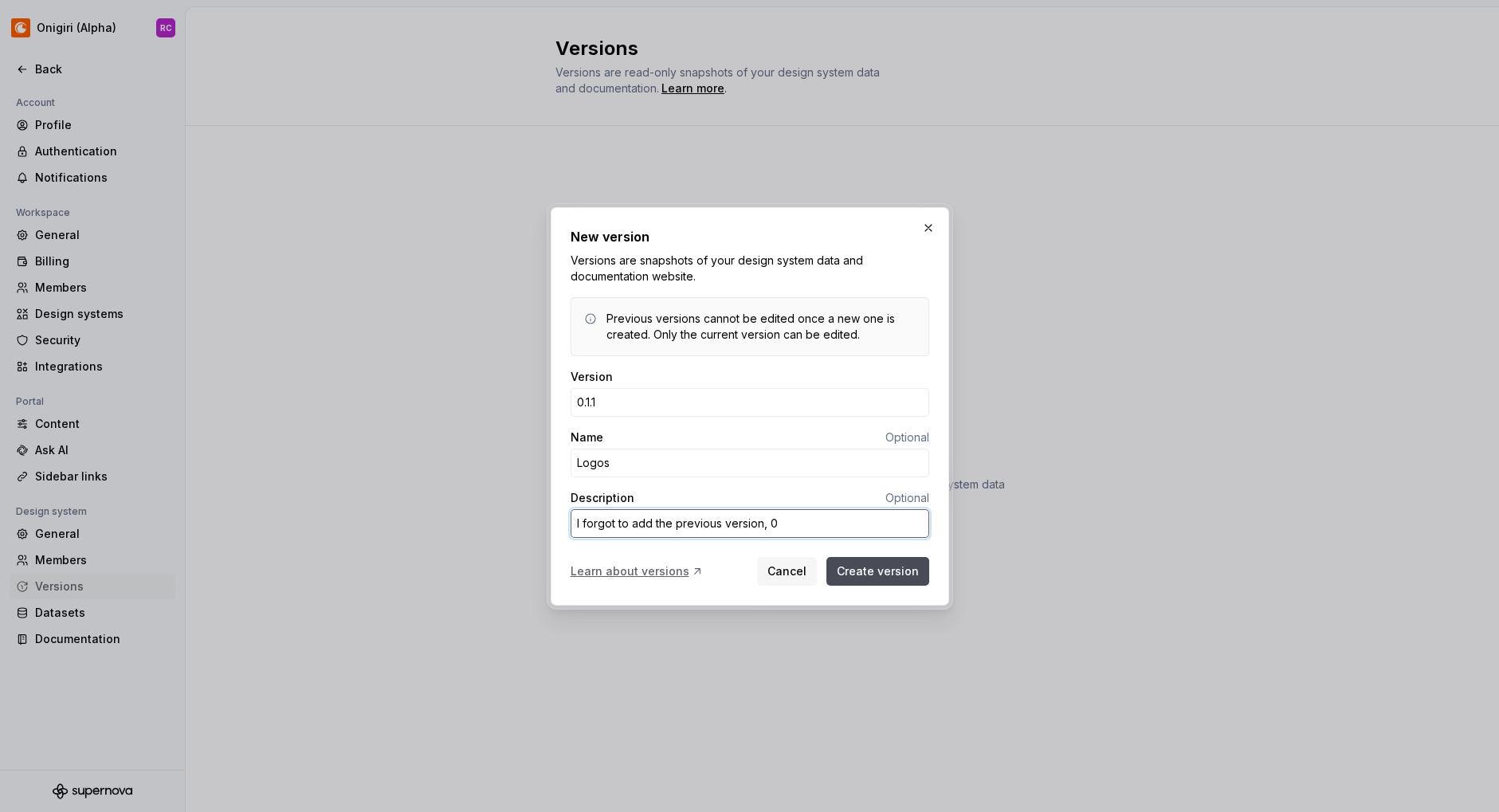
type textarea "I forgot to add the previous version, 0."
type textarea "*"
type textarea "I forgot to add the previous version, 0.1"
type textarea "*"
type textarea "I forgot to add the previous version, 0.1."
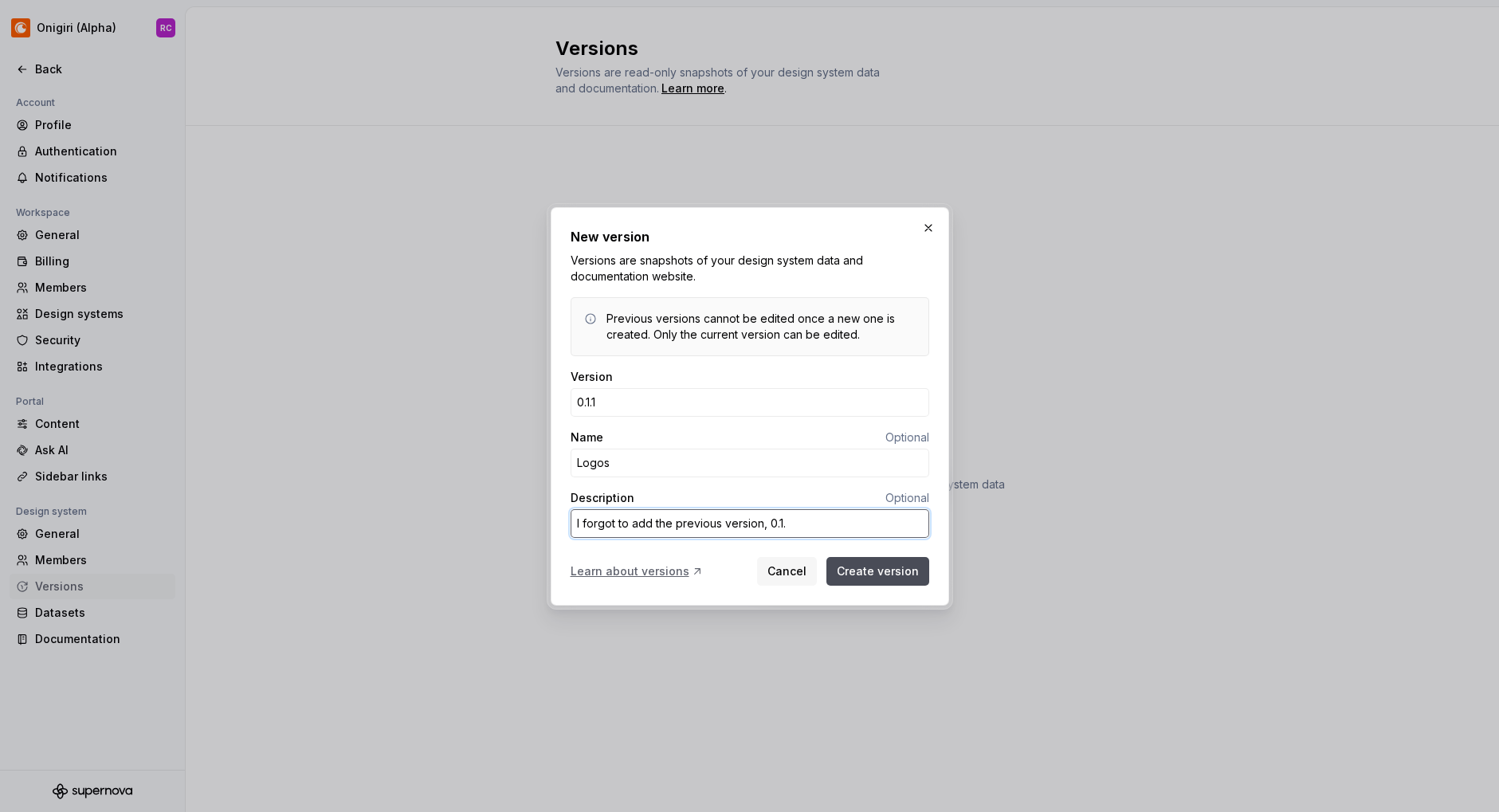
type textarea "*"
type textarea "I forgot to add the previous version, 0.1.0"
type textarea "*"
type textarea "I forgot to add the previous version, 0.1.0,"
type textarea "*"
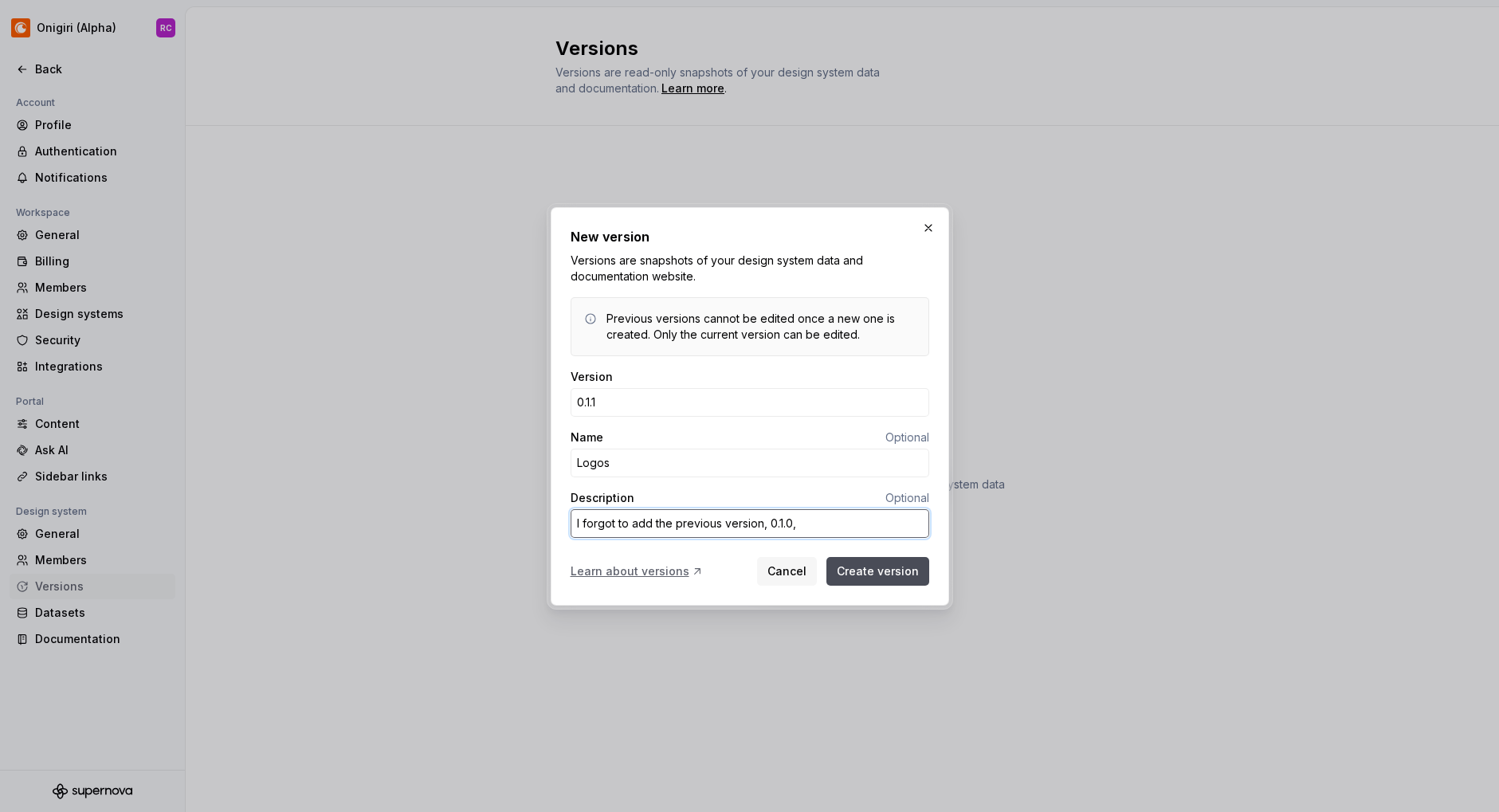
type textarea "I forgot to add the previous version, 0.1.0,"
type textarea "*"
type textarea "I forgot to add the previous version, 0.1.0, b"
type textarea "*"
type textarea "I forgot to add the previous version, 0.1.0, bu"
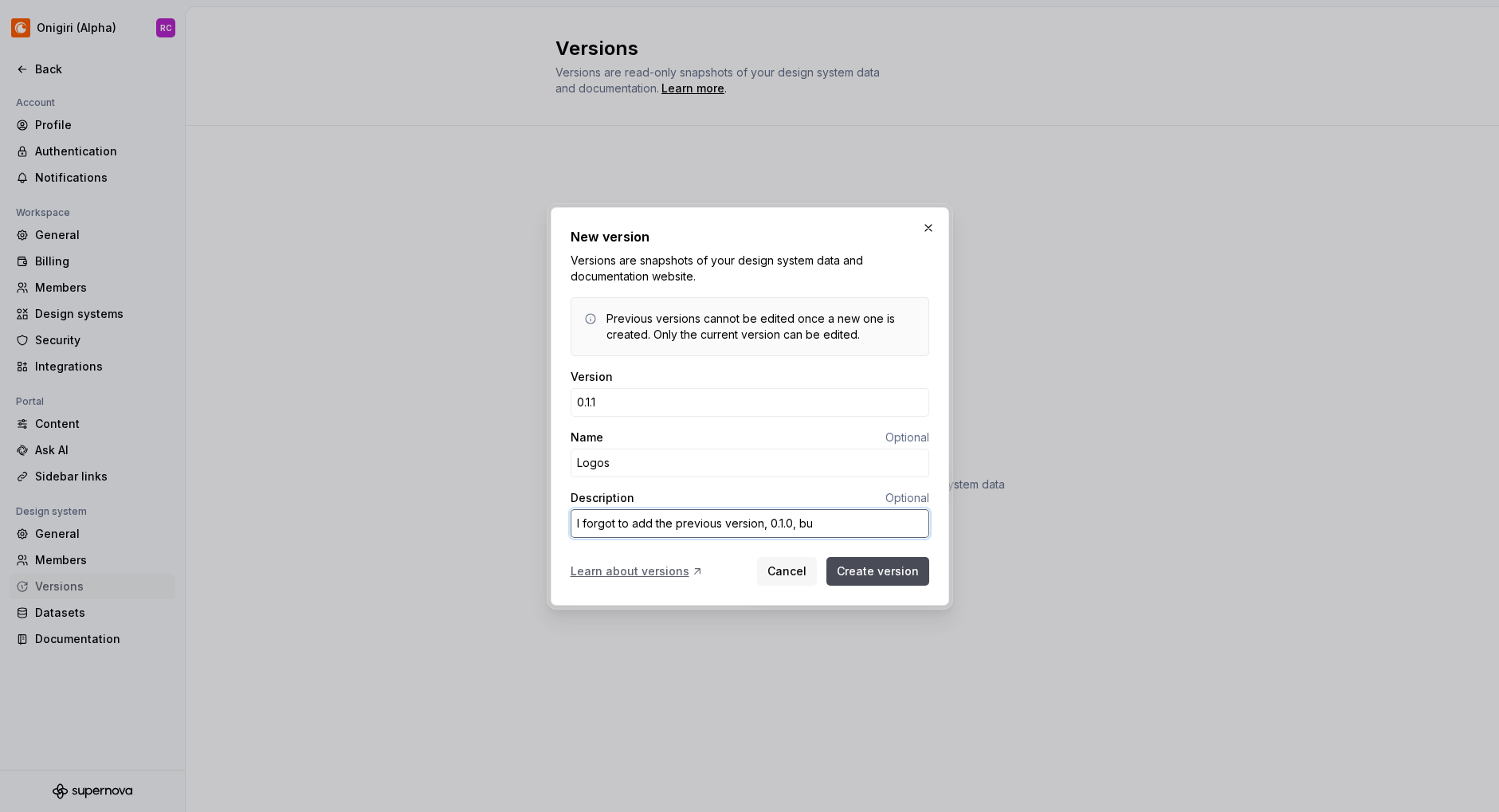
type textarea "*"
type textarea "I forgot to add the previous version, 0.1.0, but"
type textarea "*"
type textarea "I forgot to add the previous version, 0.1.0, but"
type textarea "*"
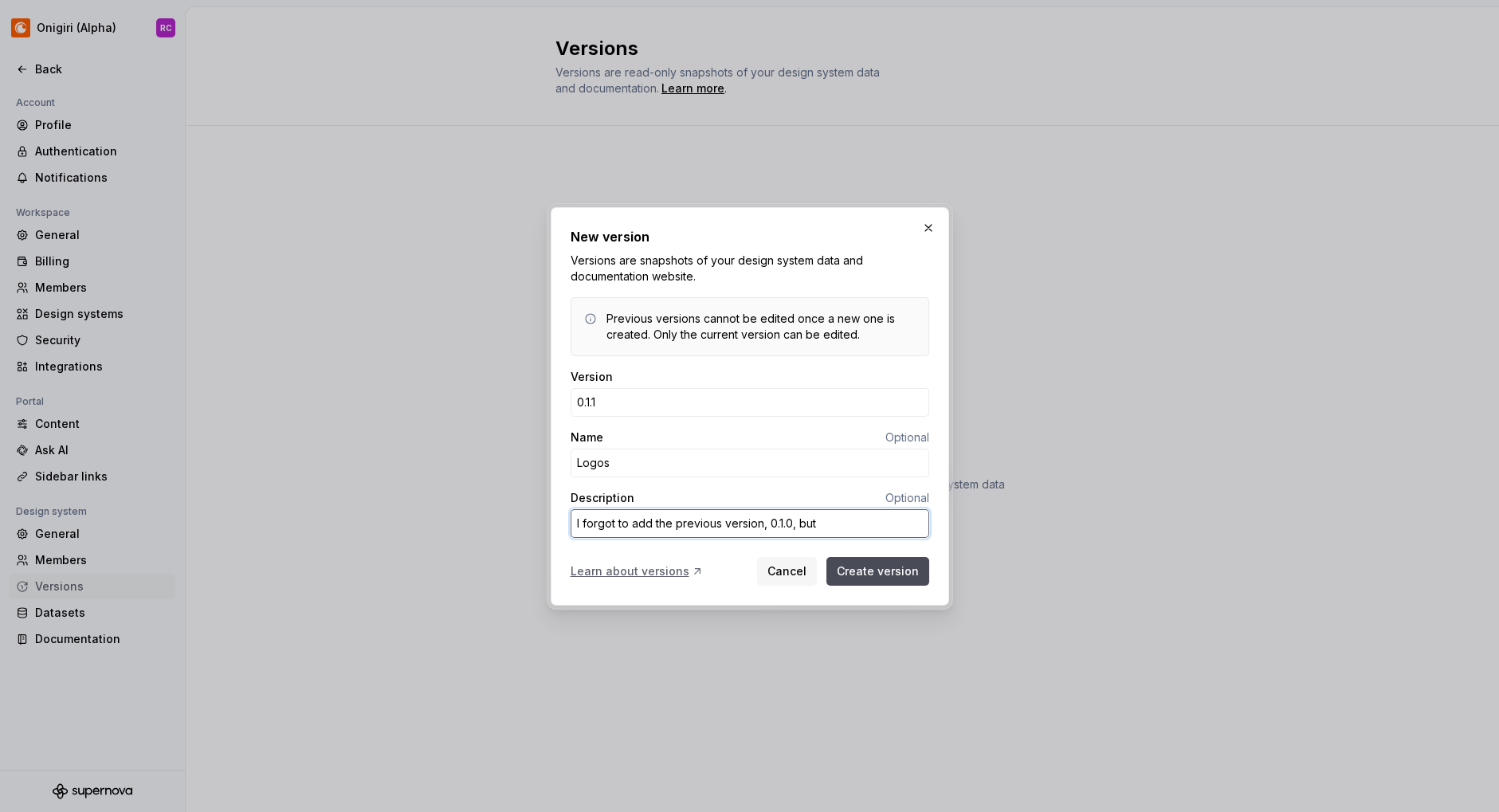
type textarea "I forgot to add the previous version, 0.1.0, but h"
type textarea "*"
type textarea "I forgot to add the previous version, 0.1.0, but he"
type textarea "*"
type textarea "I forgot to add the previous version, 0.1.0, but [PERSON_NAME]"
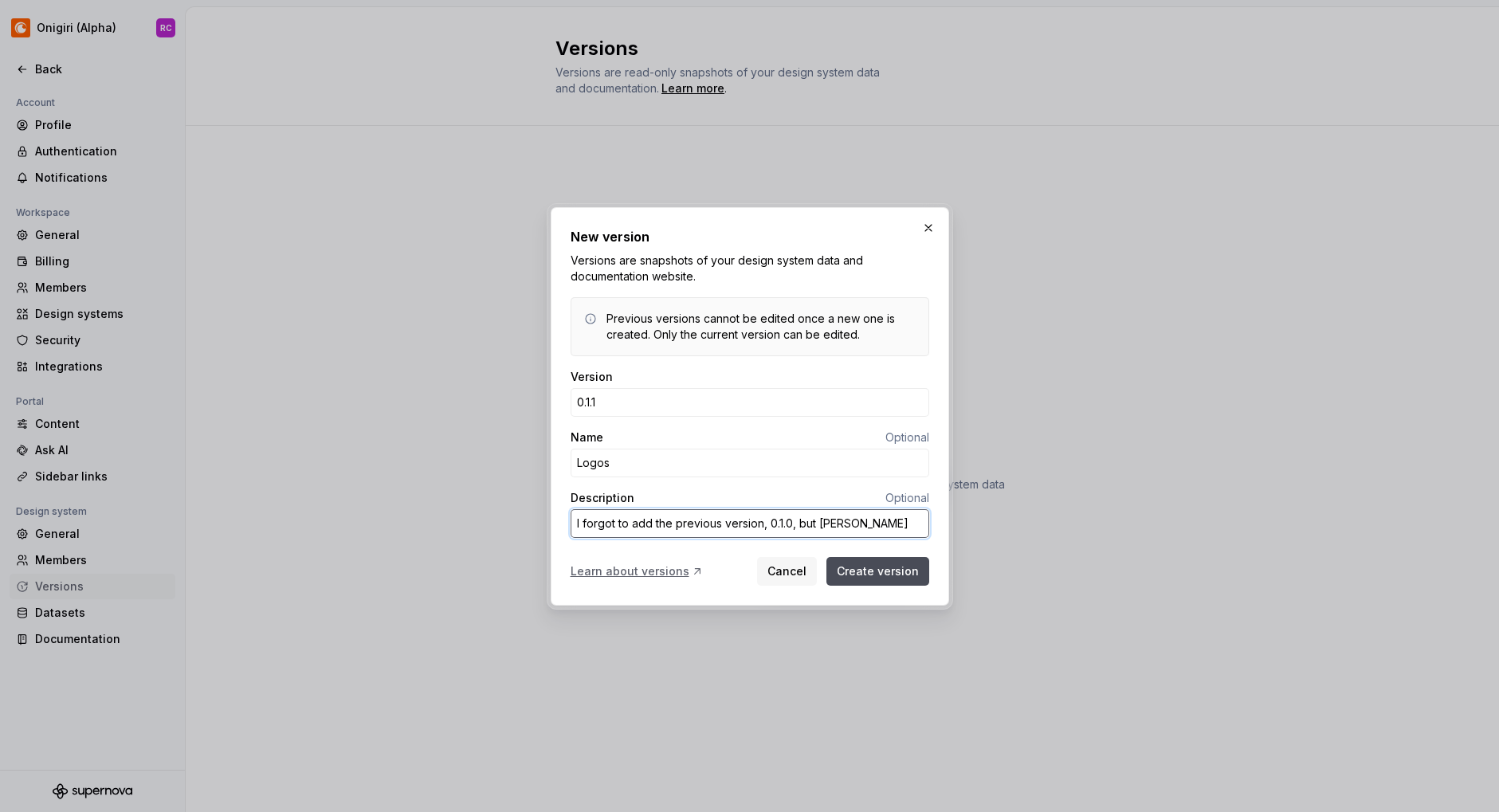
type textarea "*"
type textarea "I forgot to add the previous version, 0.1.0, but [PERSON_NAME]"
type textarea "*"
type textarea "I forgot to add the previous version, 0.1.0, but [PERSON_NAME]"
type textarea "*"
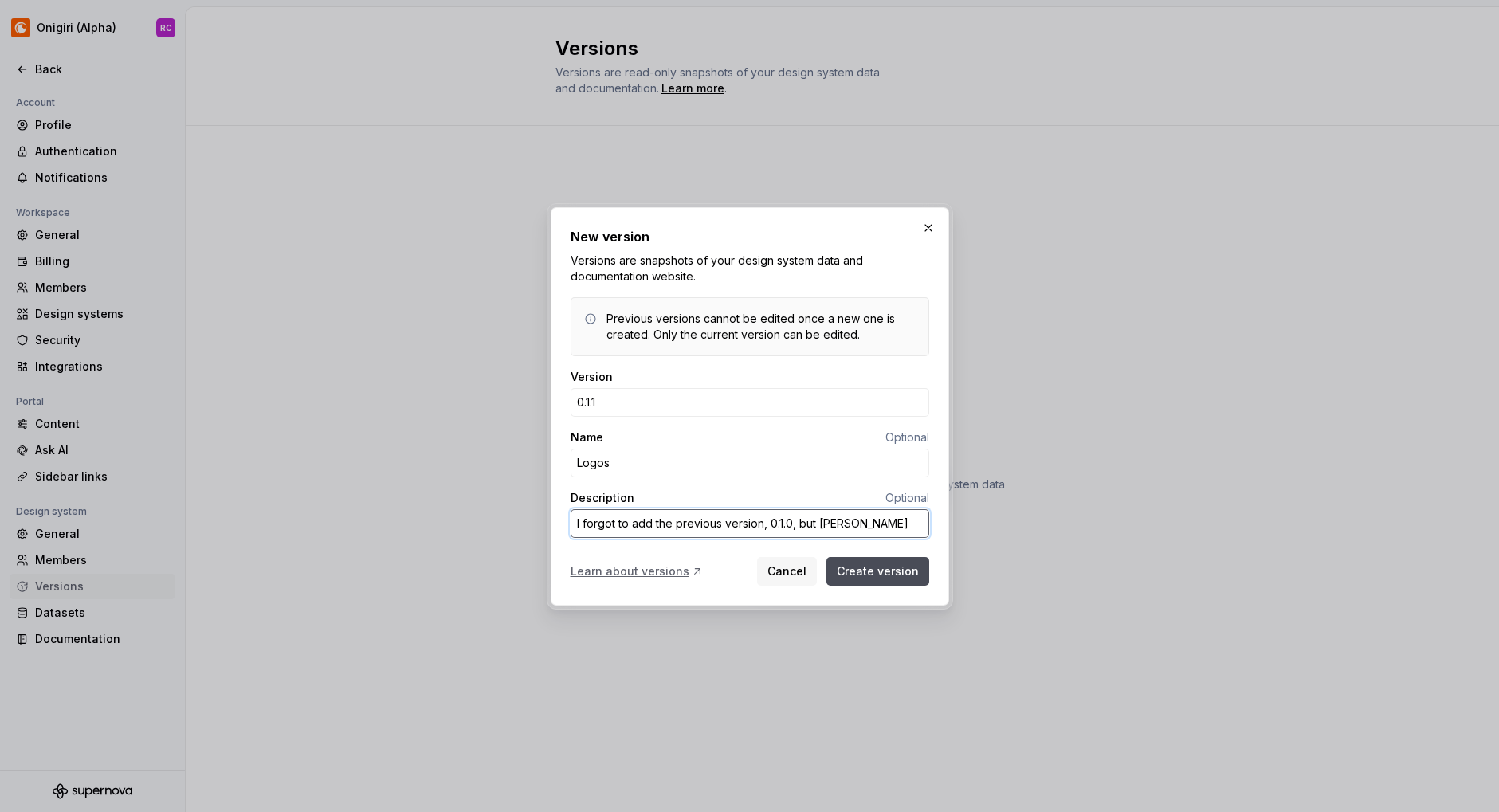
type textarea "I forgot to add the previous version, 0.1.0, but [PERSON_NAME] is"
type textarea "*"
type textarea "I forgot to add the previous version, 0.1.0, but [PERSON_NAME]"
type textarea "*"
type textarea "I forgot to add the previous version, 0.1.0, but [PERSON_NAME]"
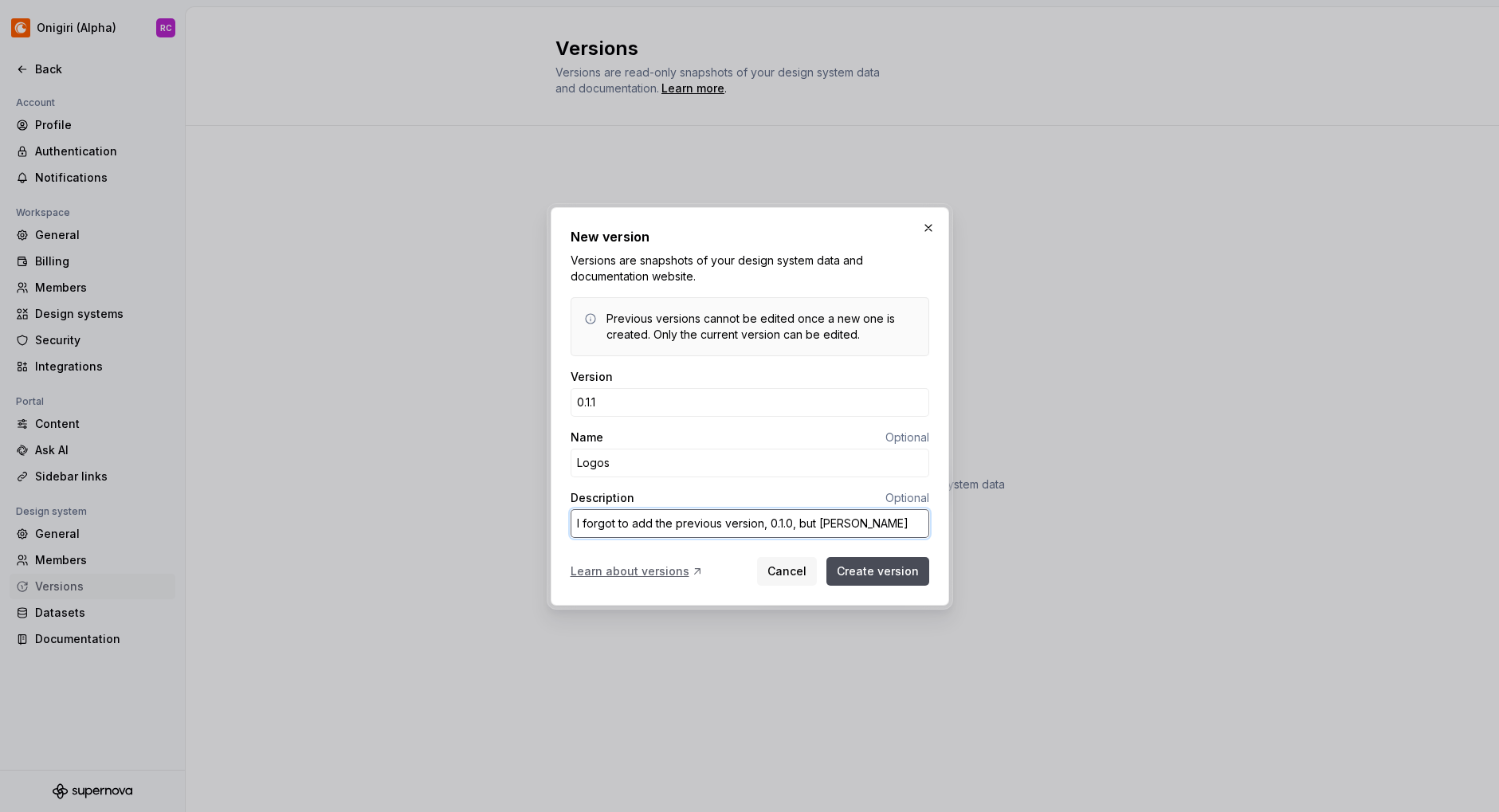
type textarea "*"
type textarea "I forgot to add the previous version, 0.1.0, but [PERSON_NAME]"
type textarea "*"
type textarea "I forgot to add the previous version, 0.1.0, but he"
type textarea "*"
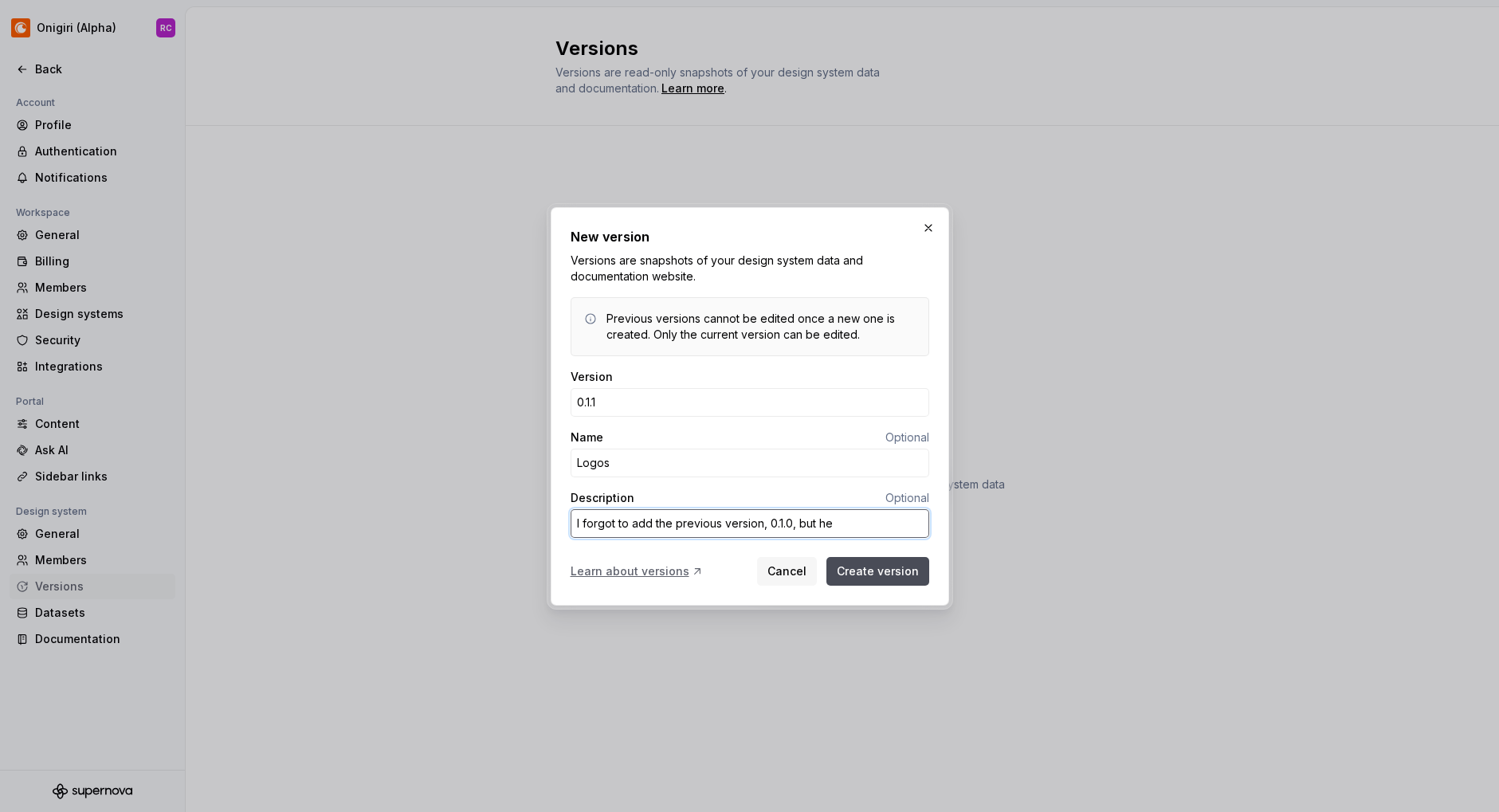
type textarea "I forgot to add the previous version, 0.1.0, but h"
type textarea "*"
type textarea "I forgot to add the previous version, 0.1.0, but"
type textarea "*"
type textarea "I forgot to add the previous version, 0.1.0, but o"
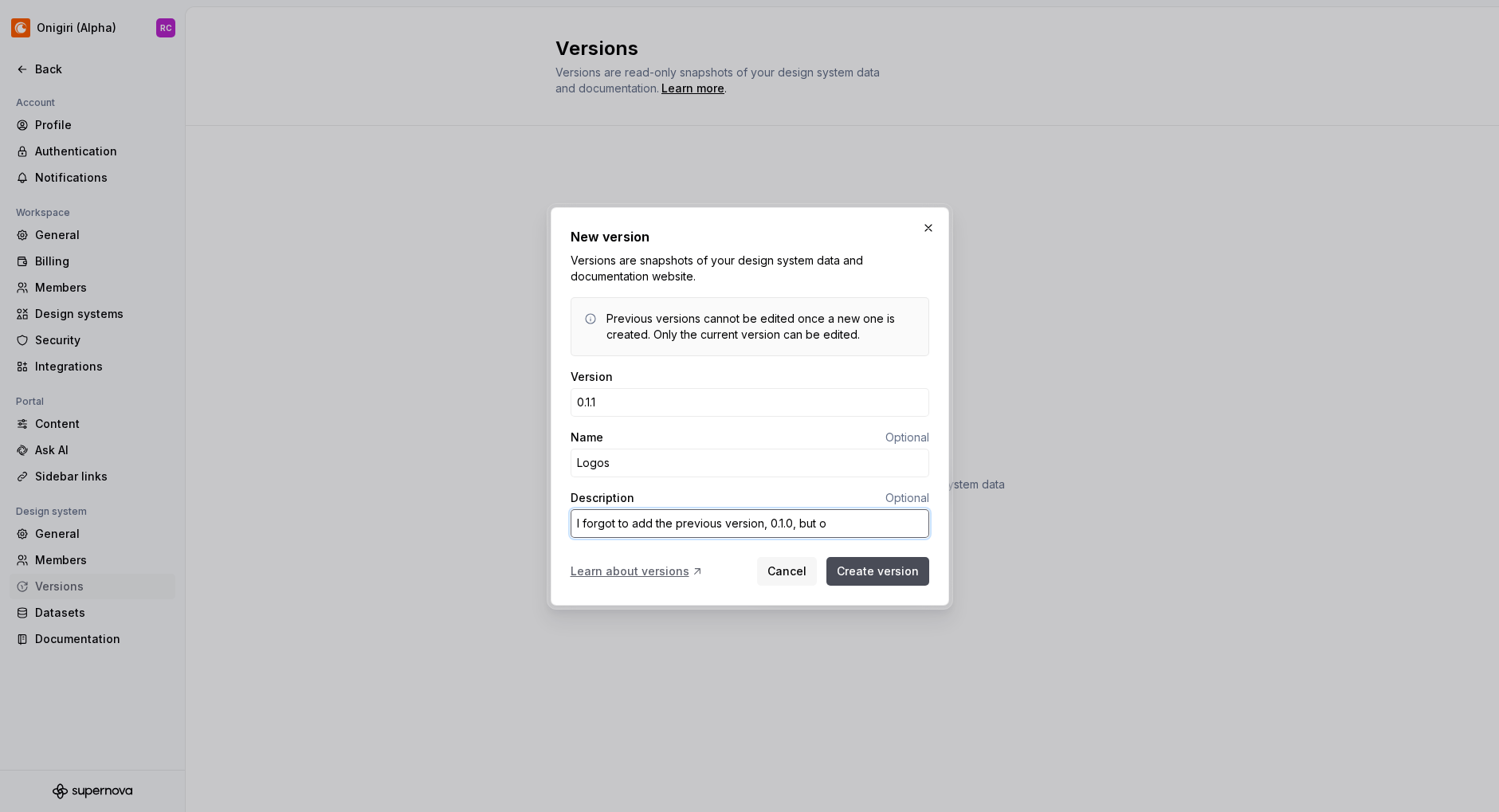
type textarea "*"
type textarea "I forgot to add the previous version, 0.1.0, but oh"
type textarea "*"
type textarea "I forgot to add the previous version, 0.1.0, but oh"
type textarea "*"
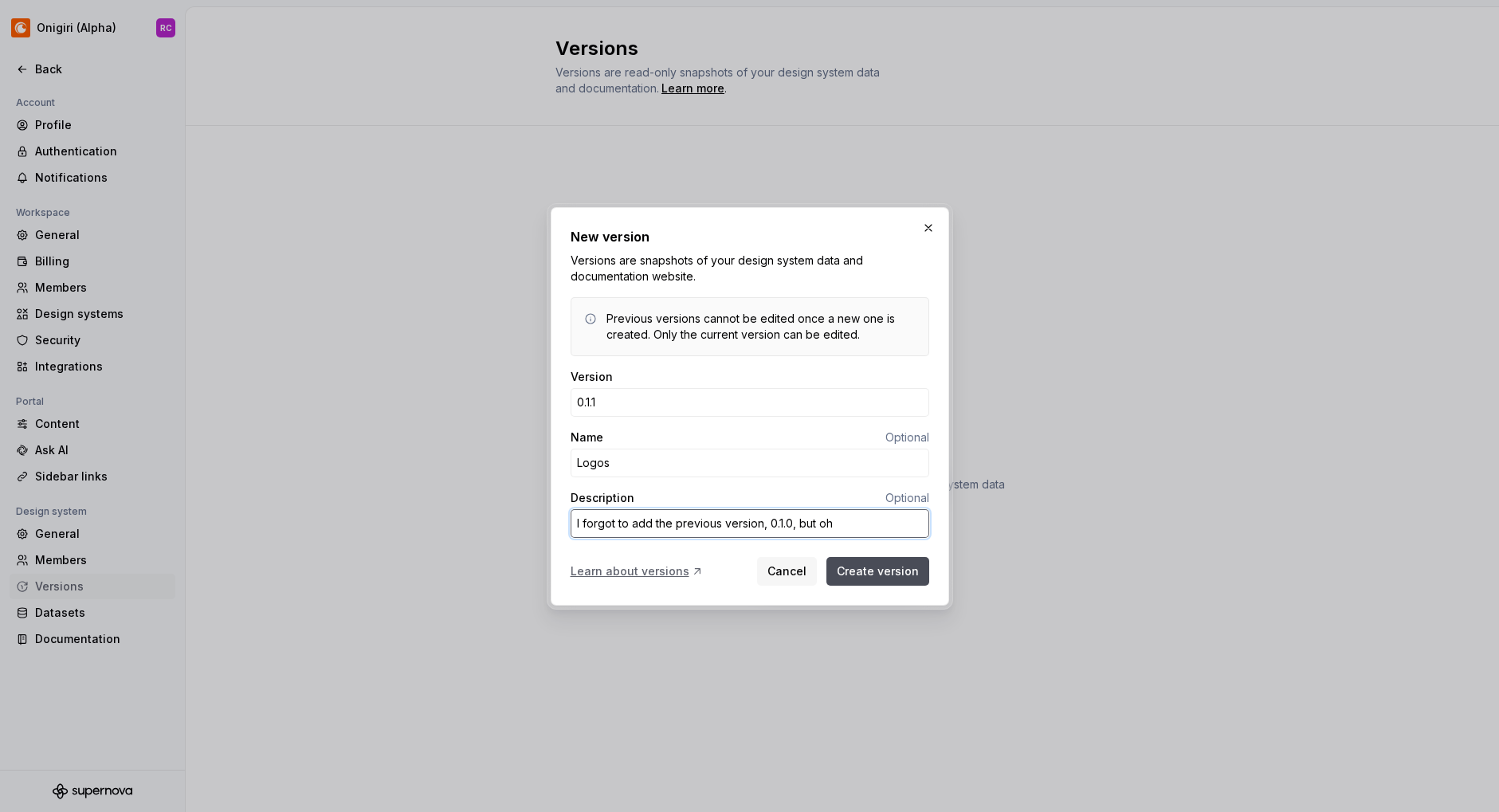
type textarea "I forgot to add the previous version, 0.1.0, but oh w"
type textarea "*"
type textarea "I forgot to add the previous version, 0.1.0, but oh we"
type textarea "*"
type textarea "I forgot to add the previous version, 0.1.0, but oh wel"
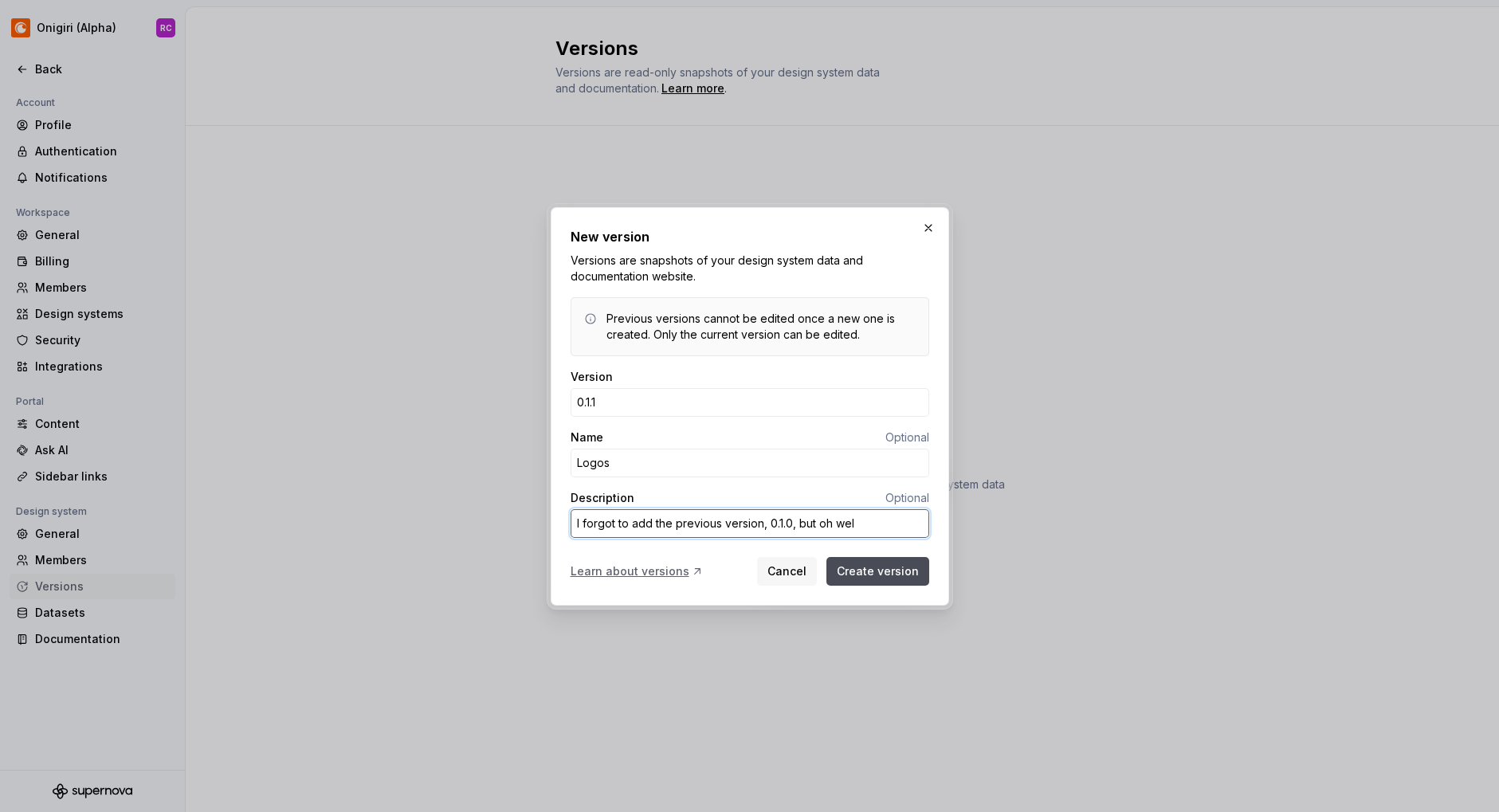
type textarea "*"
type textarea "I forgot to add the previous version, 0.1.0, but oh well"
type textarea "*"
type textarea "I forgot to add the previous version, 0.1.0, but oh well!"
type textarea "*"
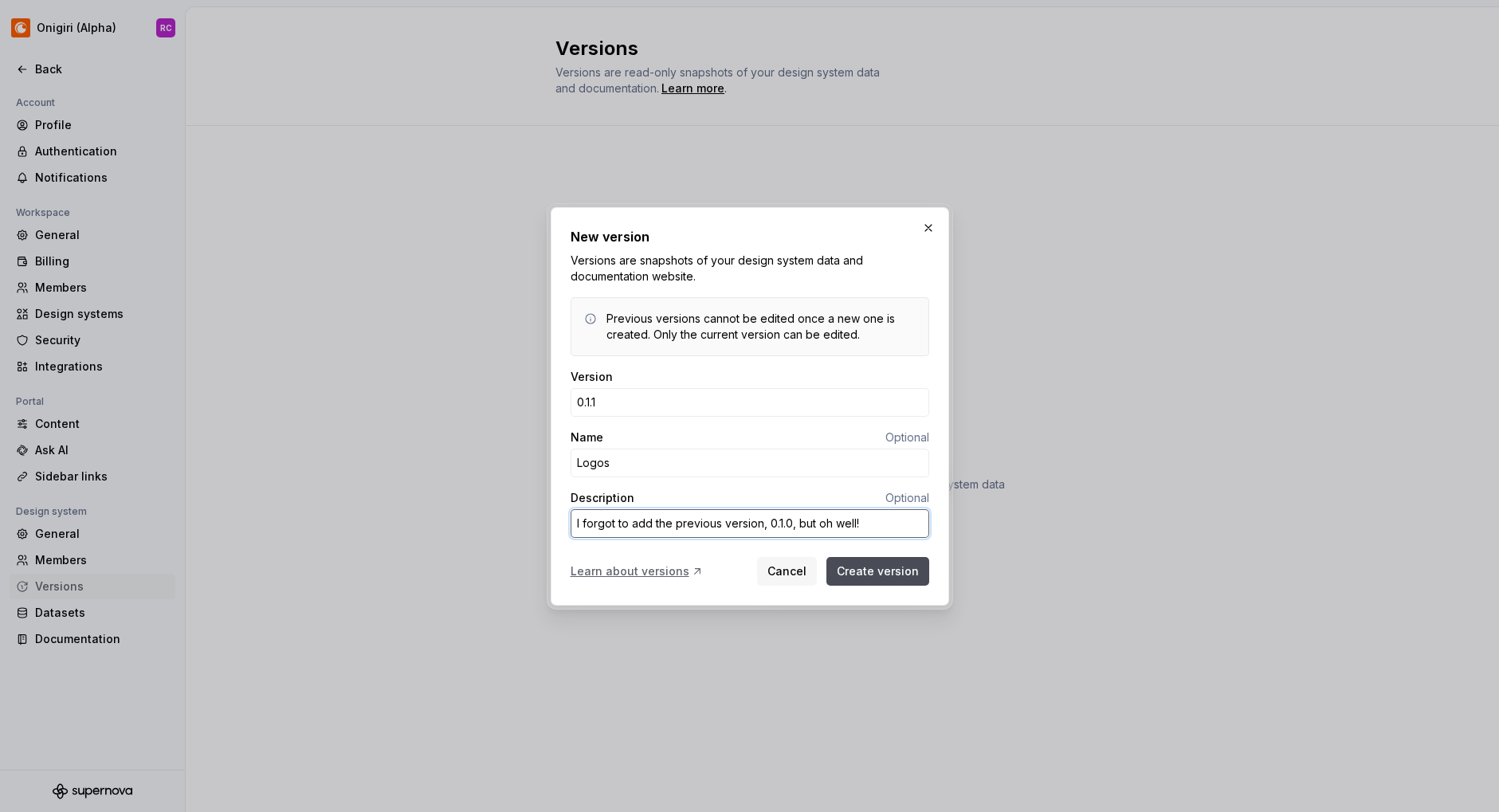
type textarea "I forgot to add the previous version, 0.1.0, but oh well!"
type textarea "*"
type textarea "I forgot to add the previous version, 0.1.0, but oh well! t"
type textarea "*"
click at [651, 459] on input "Logos" at bounding box center [750, 463] width 359 height 29
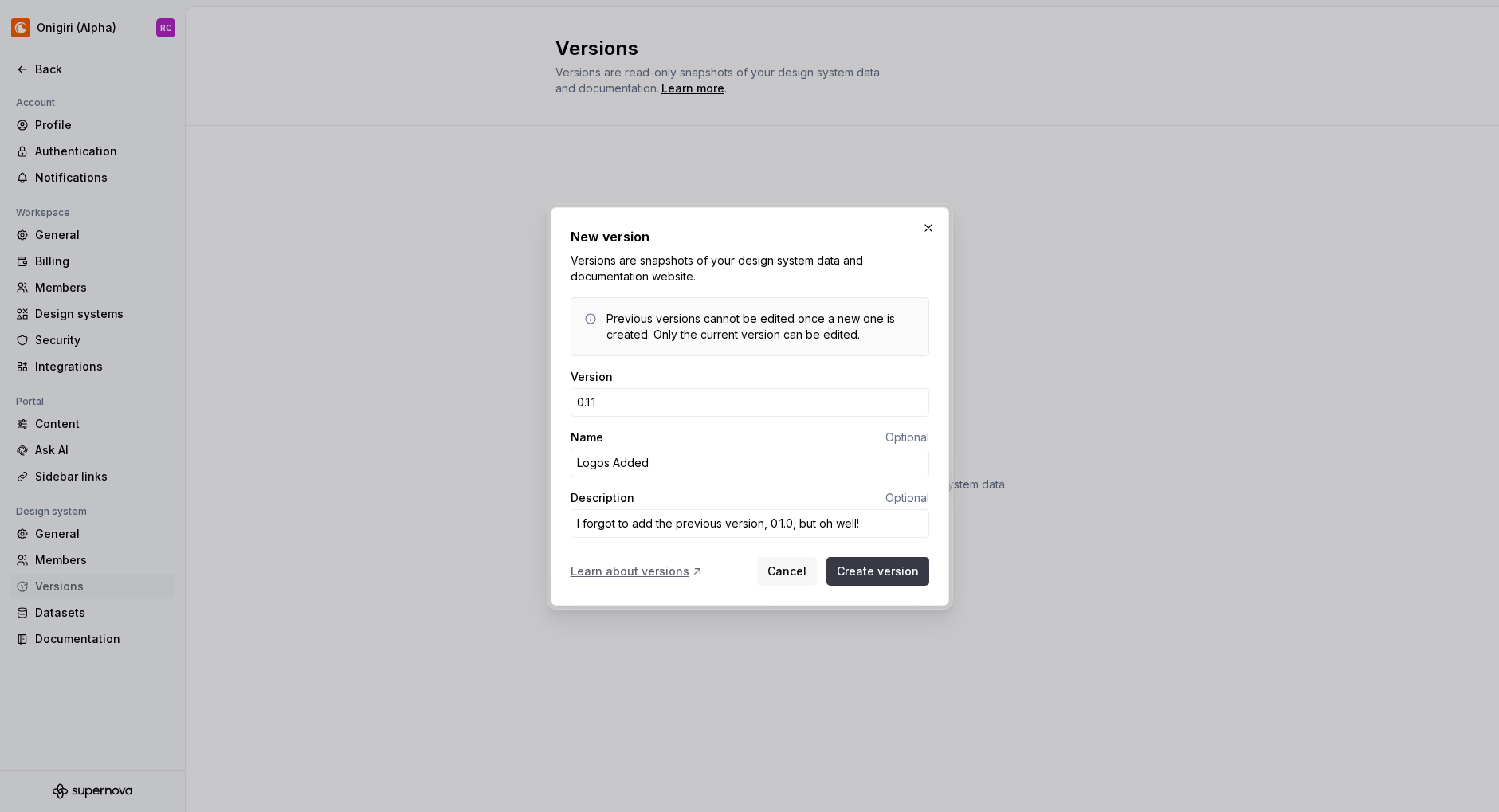
click at [908, 569] on span "Create version" at bounding box center [878, 571] width 82 height 16
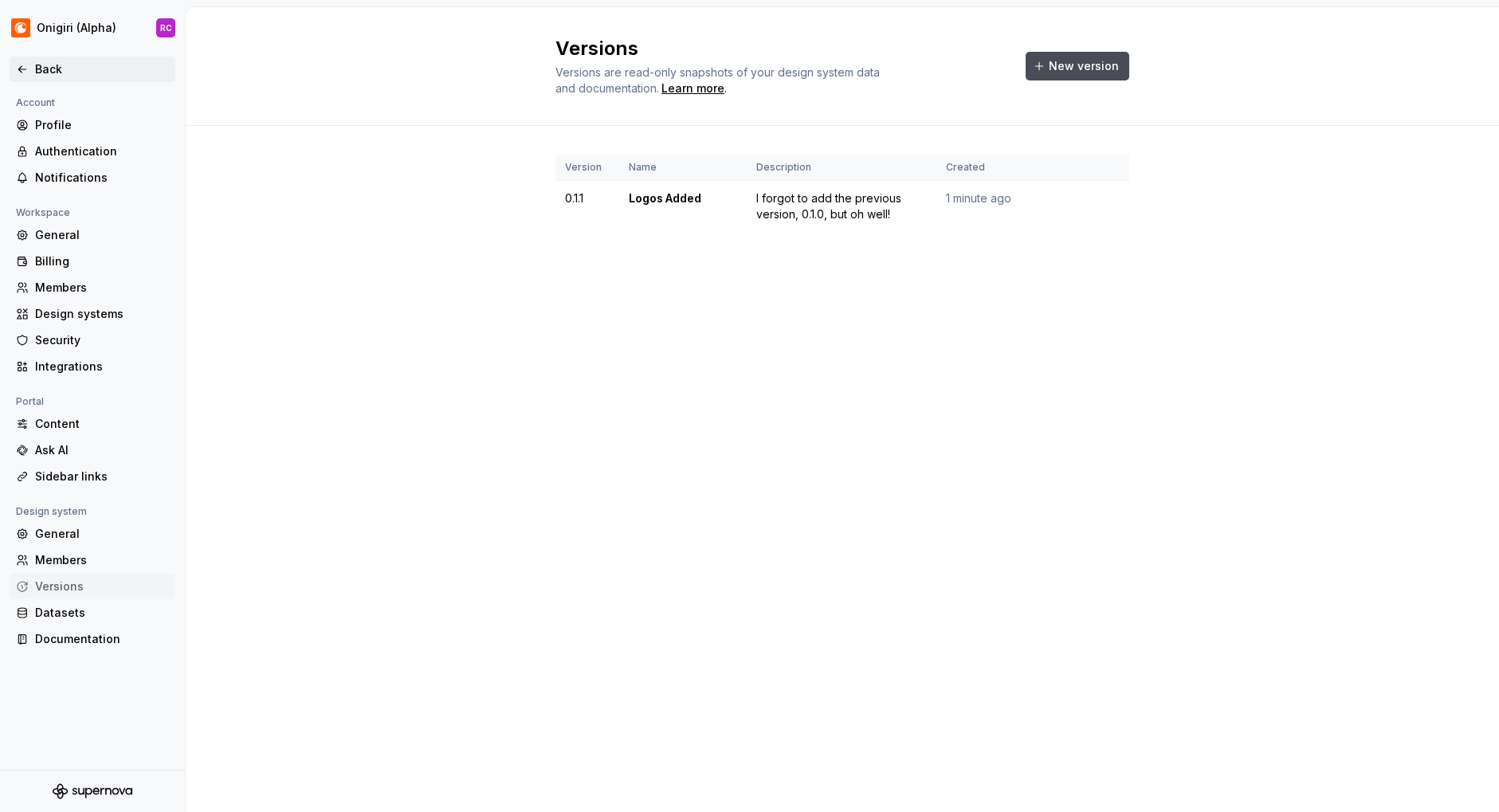
click at [46, 72] on div "Back" at bounding box center [102, 70] width 134 height 16
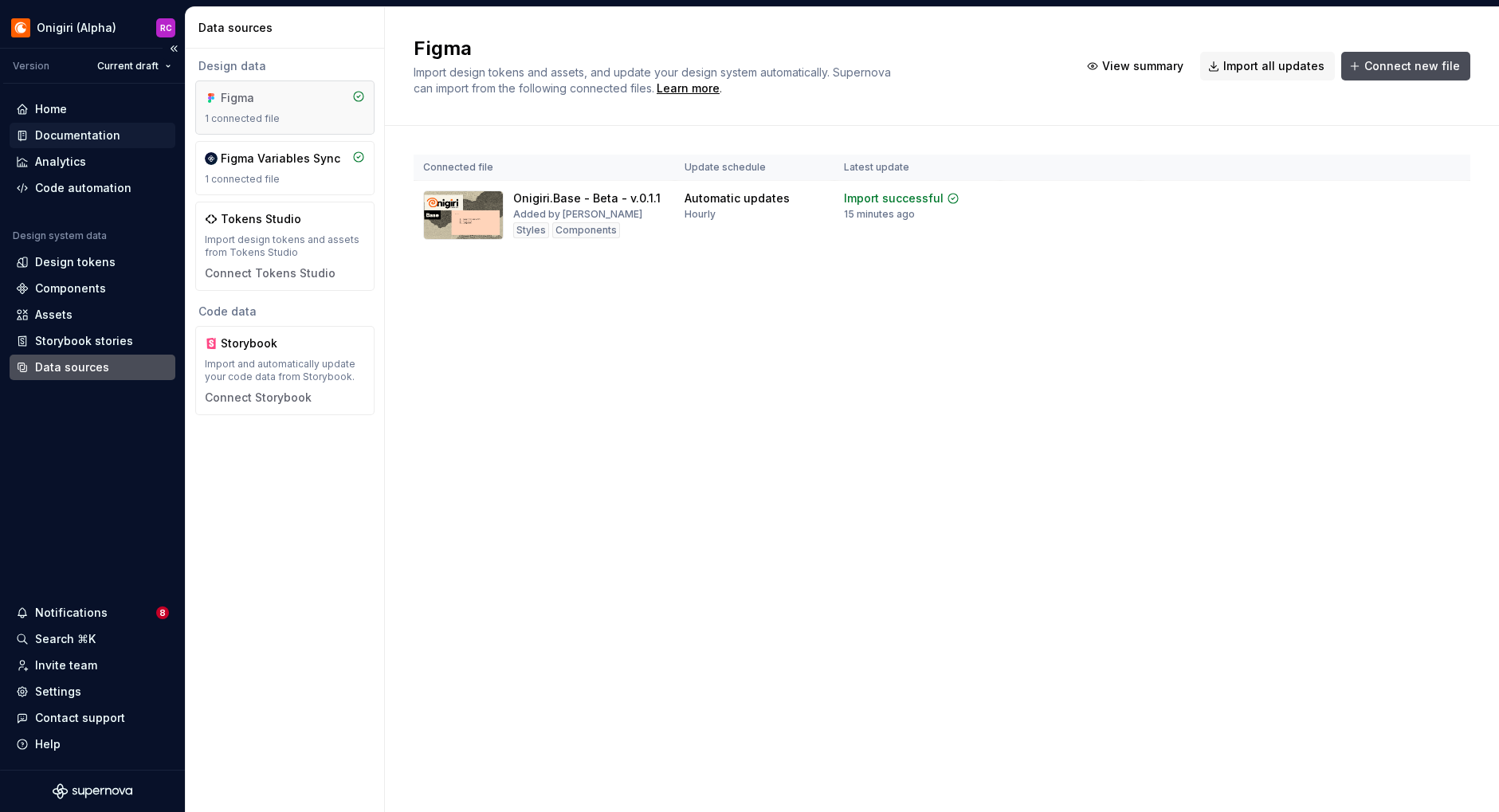
click at [42, 134] on div "Documentation" at bounding box center [78, 135] width 85 height 16
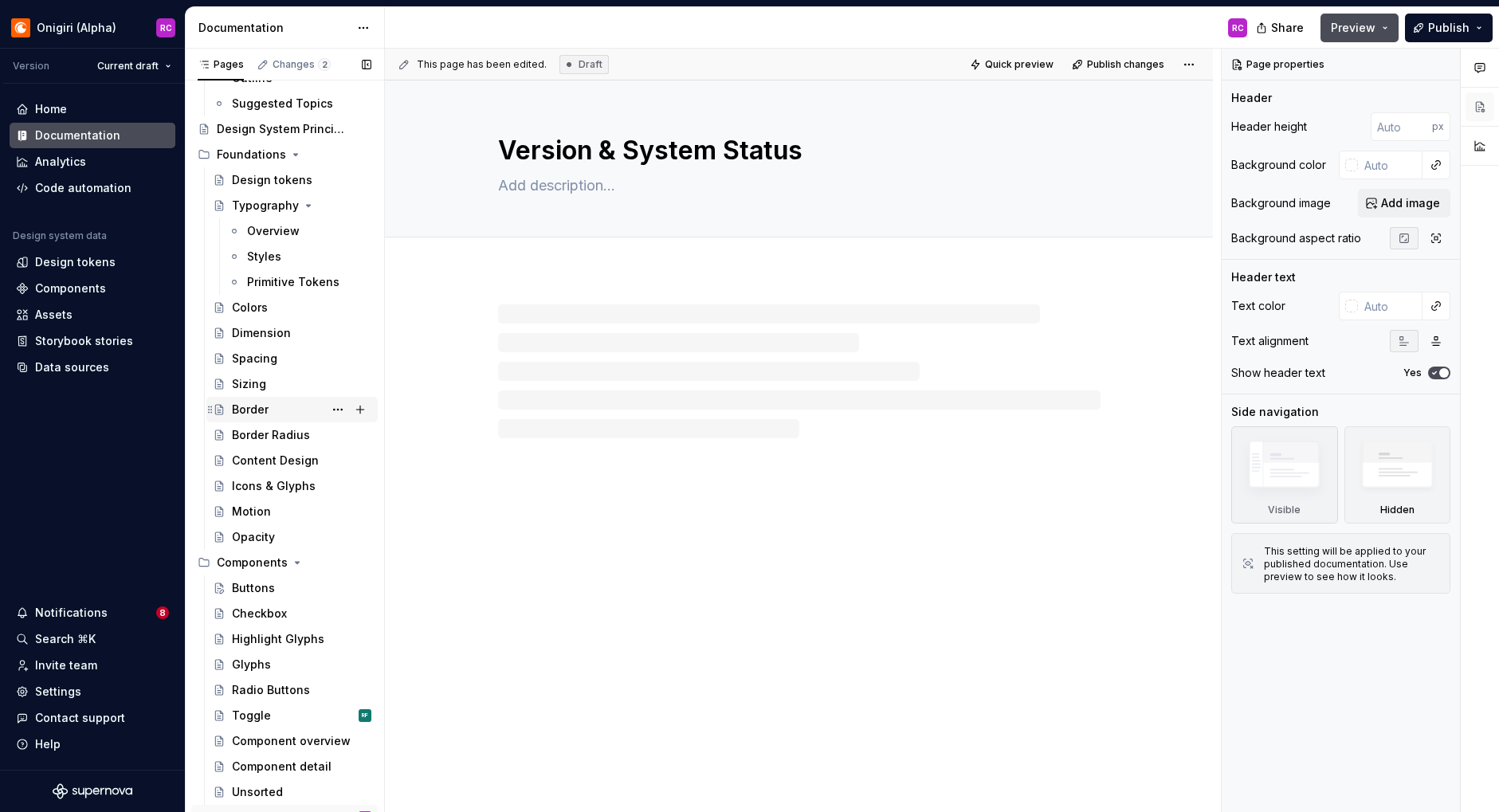
scroll to position [115, 0]
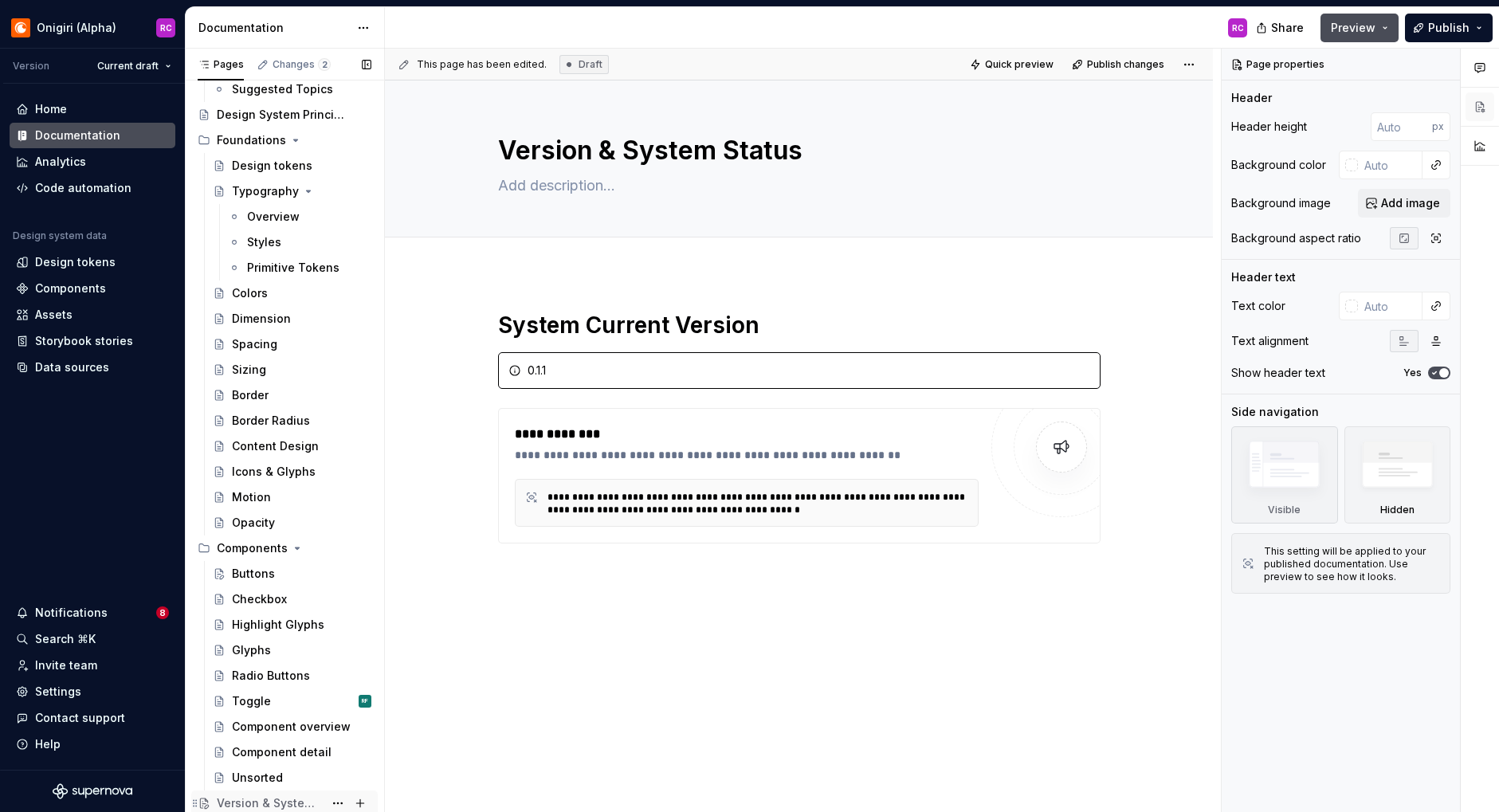
click at [254, 800] on div "Version & System Status" at bounding box center [271, 803] width 107 height 16
click at [1354, 29] on span "Preview" at bounding box center [1353, 28] width 45 height 16
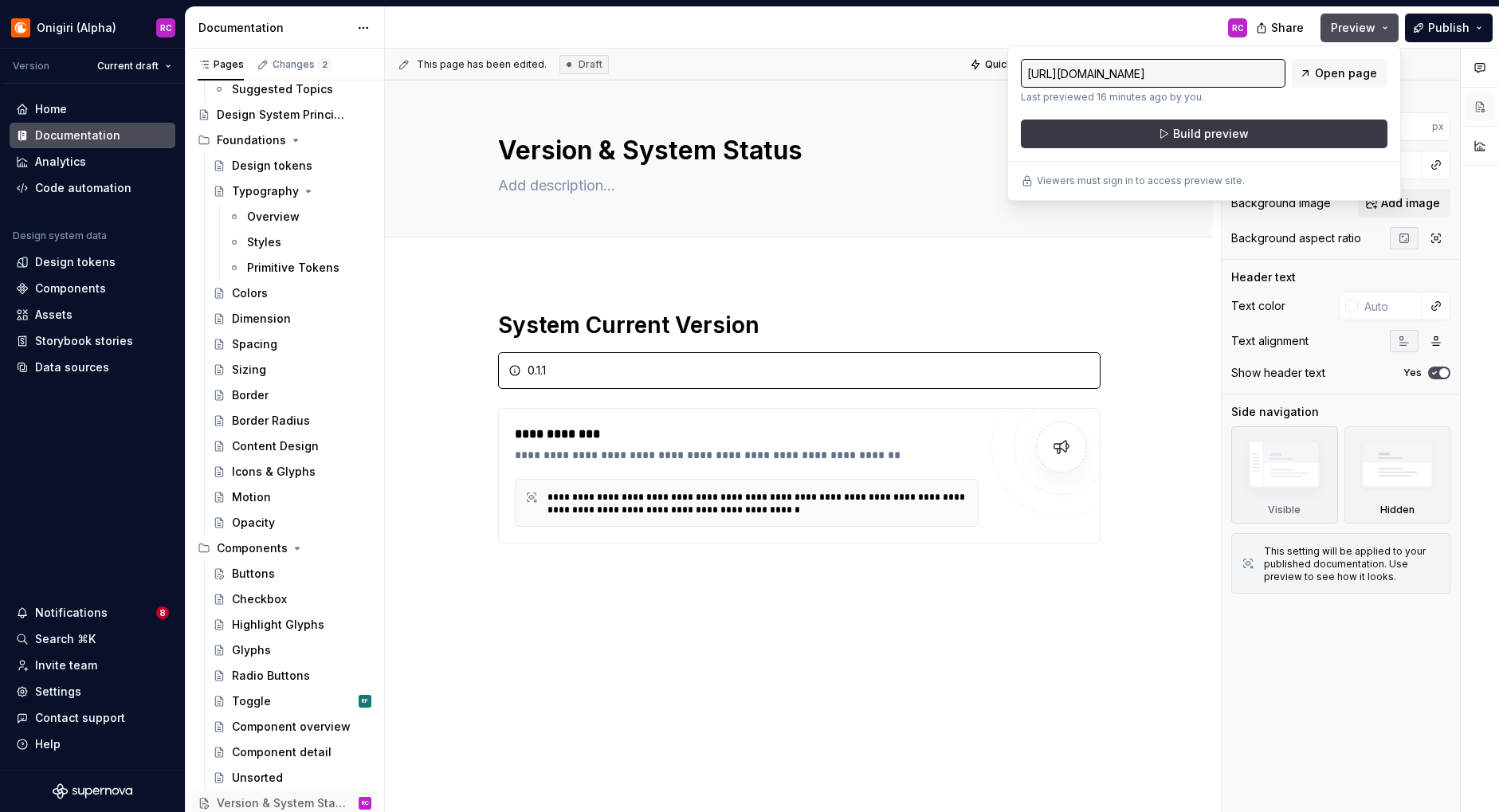
click at [1233, 134] on span "Build preview" at bounding box center [1210, 134] width 75 height 16
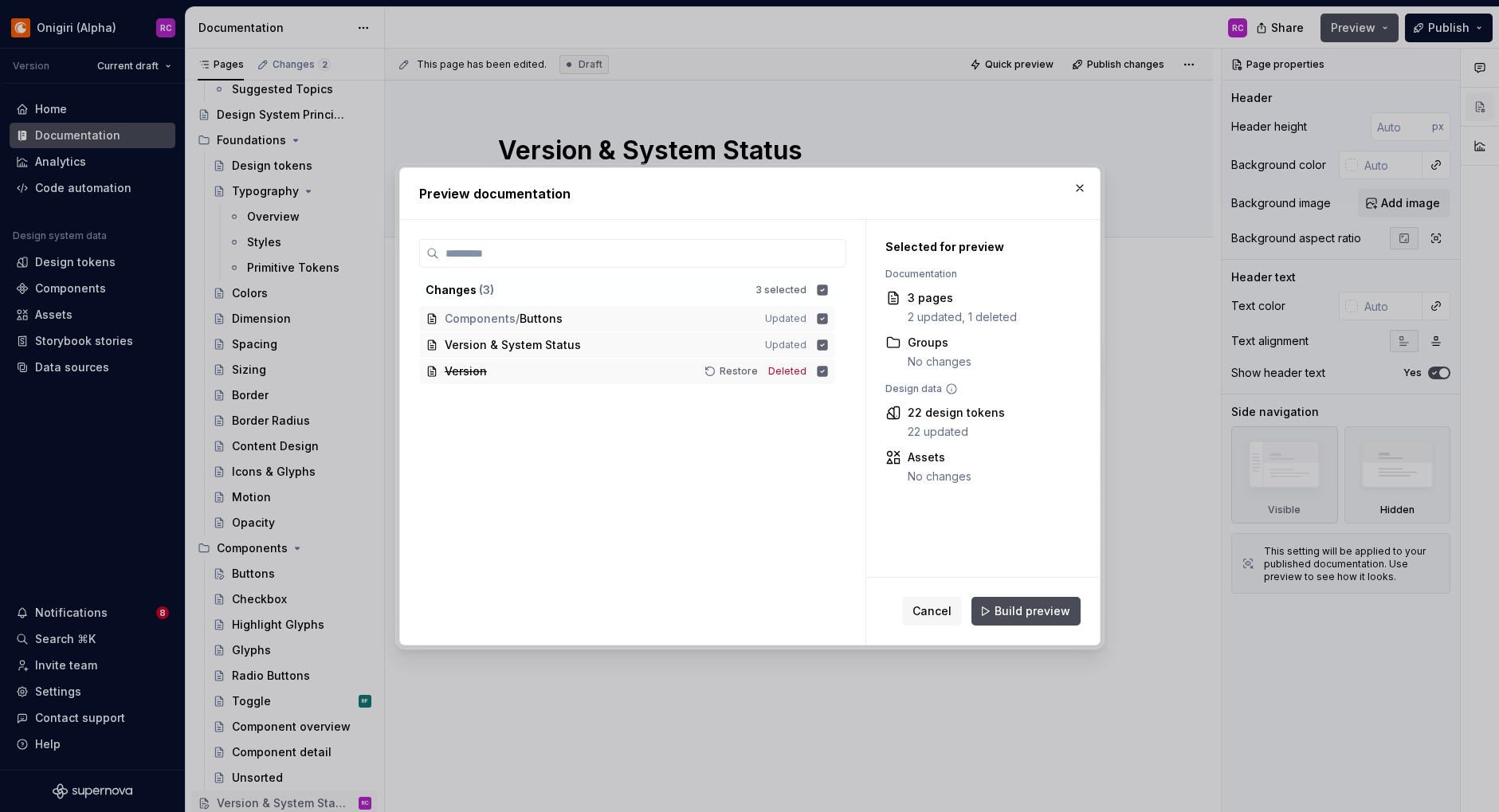
click at [1027, 608] on span "Build preview" at bounding box center [1031, 611] width 75 height 16
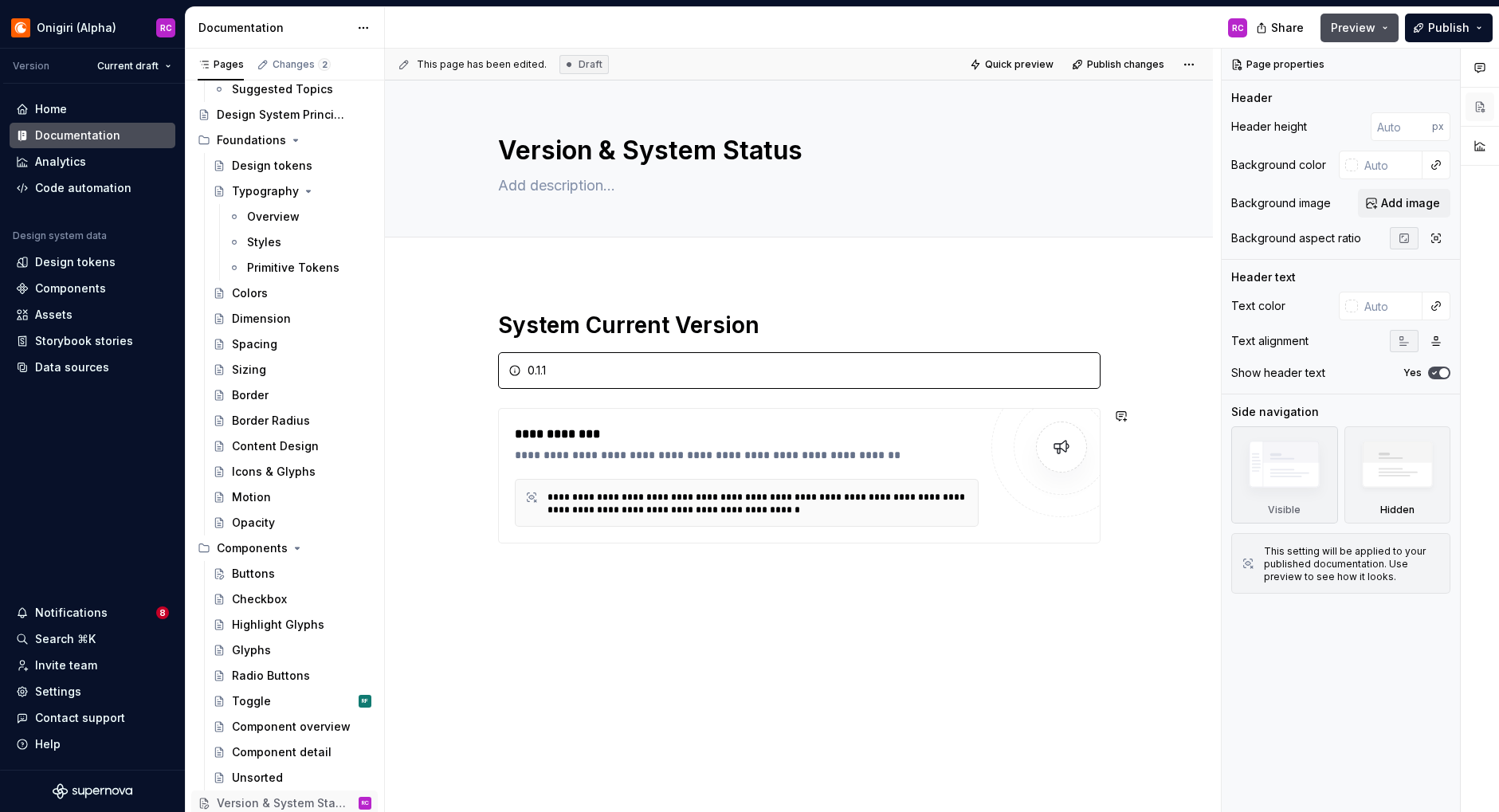
drag, startPoint x: 903, startPoint y: 618, endPoint x: 879, endPoint y: 623, distance: 24.5
click at [903, 618] on div "**********" at bounding box center [799, 540] width 828 height 534
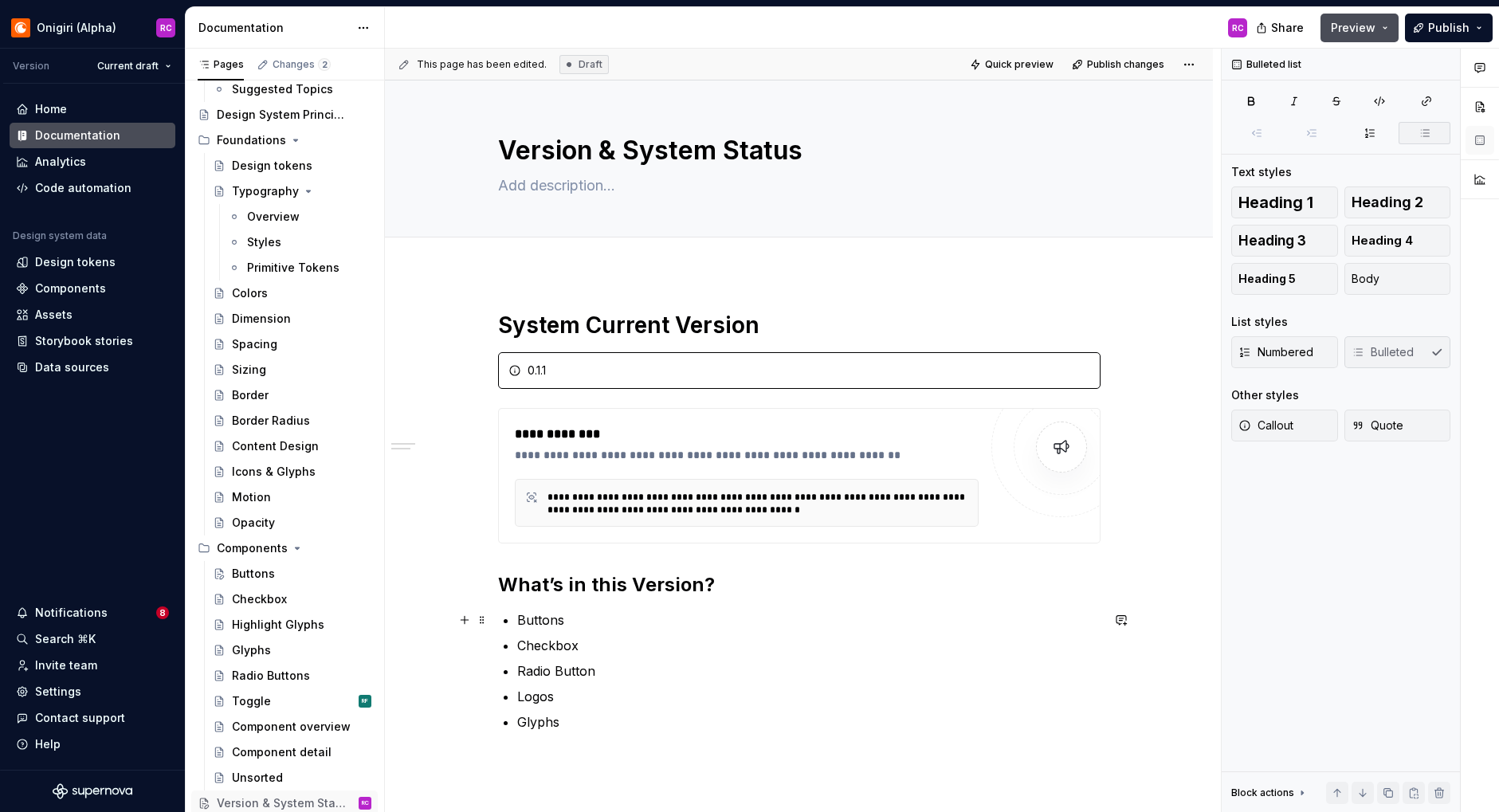
click at [585, 619] on p "Buttons" at bounding box center [809, 619] width 583 height 19
drag, startPoint x: 586, startPoint y: 624, endPoint x: 508, endPoint y: 618, distance: 78.2
click at [517, 618] on li "Buttons" at bounding box center [809, 619] width 583 height 19
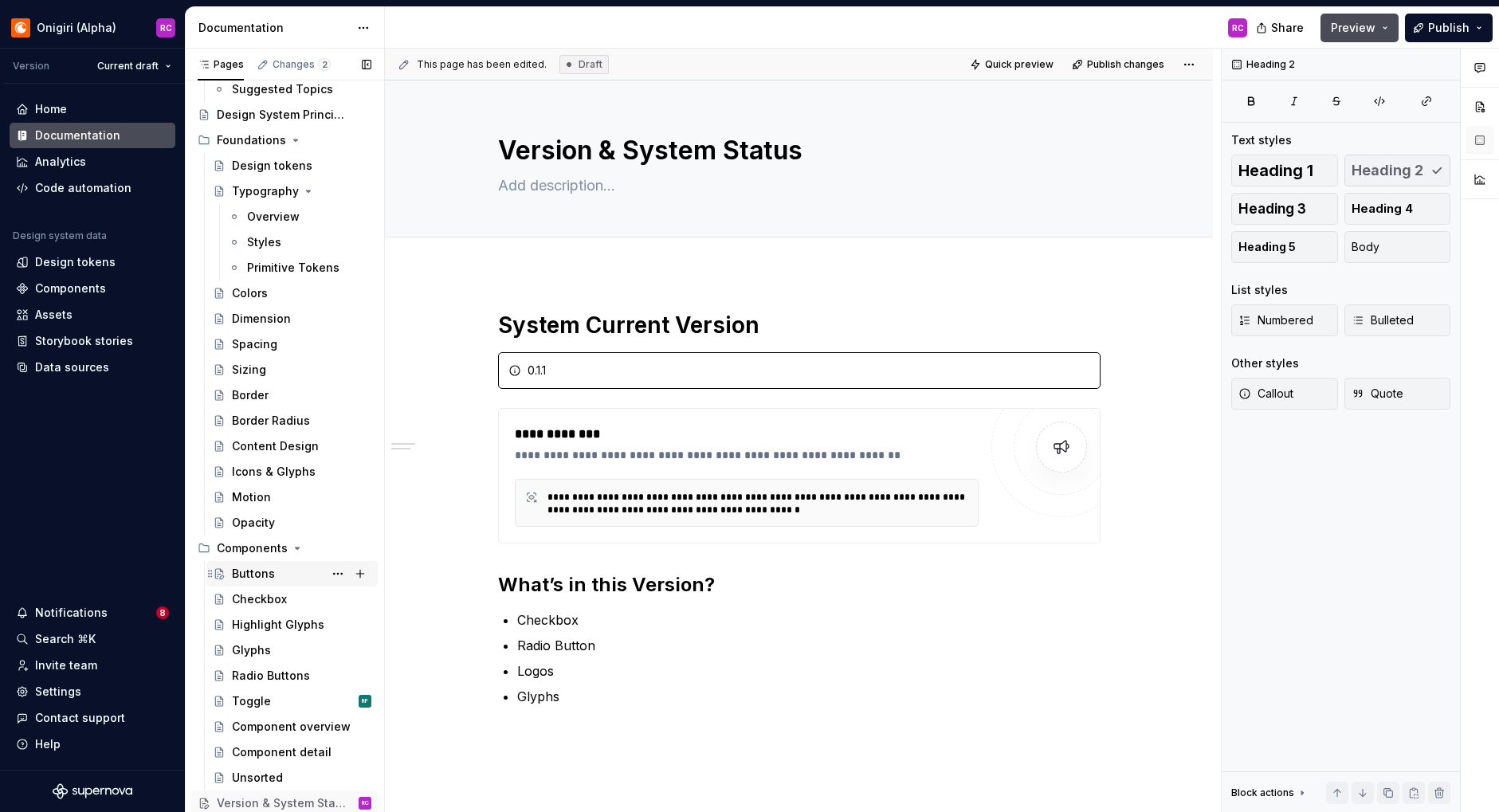
click at [260, 575] on div "Buttons" at bounding box center [253, 574] width 43 height 16
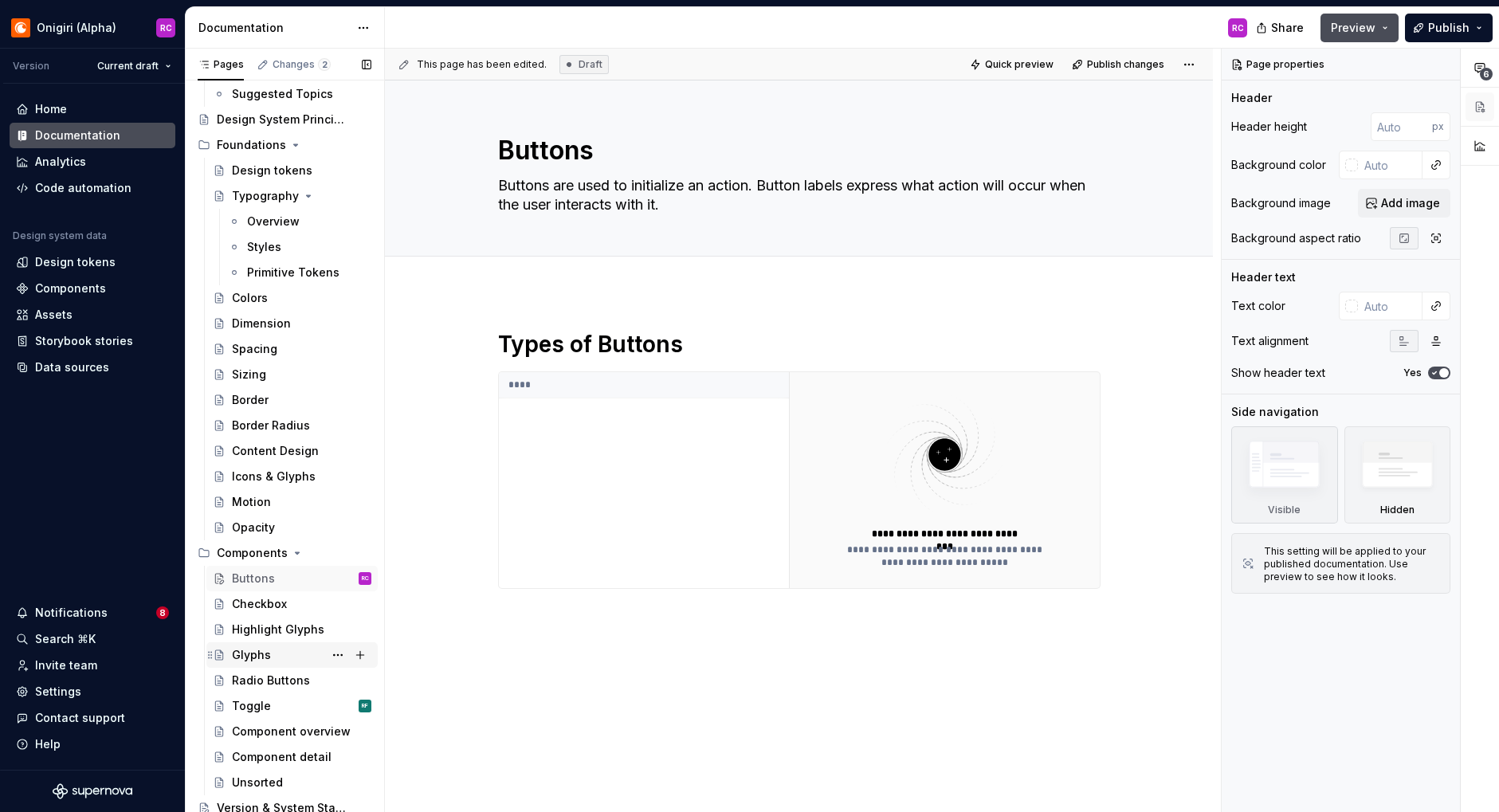
click at [253, 649] on div "Glyphs" at bounding box center [251, 655] width 39 height 16
